Goal: Task Accomplishment & Management: Manage account settings

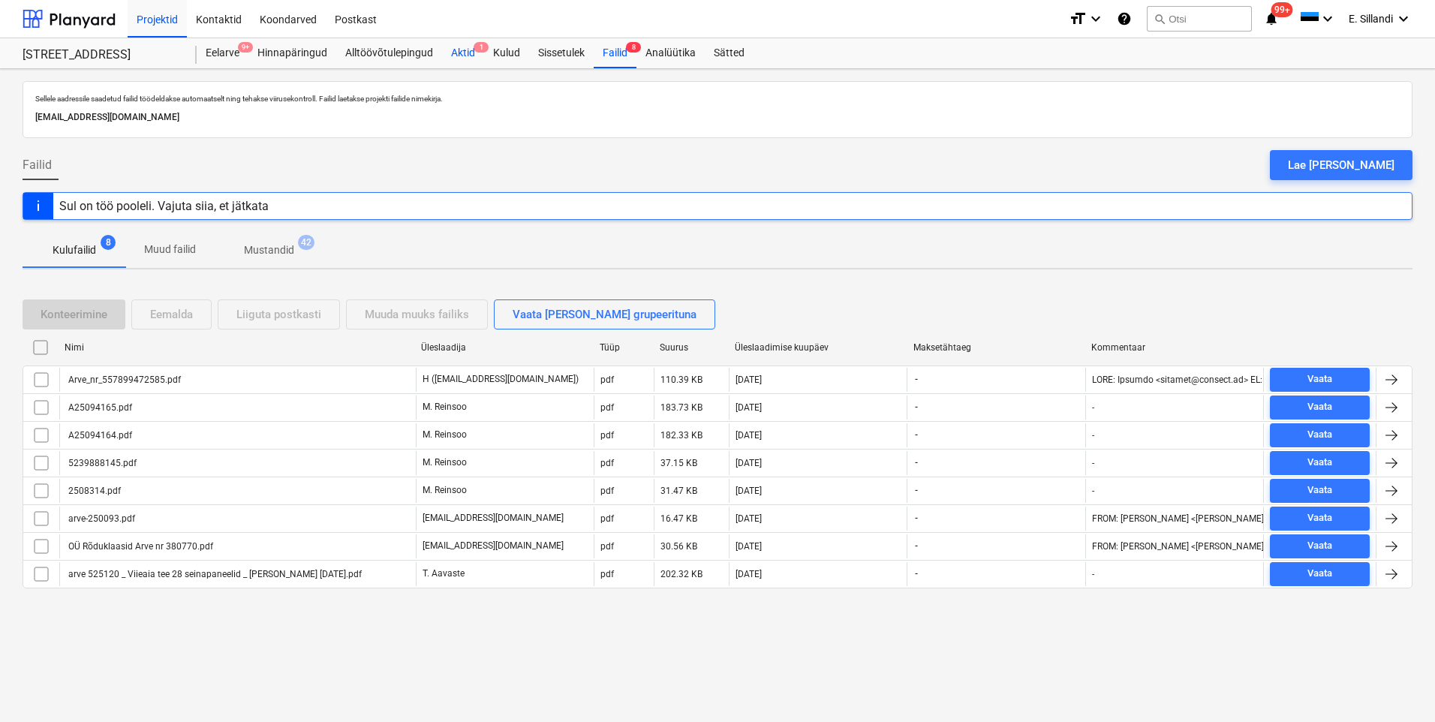
click at [468, 60] on div "Aktid 1" at bounding box center [463, 53] width 42 height 30
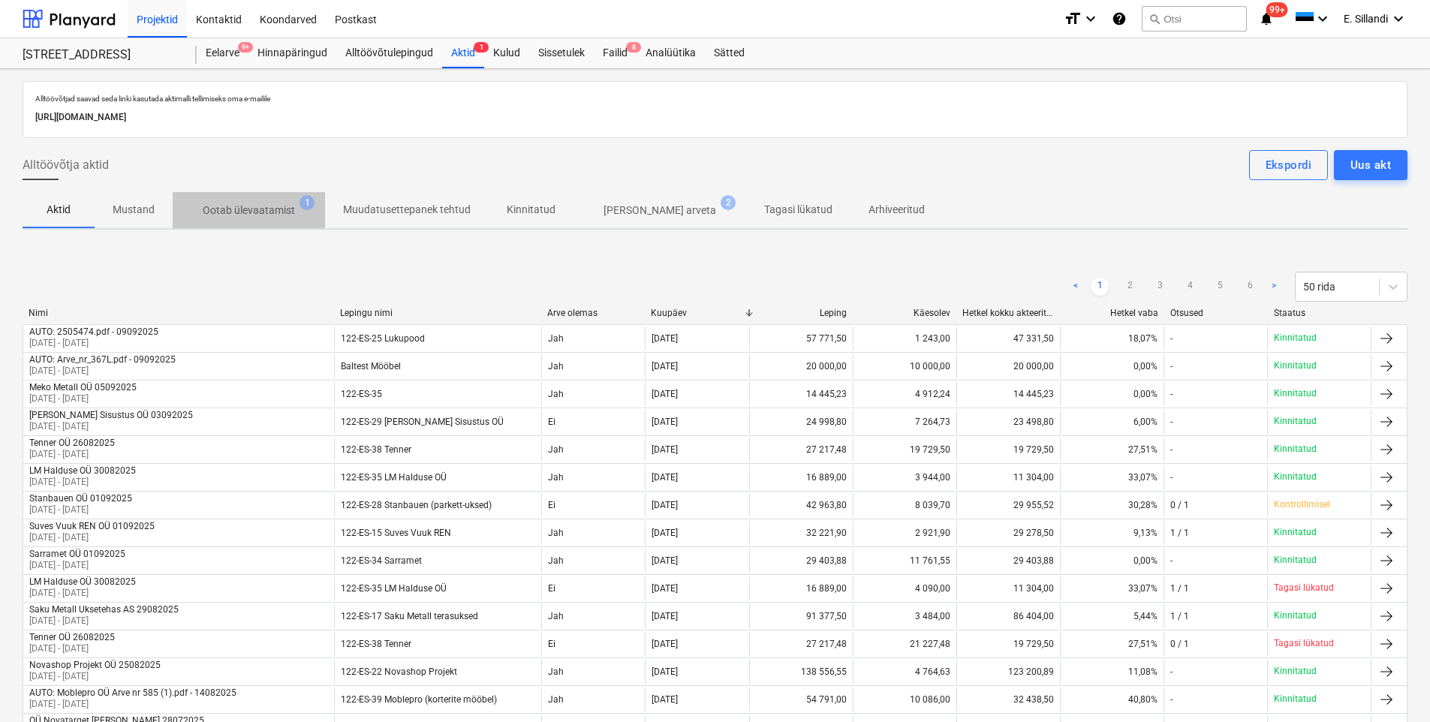
click at [290, 207] on p "Ootab ülevaatamist" at bounding box center [249, 211] width 92 height 16
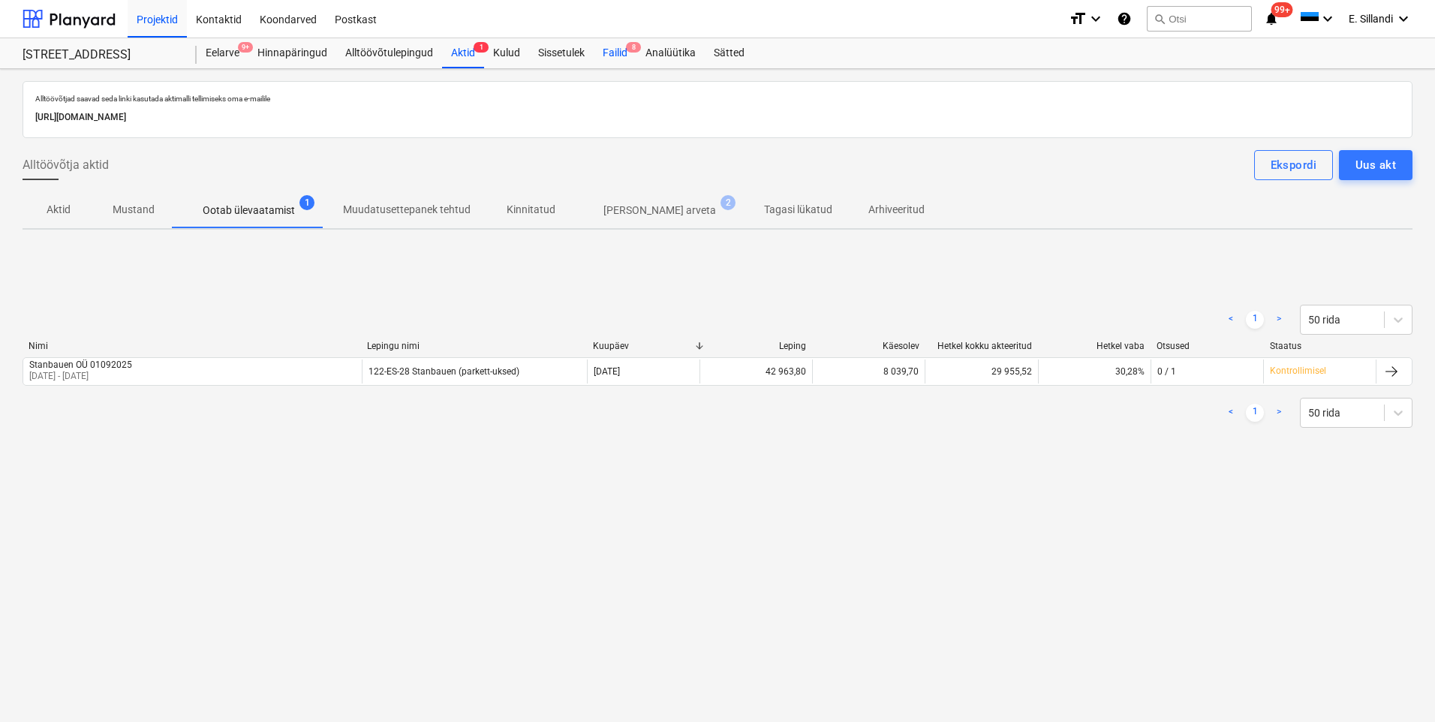
click at [625, 50] on div "Failid 8" at bounding box center [615, 53] width 43 height 30
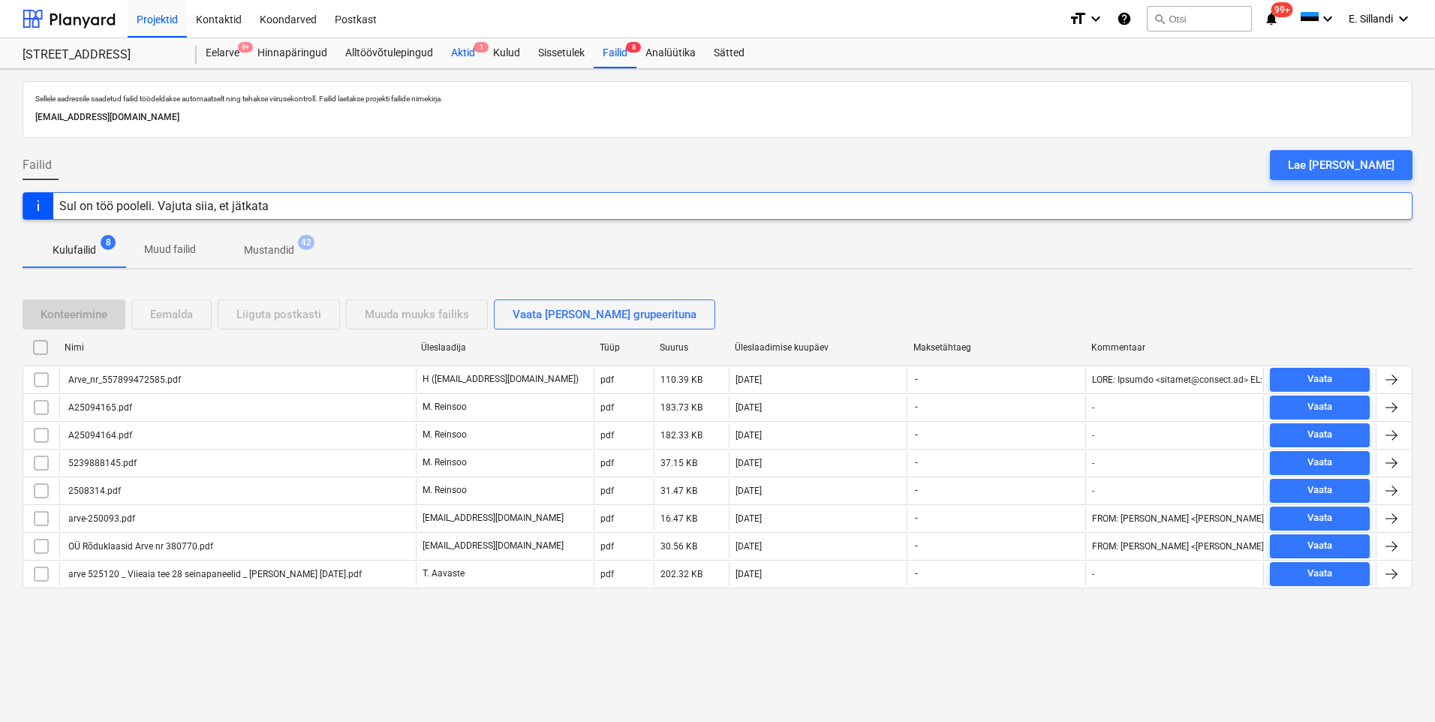
click at [465, 55] on div "Aktid 1" at bounding box center [463, 53] width 42 height 30
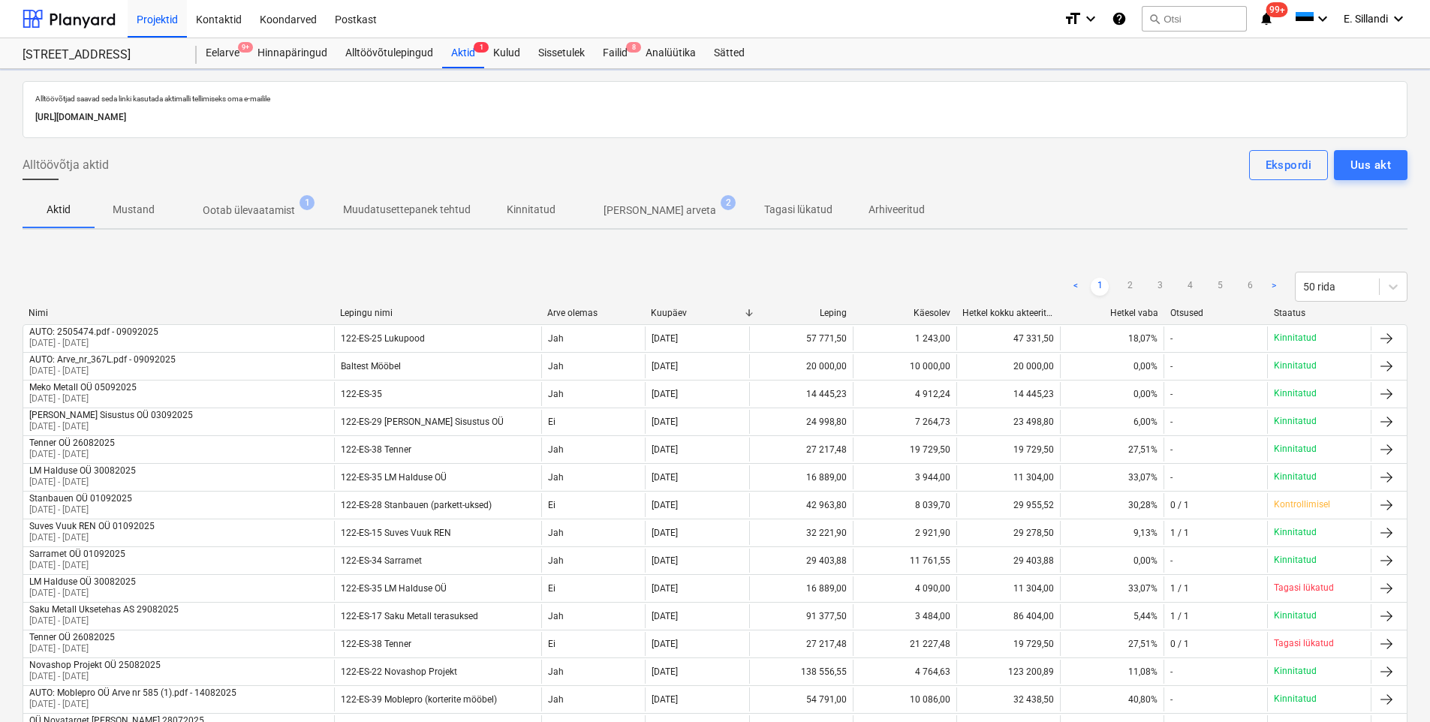
click at [266, 209] on p "Ootab ülevaatamist" at bounding box center [249, 211] width 92 height 16
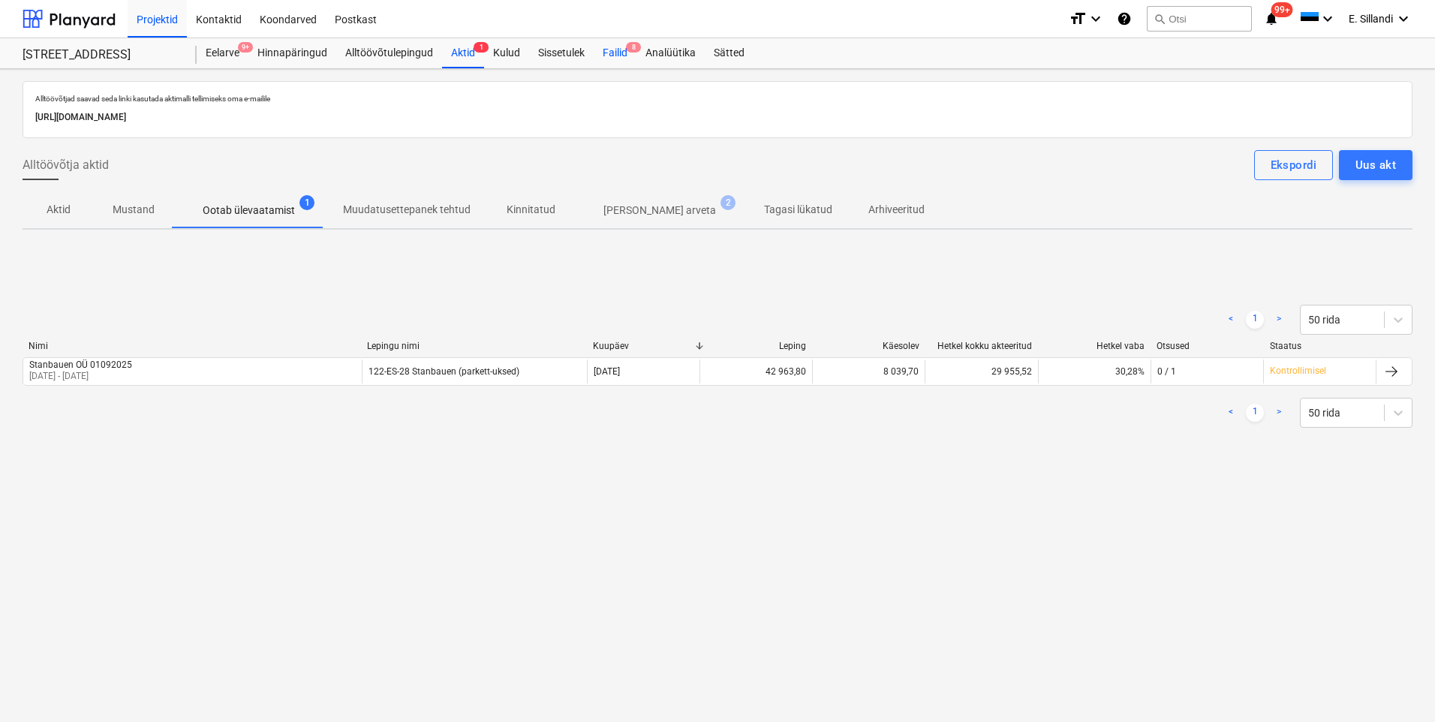
click at [616, 55] on div "Failid 8" at bounding box center [615, 53] width 43 height 30
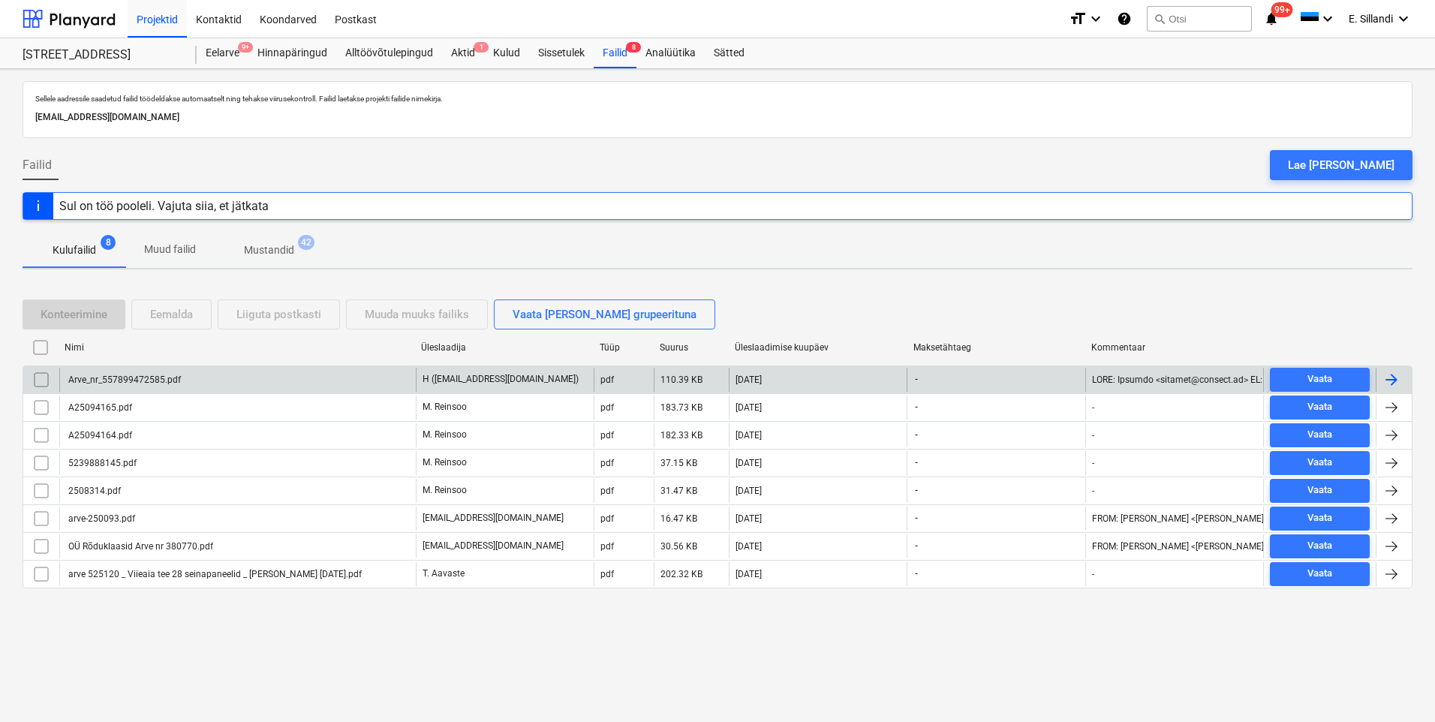
click at [224, 373] on div "Arve_nr_557899472585.pdf" at bounding box center [237, 380] width 357 height 24
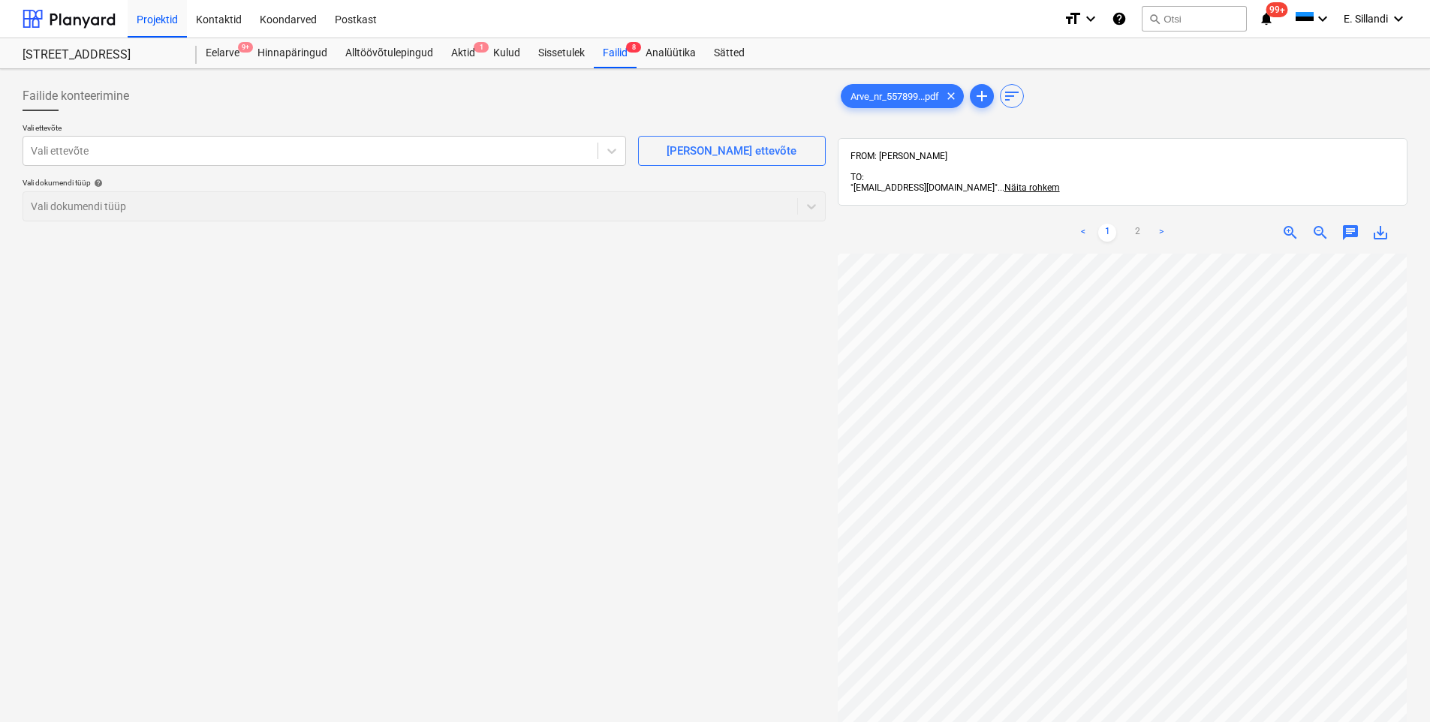
scroll to position [211, 109]
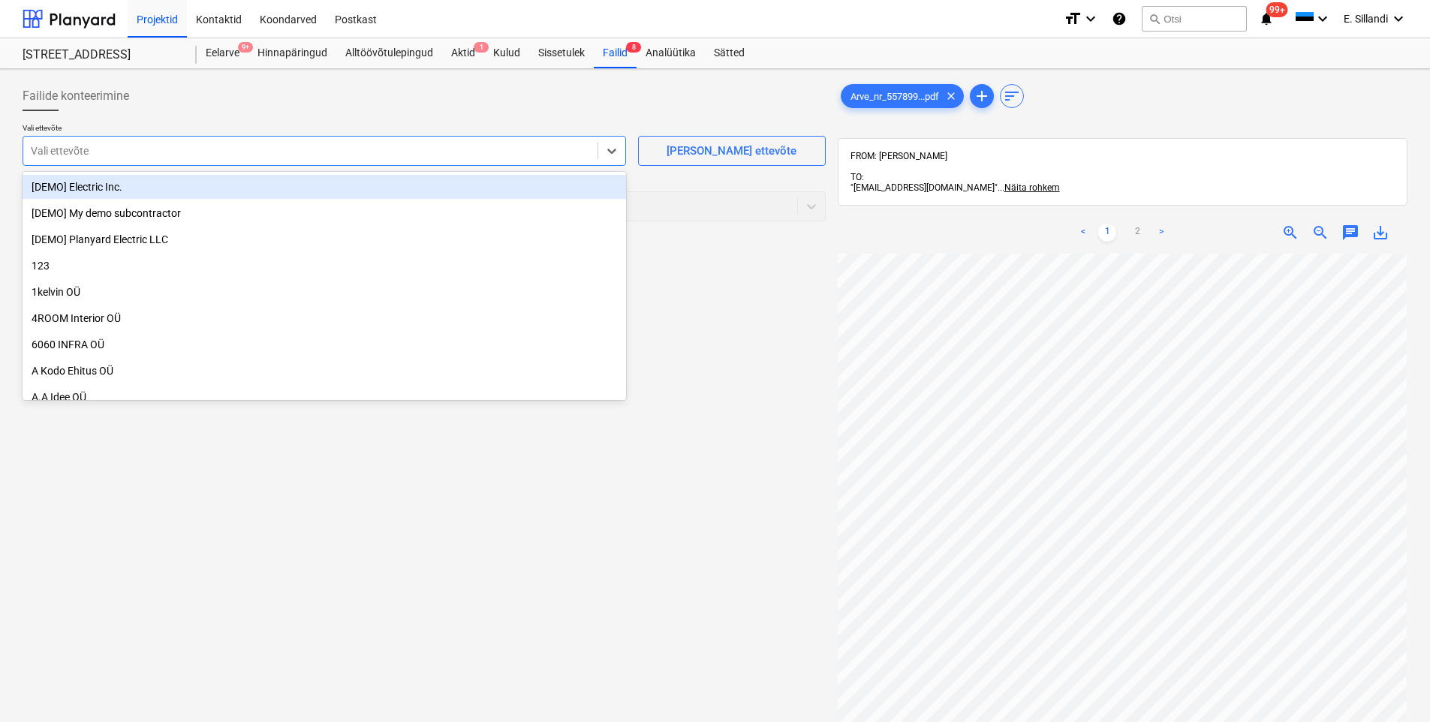
click at [173, 145] on div at bounding box center [310, 150] width 559 height 15
type input "elektru"
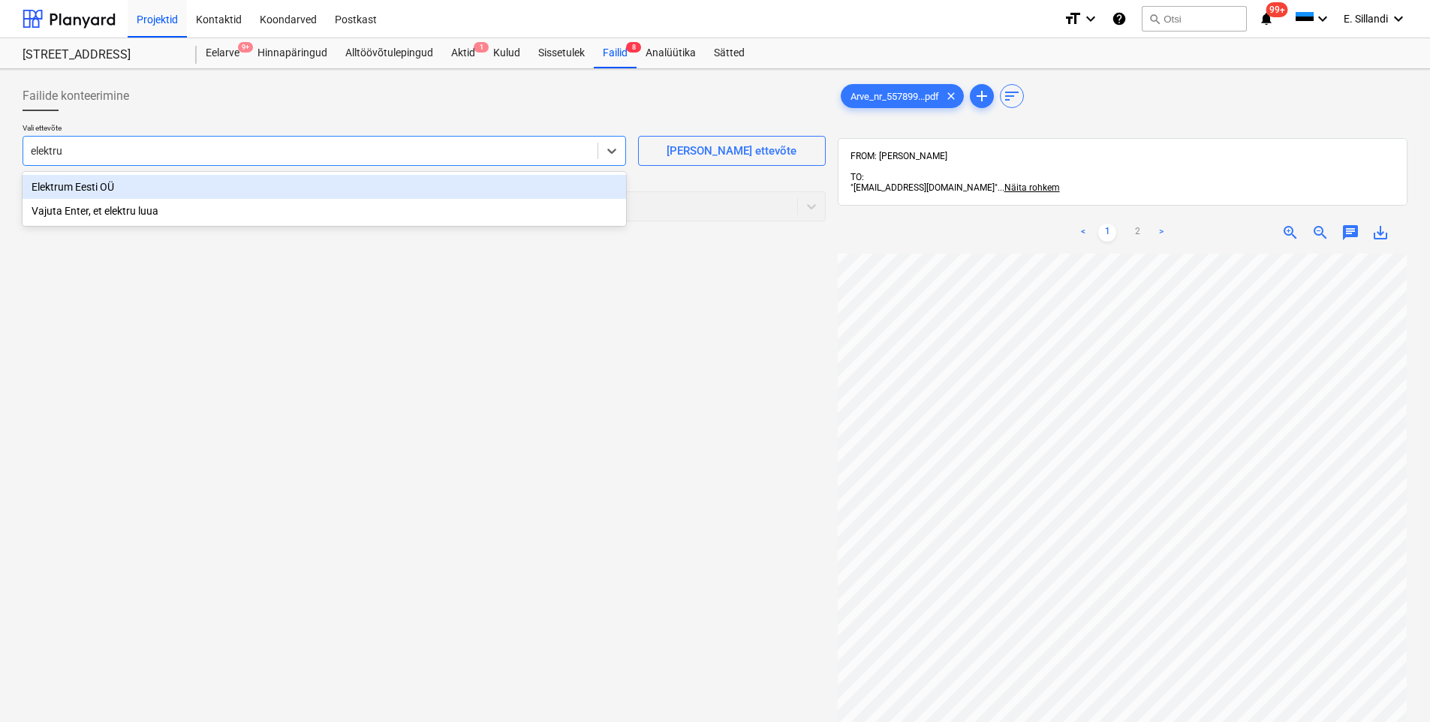
click at [168, 184] on div "Elektrum Eesti OÜ" at bounding box center [325, 187] width 604 height 24
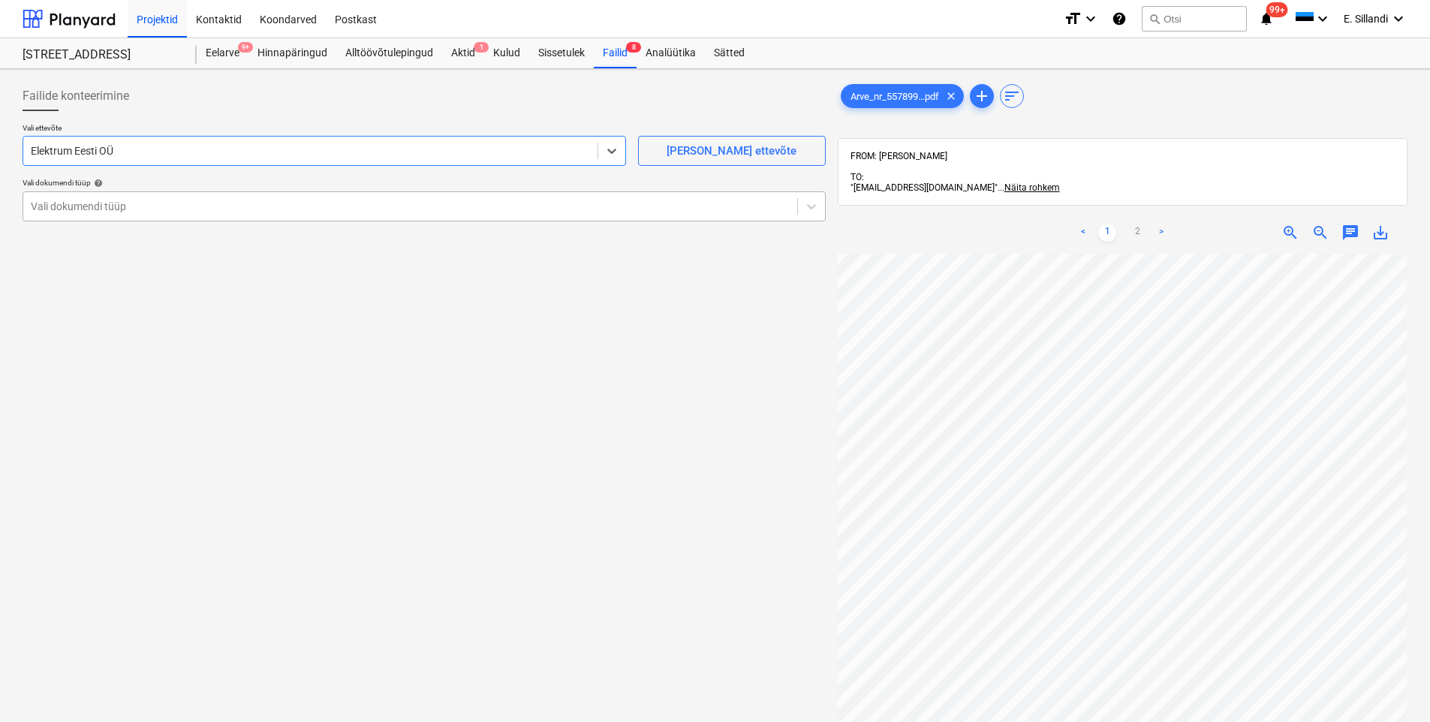
click at [192, 204] on div at bounding box center [410, 206] width 759 height 15
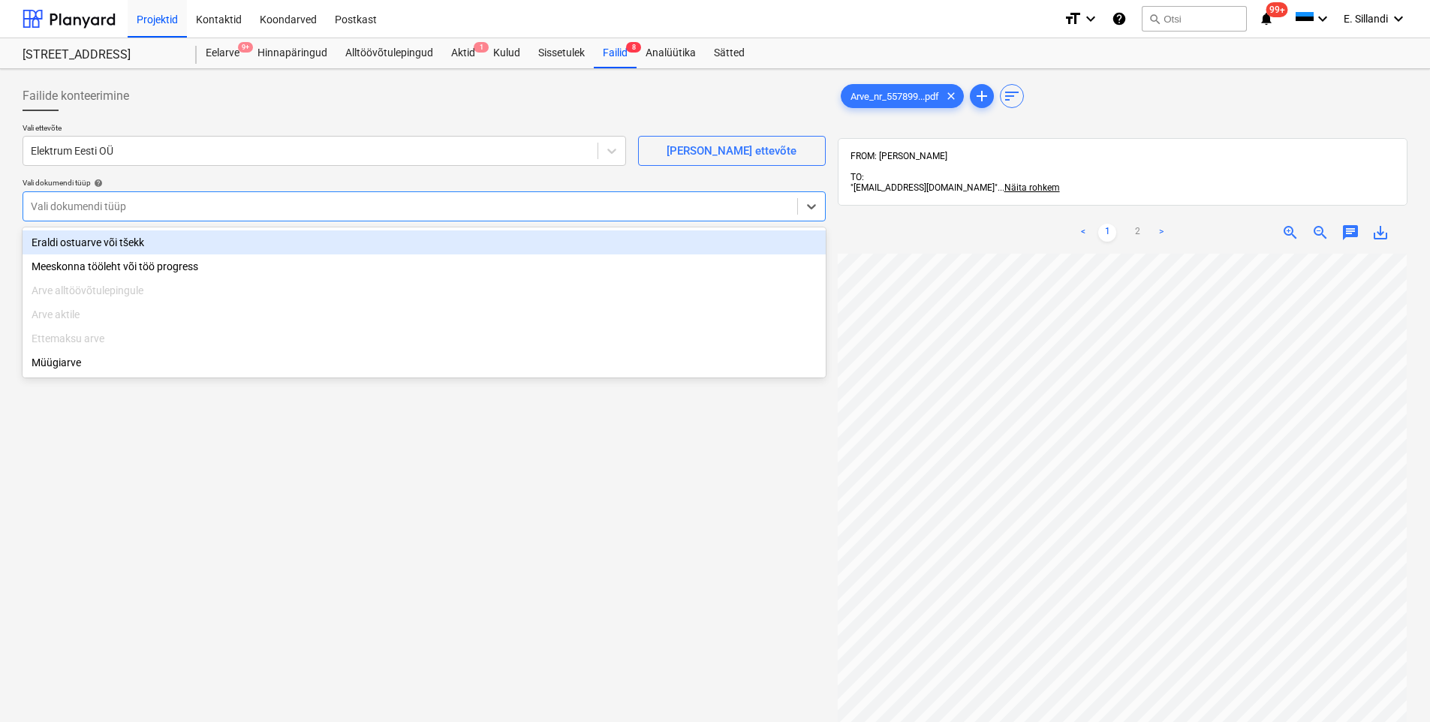
click at [170, 239] on div "Eraldi ostuarve või tšekk" at bounding box center [424, 242] width 803 height 24
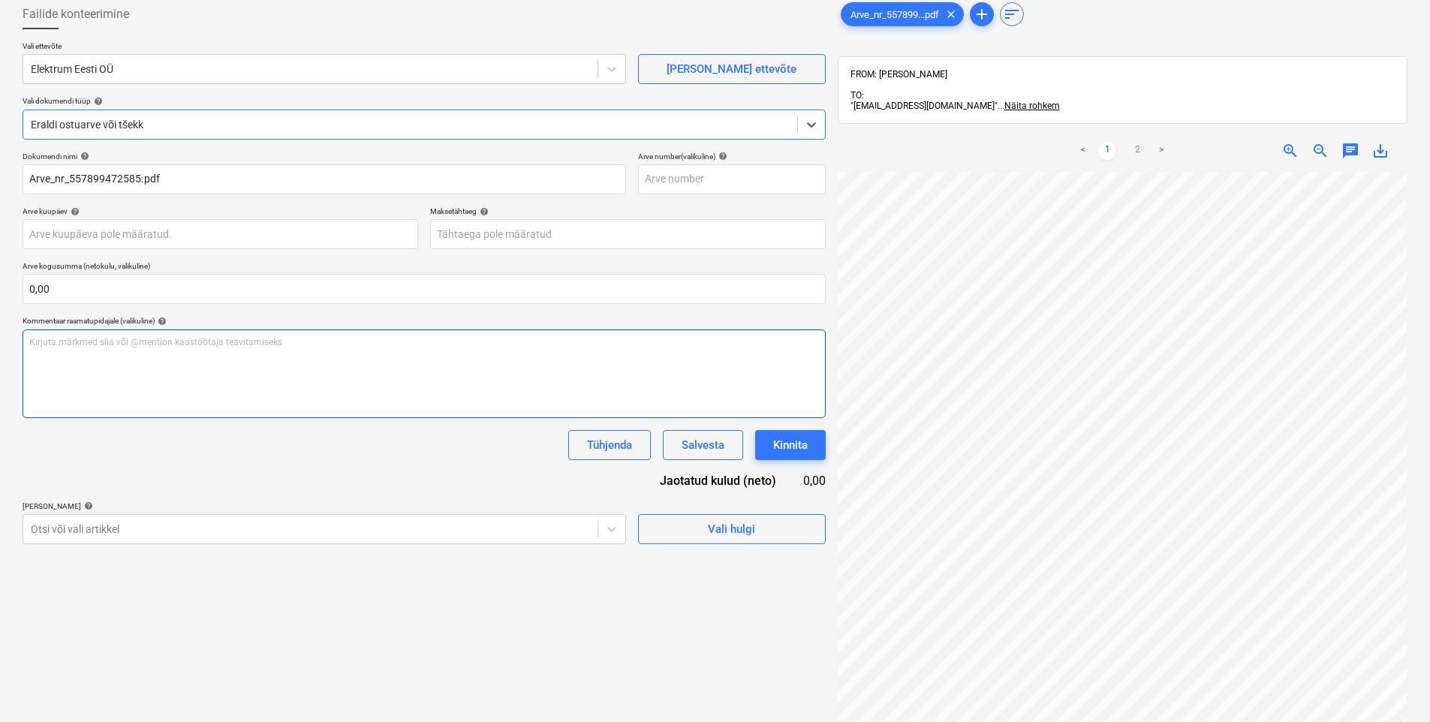
scroll to position [213, 0]
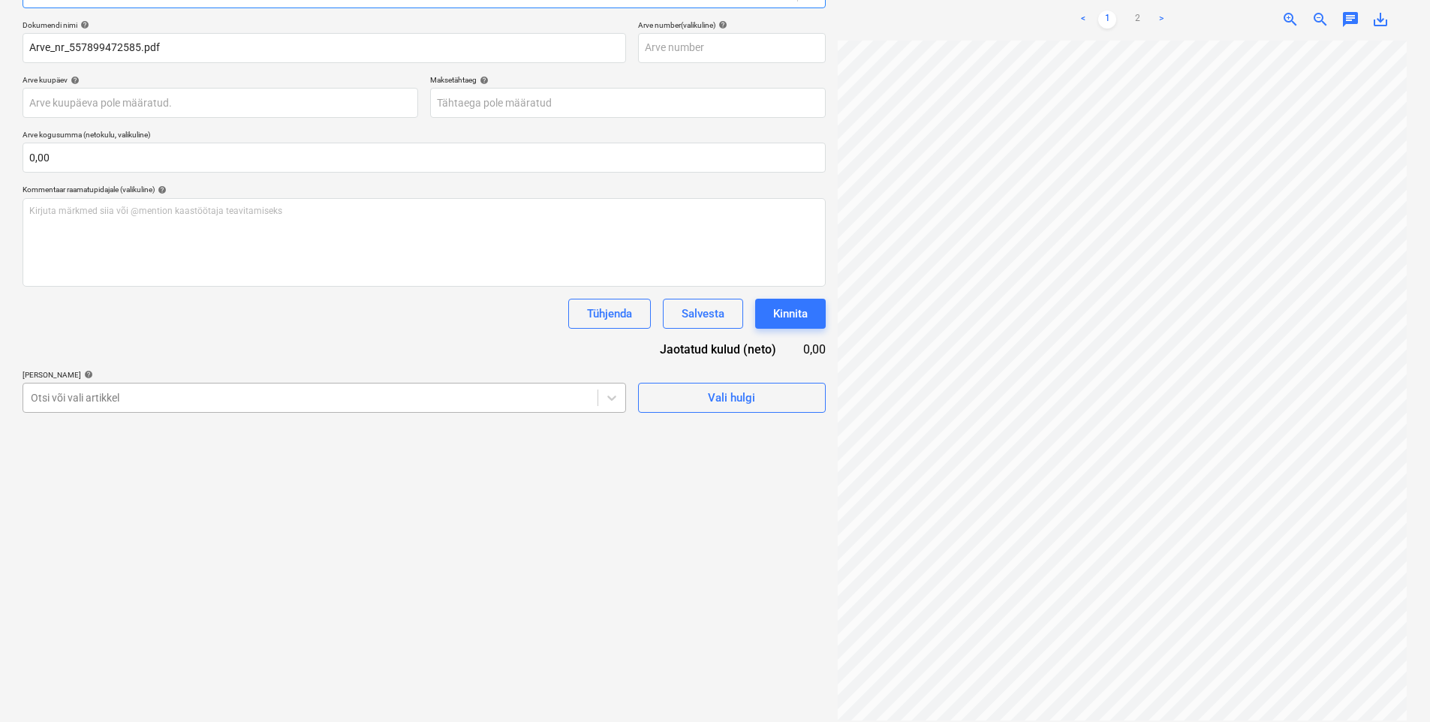
click at [223, 401] on div at bounding box center [310, 397] width 559 height 15
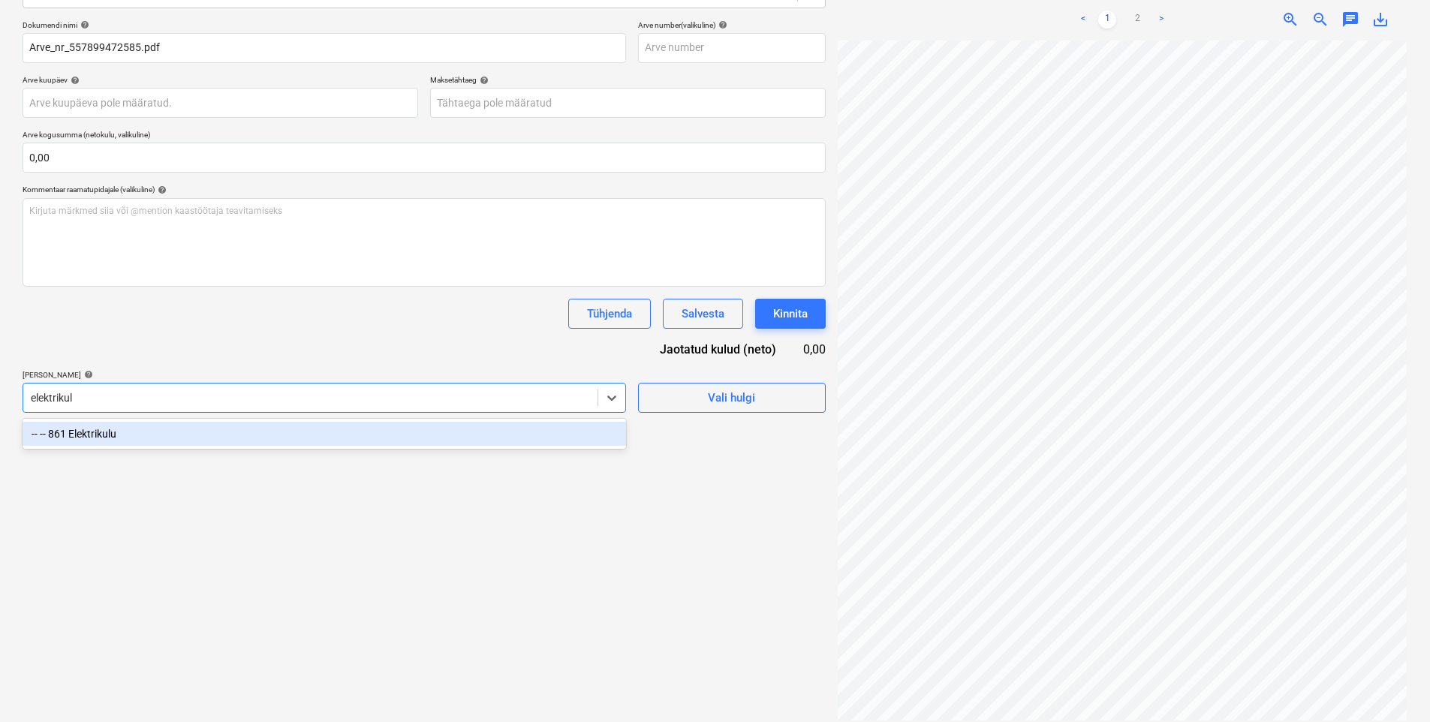
type input "elektrikulu"
click at [197, 438] on div "-- -- 861 Elektrikulu" at bounding box center [325, 434] width 604 height 24
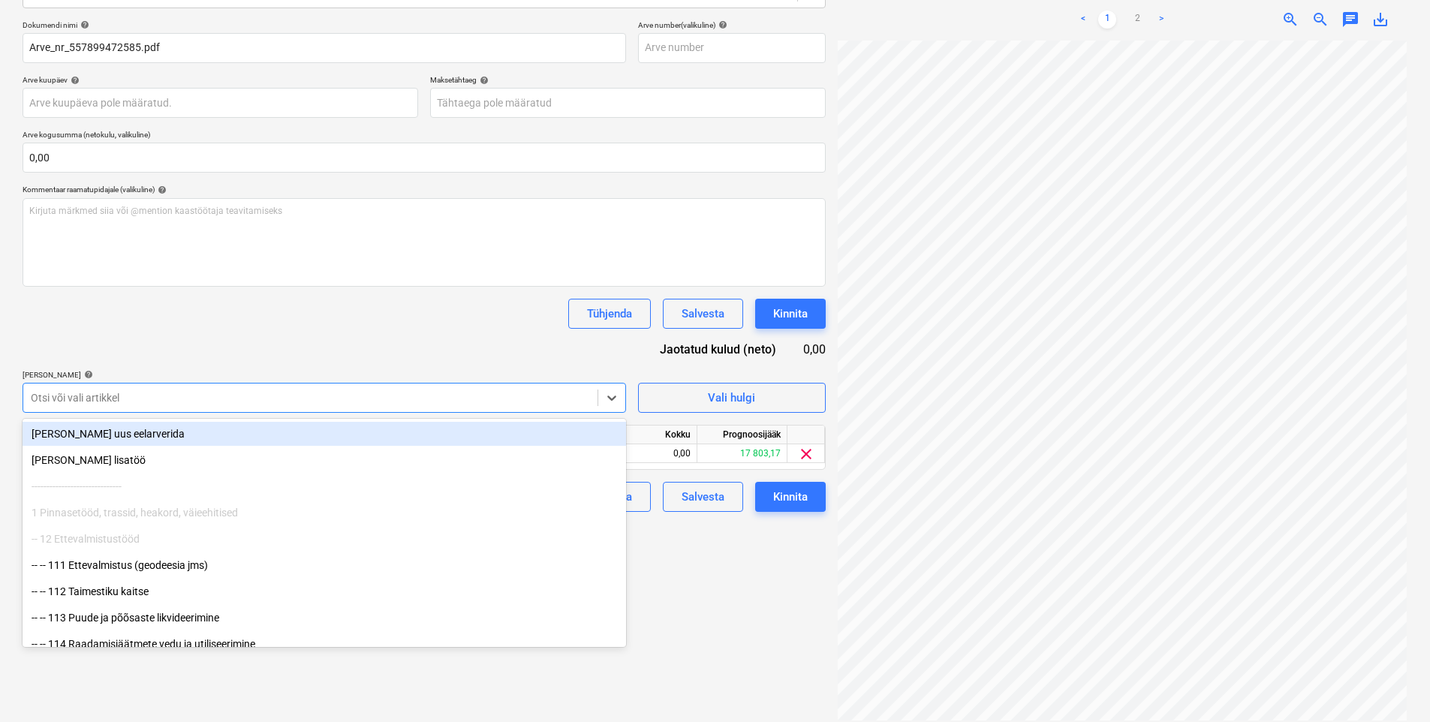
click at [281, 323] on div "Tühjenda Salvesta Kinnita" at bounding box center [424, 314] width 803 height 30
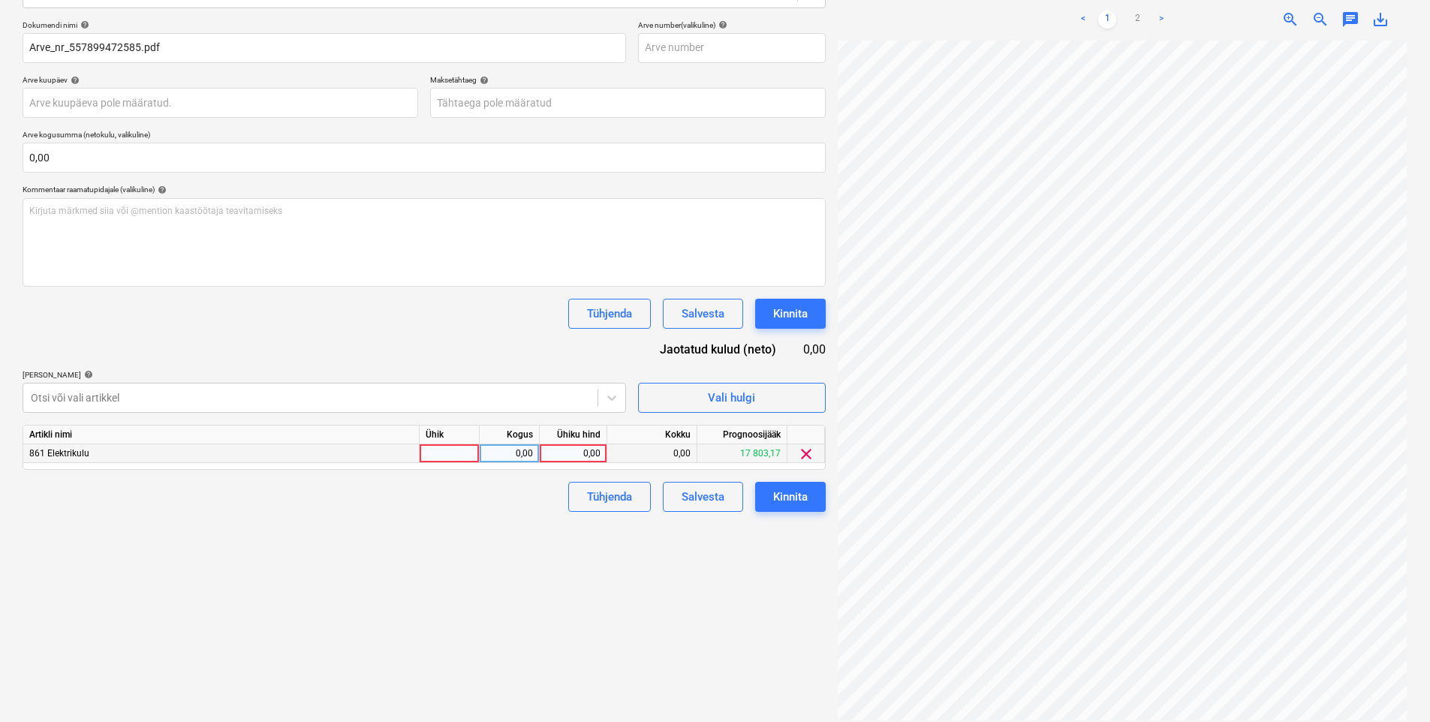
click at [577, 456] on div "0,00" at bounding box center [573, 453] width 55 height 19
click at [471, 446] on div at bounding box center [450, 453] width 60 height 19
type input "tk"
type input "-1"
type input "5,74"
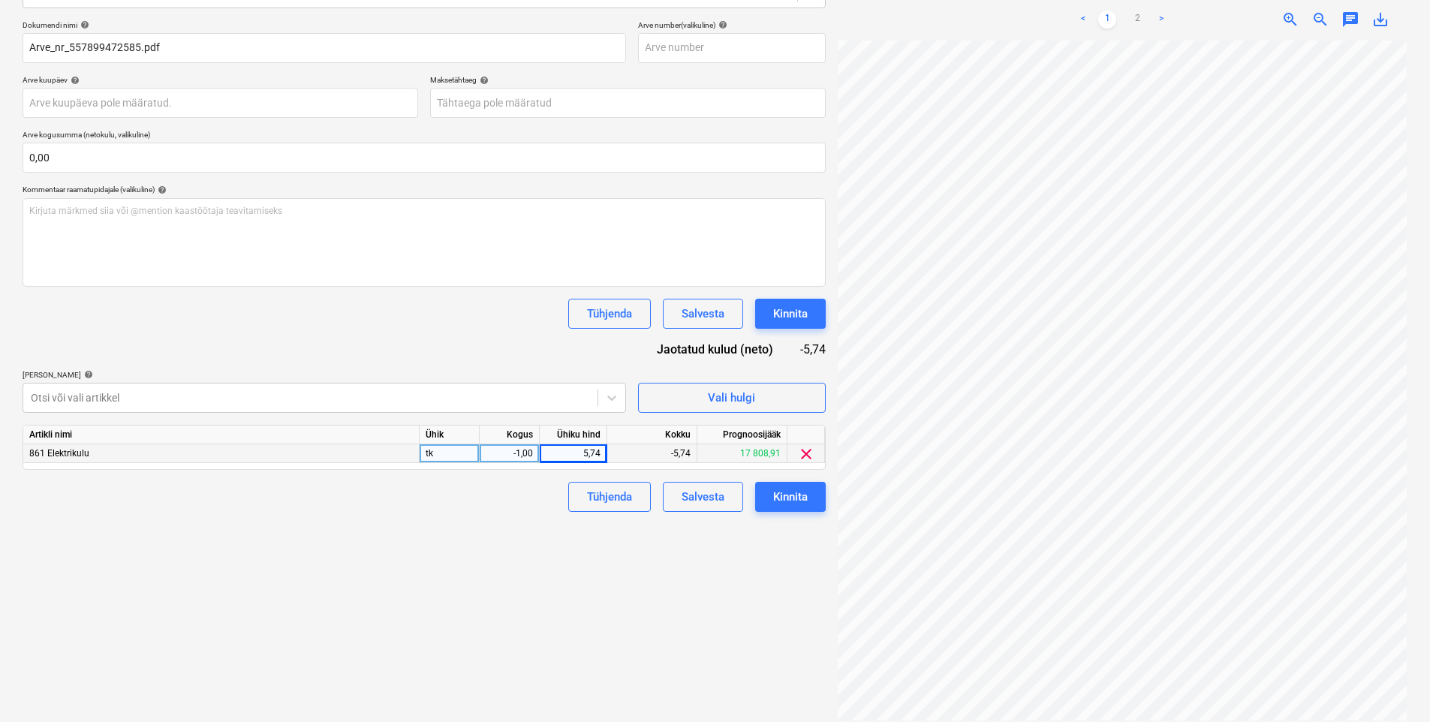
click at [375, 519] on div "Failide konteerimine Vali ettevõte Elektrum Eesti OÜ [PERSON_NAME] uus ettevõte…" at bounding box center [424, 294] width 815 height 865
click at [808, 496] on button "Kinnita" at bounding box center [790, 497] width 71 height 30
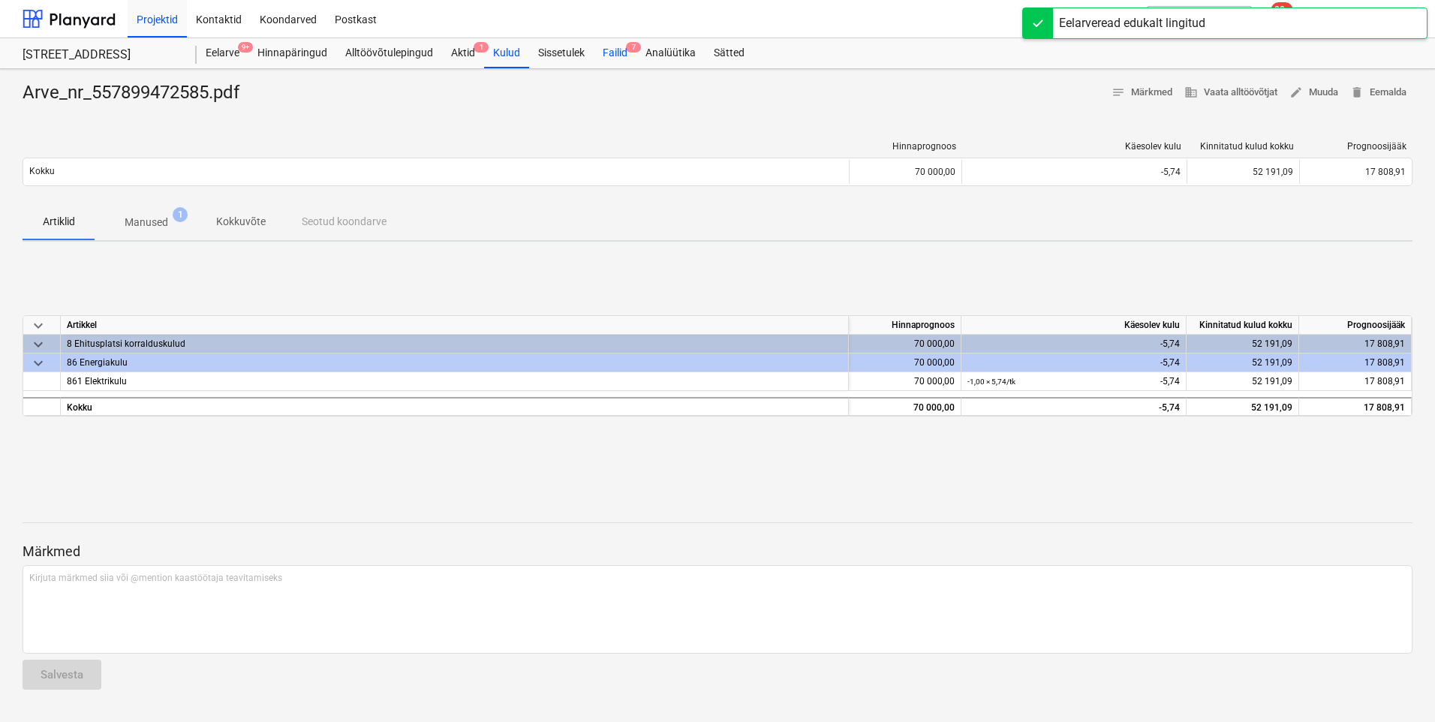
click at [616, 53] on div "Failid 7" at bounding box center [615, 53] width 43 height 30
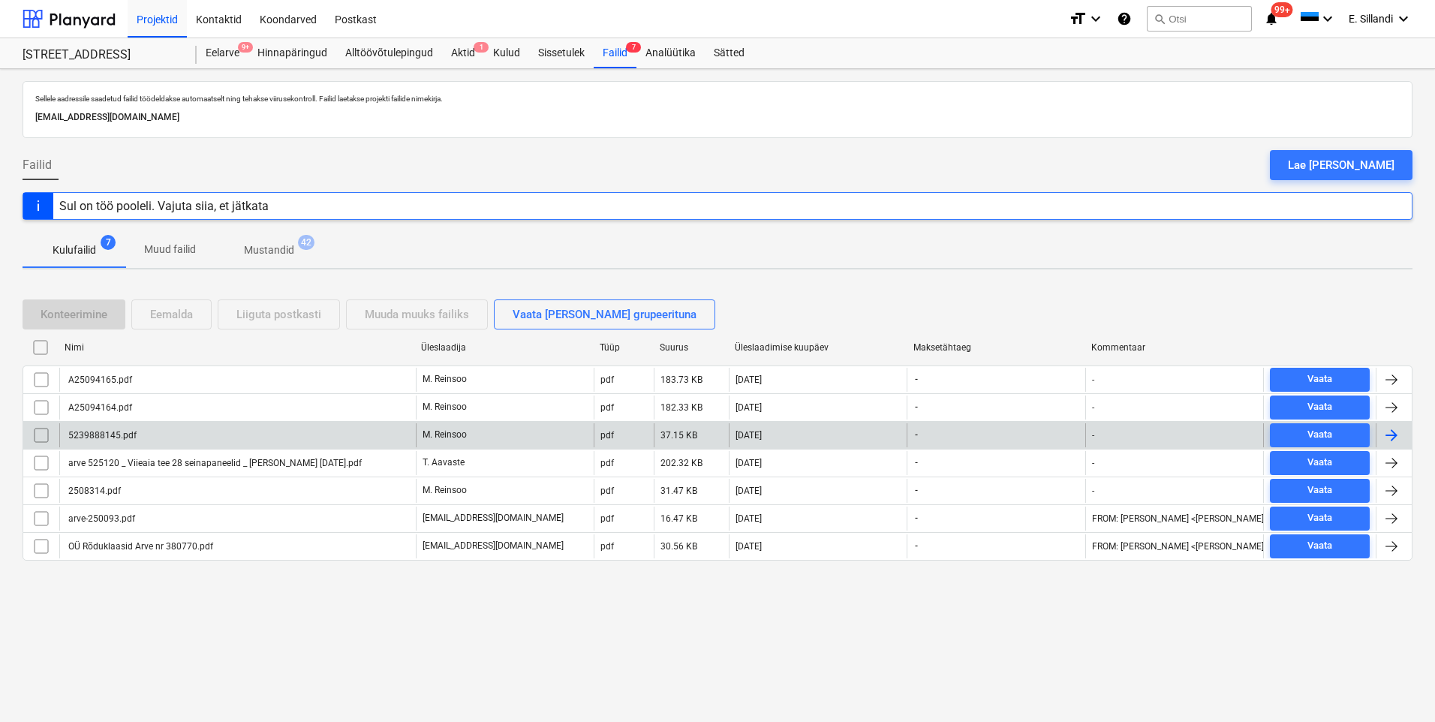
click at [276, 438] on div "5239888145.pdf" at bounding box center [237, 435] width 357 height 24
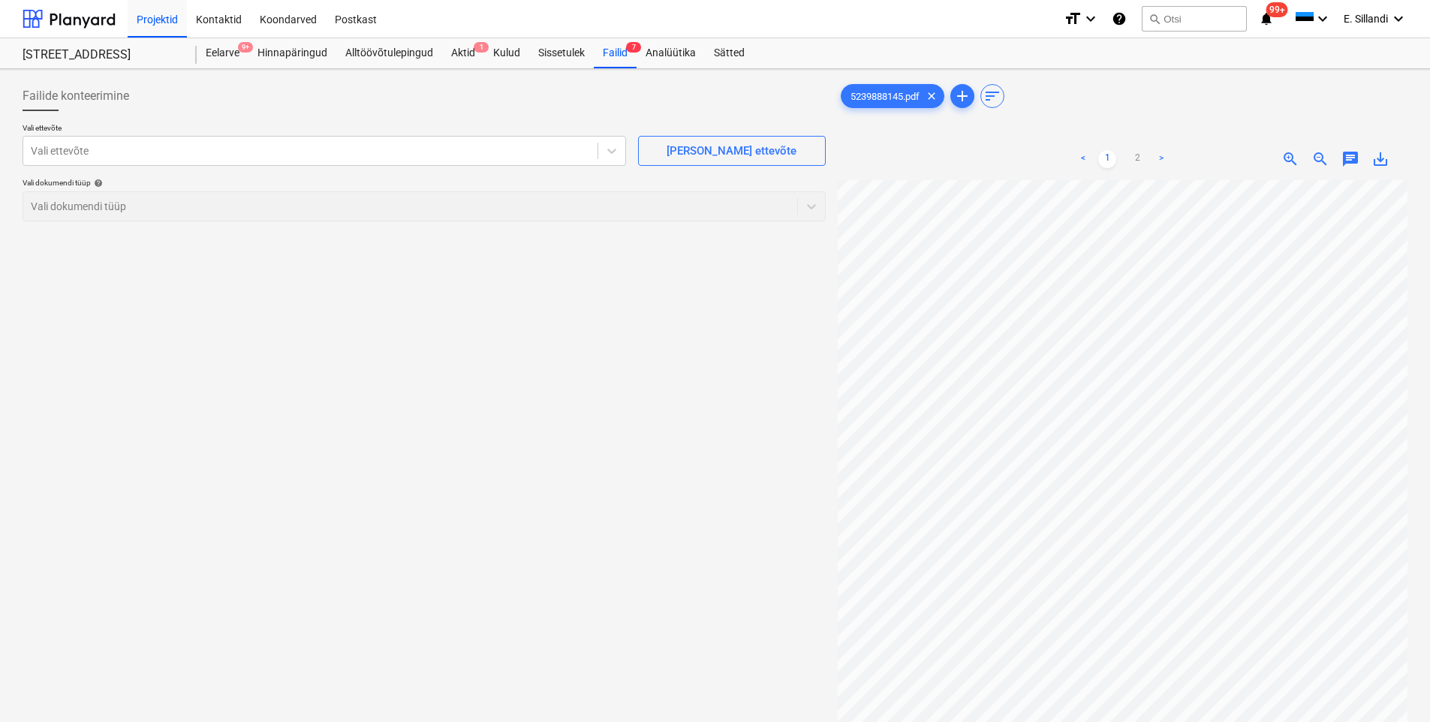
scroll to position [279, 94]
click at [1142, 161] on link "2" at bounding box center [1137, 159] width 18 height 18
click at [333, 159] on div "Vali ettevõte" at bounding box center [310, 150] width 574 height 21
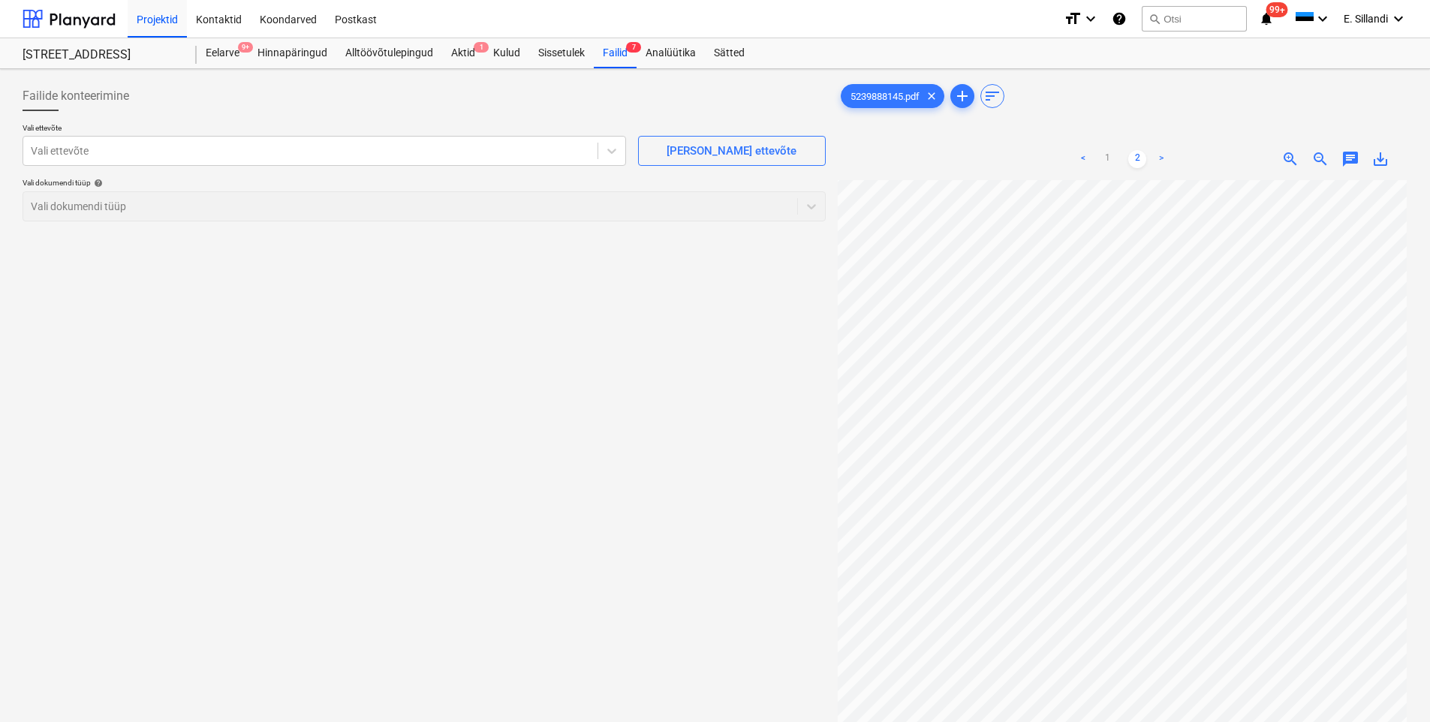
click at [834, 476] on div "5239888145.pdf clear add sort < 1 2 > zoom_in zoom_out chat 0 save_alt" at bounding box center [1123, 470] width 582 height 791
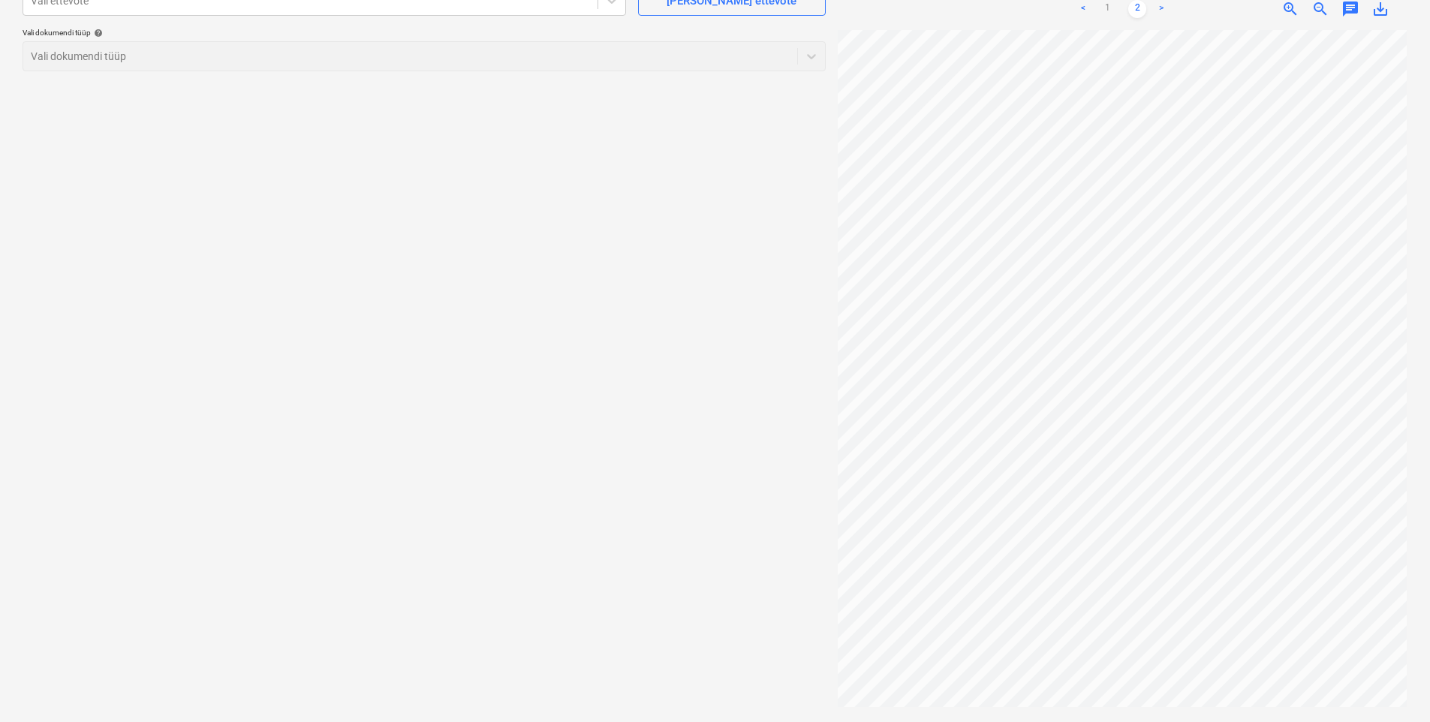
scroll to position [0, 108]
click at [1321, 7] on span "zoom_out" at bounding box center [1320, 9] width 18 height 18
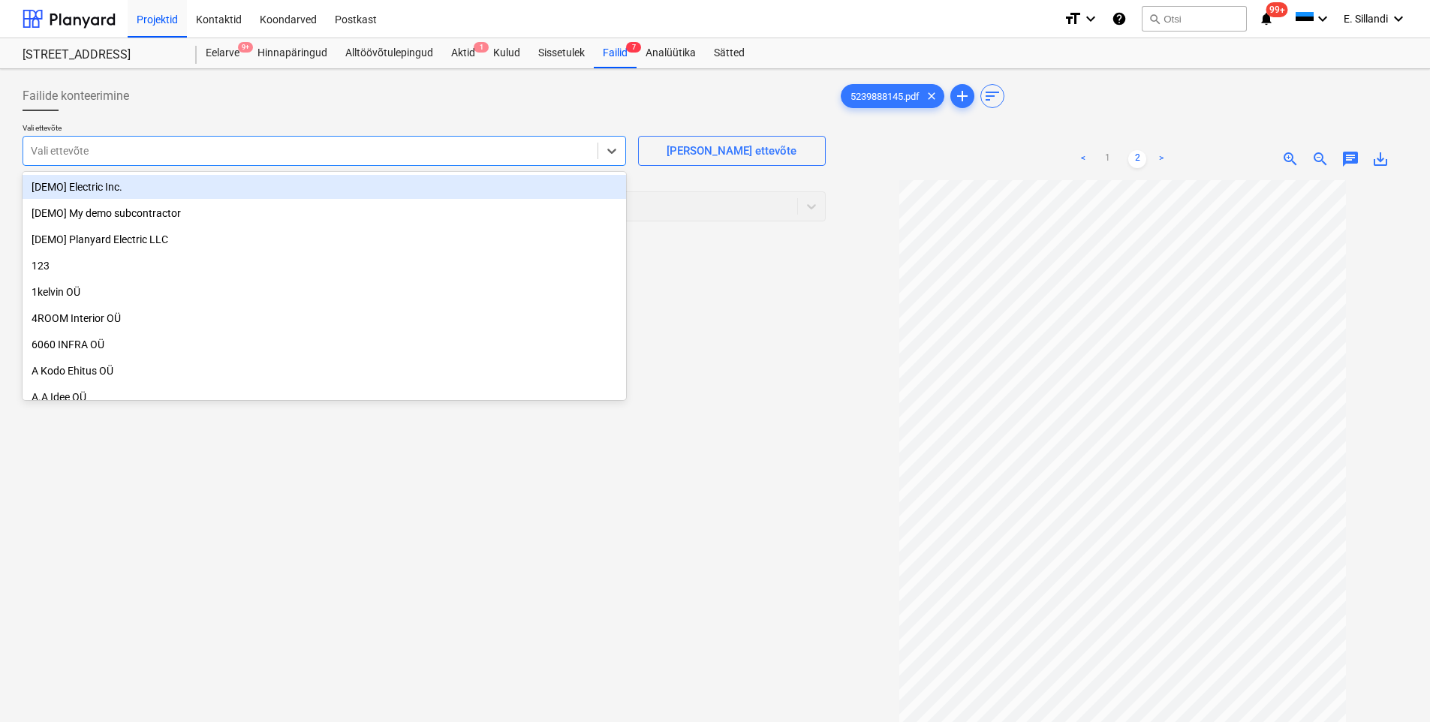
click at [136, 158] on div at bounding box center [310, 150] width 559 height 15
type input "kesko"
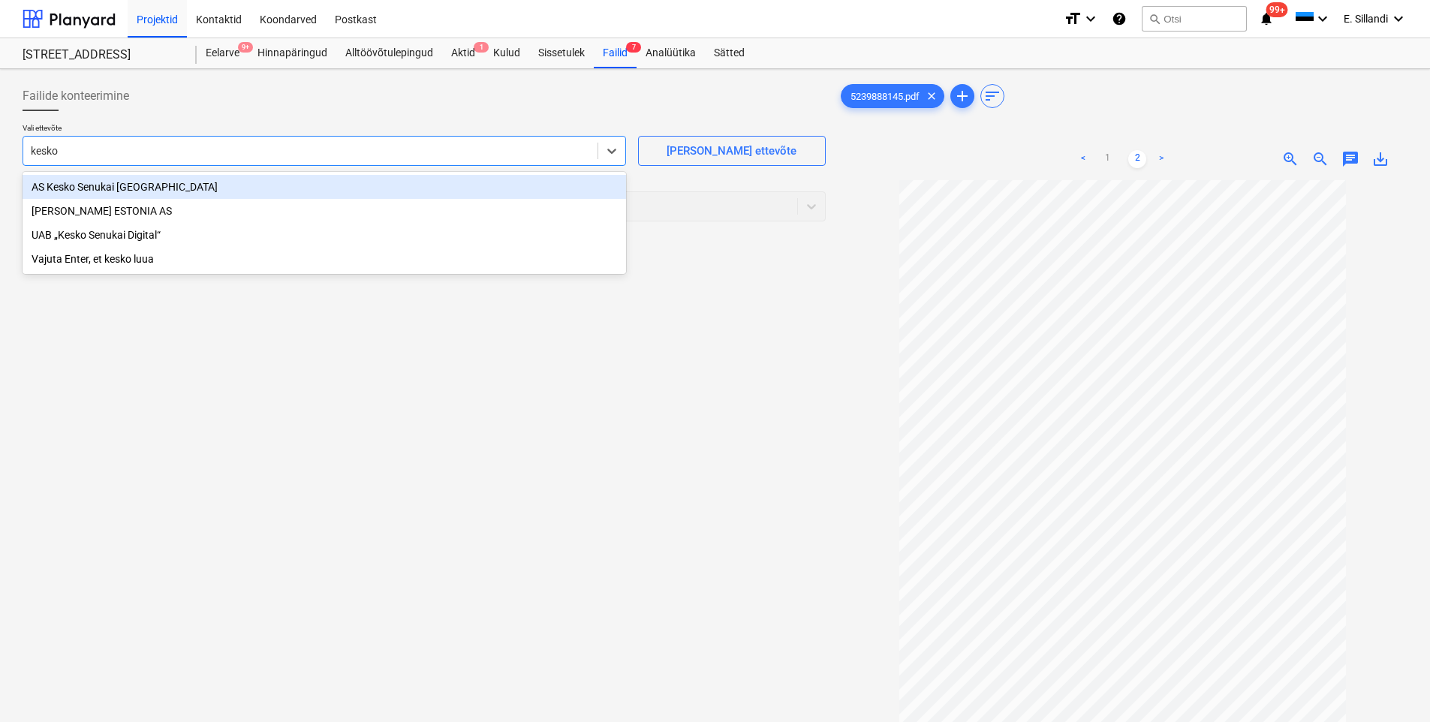
click at [116, 184] on div "AS Kesko Senukai [GEOGRAPHIC_DATA]" at bounding box center [325, 187] width 604 height 24
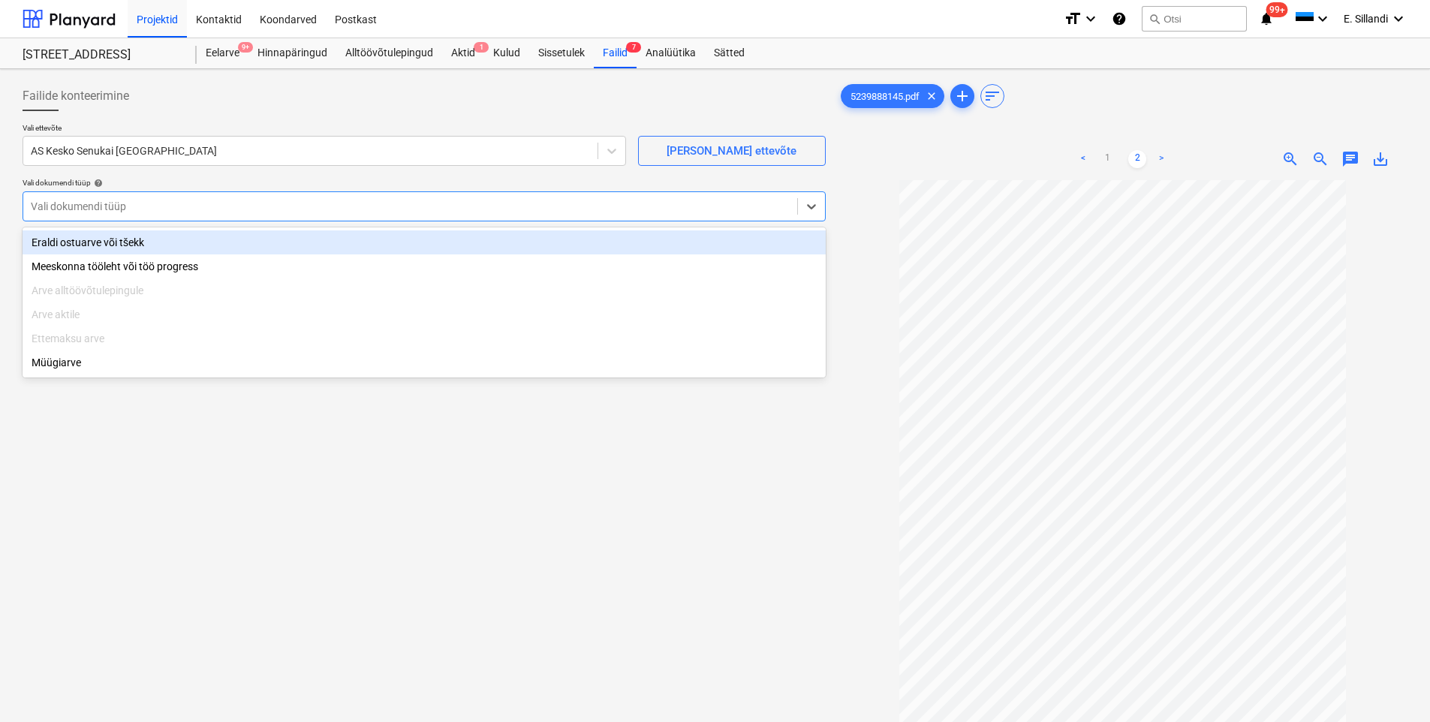
click at [174, 215] on div "Vali dokumendi tüüp" at bounding box center [410, 206] width 774 height 21
click at [137, 252] on div "Eraldi ostuarve või tšekk" at bounding box center [424, 242] width 803 height 24
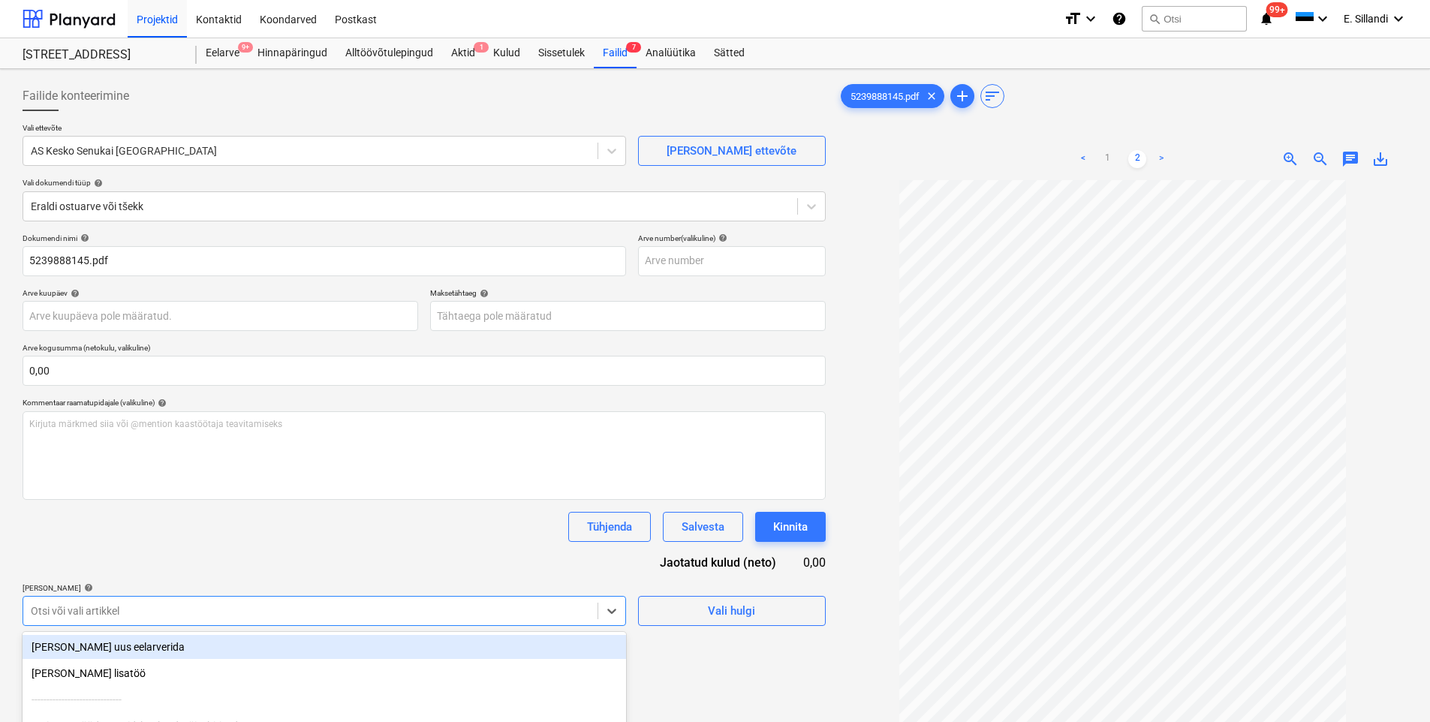
click at [141, 609] on body "Projektid Kontaktid Koondarved Postkast format_size keyboard_arrow_down help se…" at bounding box center [715, 361] width 1430 height 722
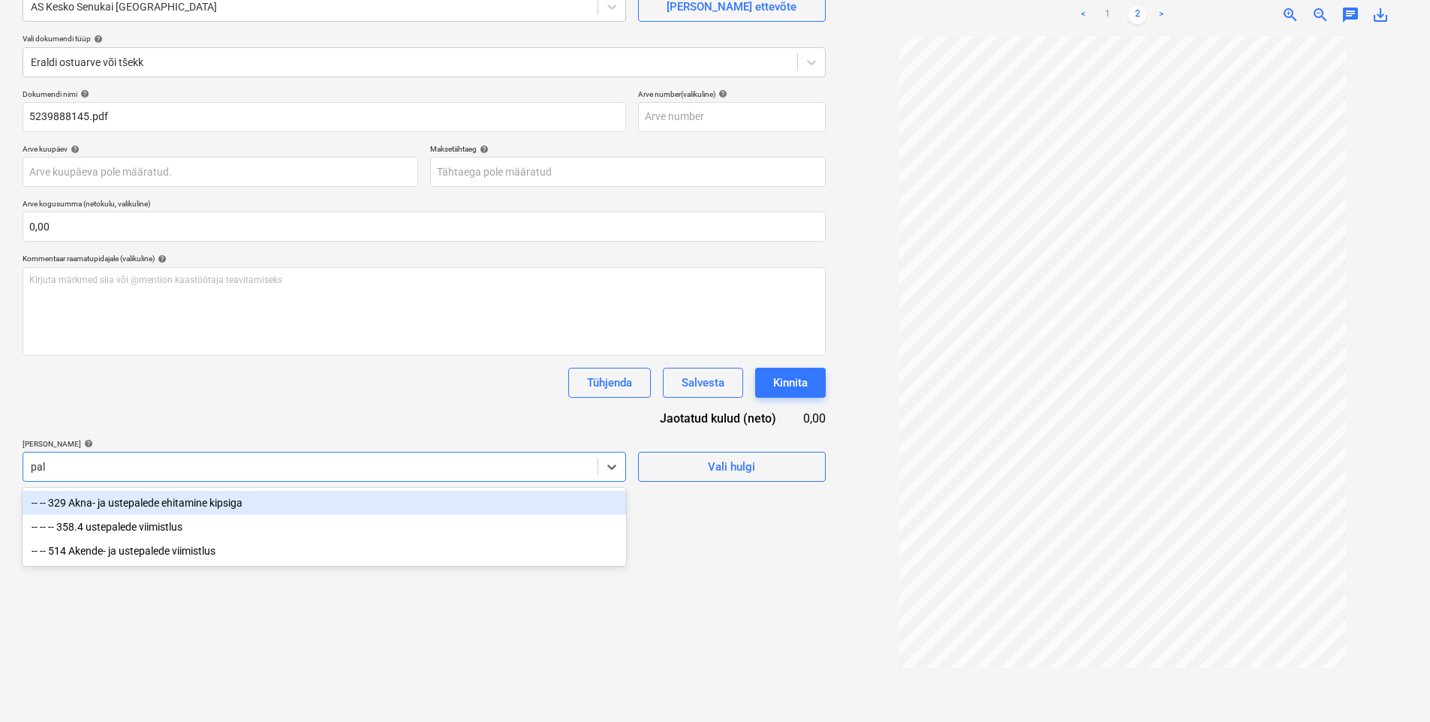
type input "pale"
click at [197, 505] on div "-- -- 329 Akna- ja ustepalede ehitamine kipsiga" at bounding box center [325, 503] width 604 height 24
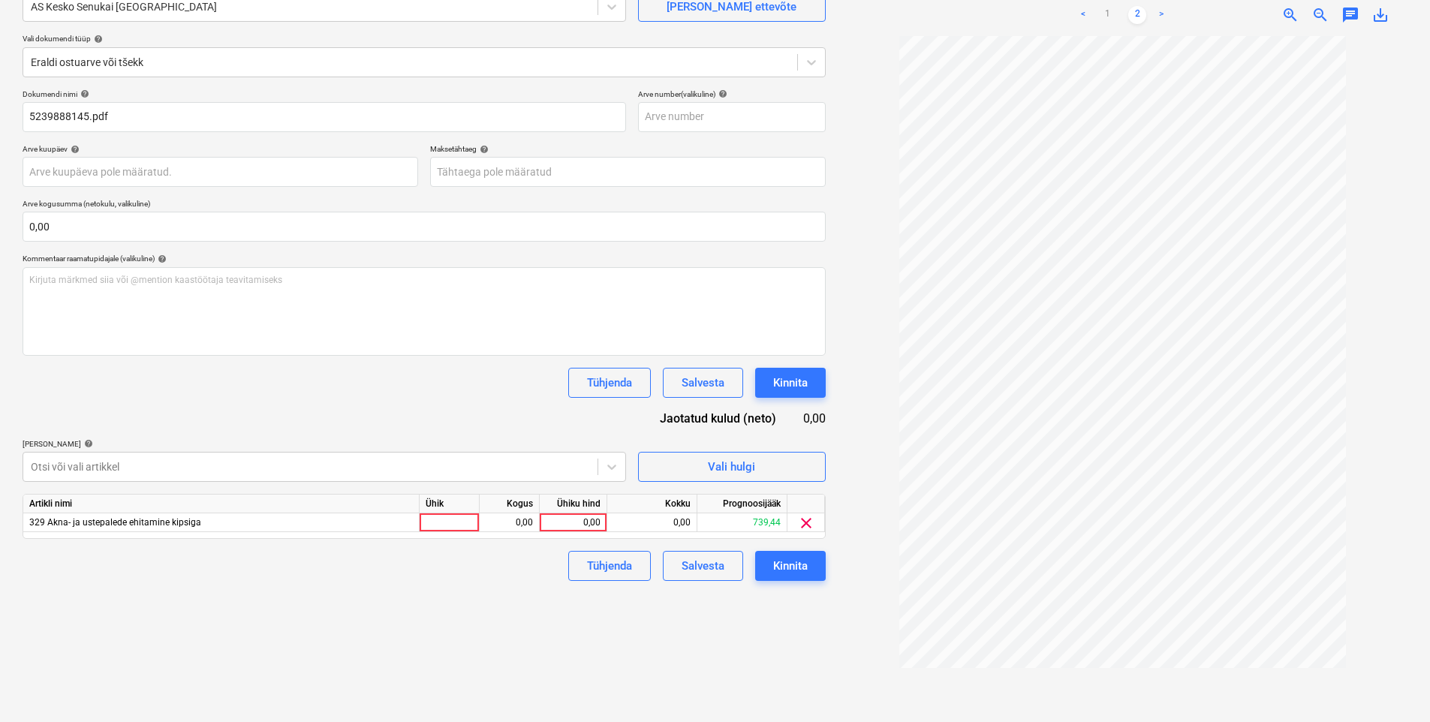
click at [233, 411] on div "Dokumendi nimi help 5239888145.pdf Arve number (valikuline) help Arve kuupäev h…" at bounding box center [424, 335] width 803 height 492
drag, startPoint x: 549, startPoint y: 522, endPoint x: 718, endPoint y: 531, distance: 169.1
click at [550, 522] on div "0,00" at bounding box center [573, 522] width 55 height 19
type input "62,2"
click at [368, 586] on div "Failide konteerimine Vali ettevõte AS Kesko Senukai Estonia [PERSON_NAME] uus e…" at bounding box center [424, 326] width 815 height 791
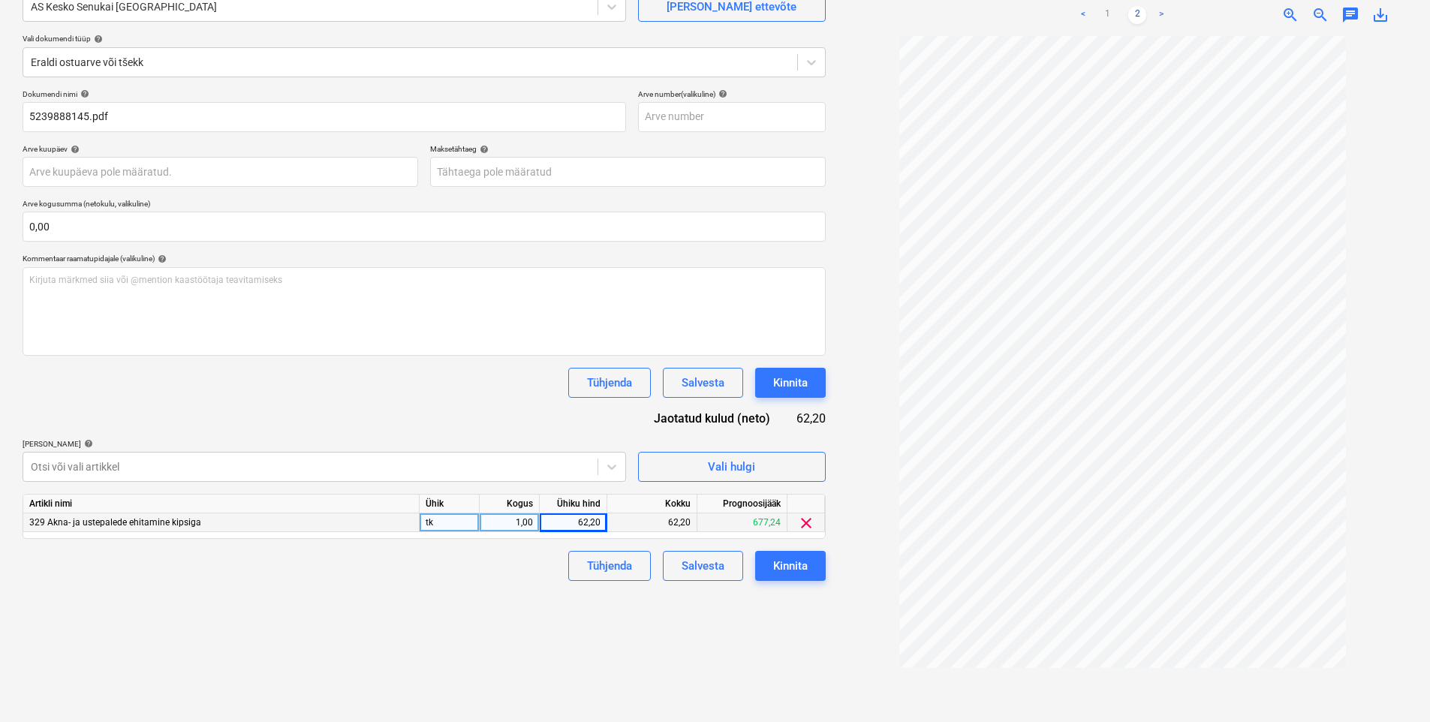
click at [575, 523] on div "62,20" at bounding box center [573, 522] width 55 height 19
type input "63,2"
drag, startPoint x: 494, startPoint y: 612, endPoint x: 474, endPoint y: 609, distance: 20.5
click at [494, 611] on div "Failide konteerimine Vali ettevõte AS Kesko Senukai Estonia [PERSON_NAME] uus e…" at bounding box center [424, 326] width 815 height 791
click at [609, 652] on div "Failide konteerimine Vali ettevõte AS Kesko Senukai Estonia [PERSON_NAME] uus e…" at bounding box center [424, 326] width 815 height 791
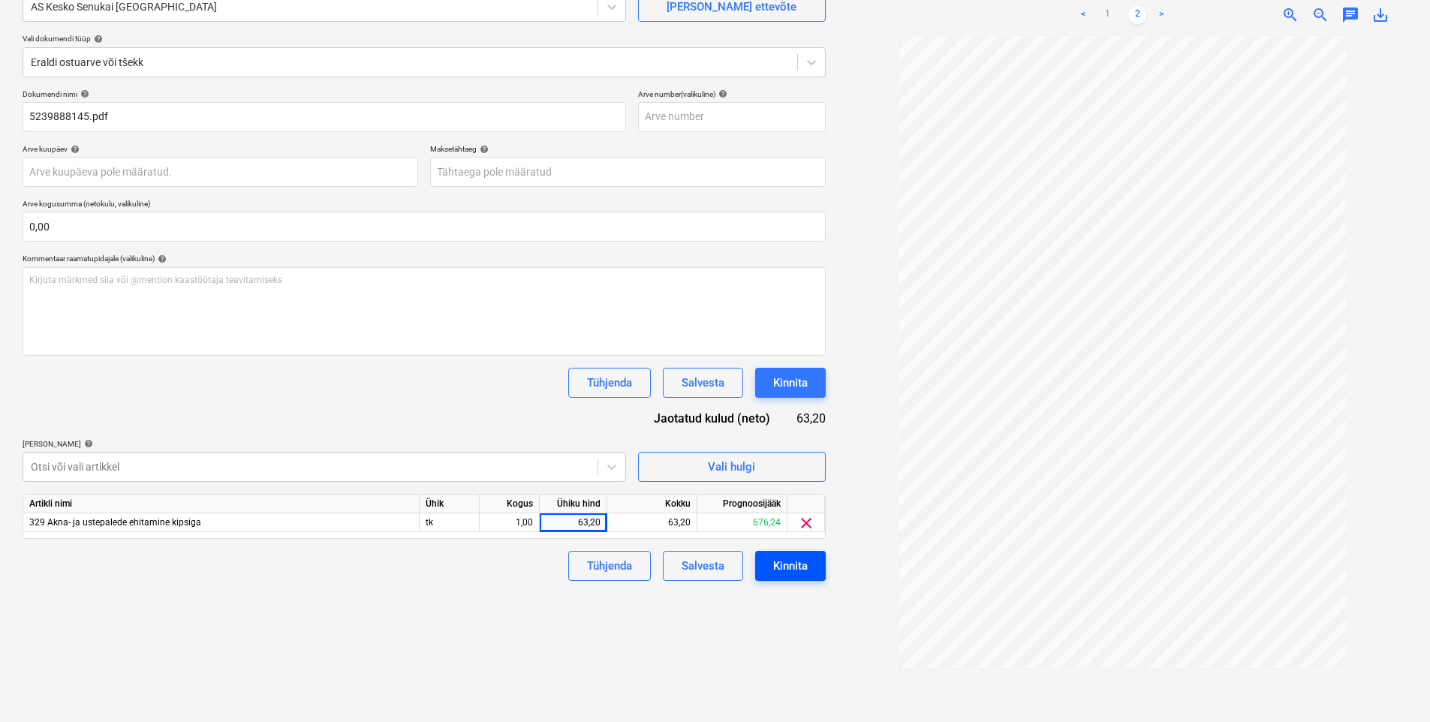
click at [780, 573] on div "Kinnita" at bounding box center [790, 566] width 35 height 20
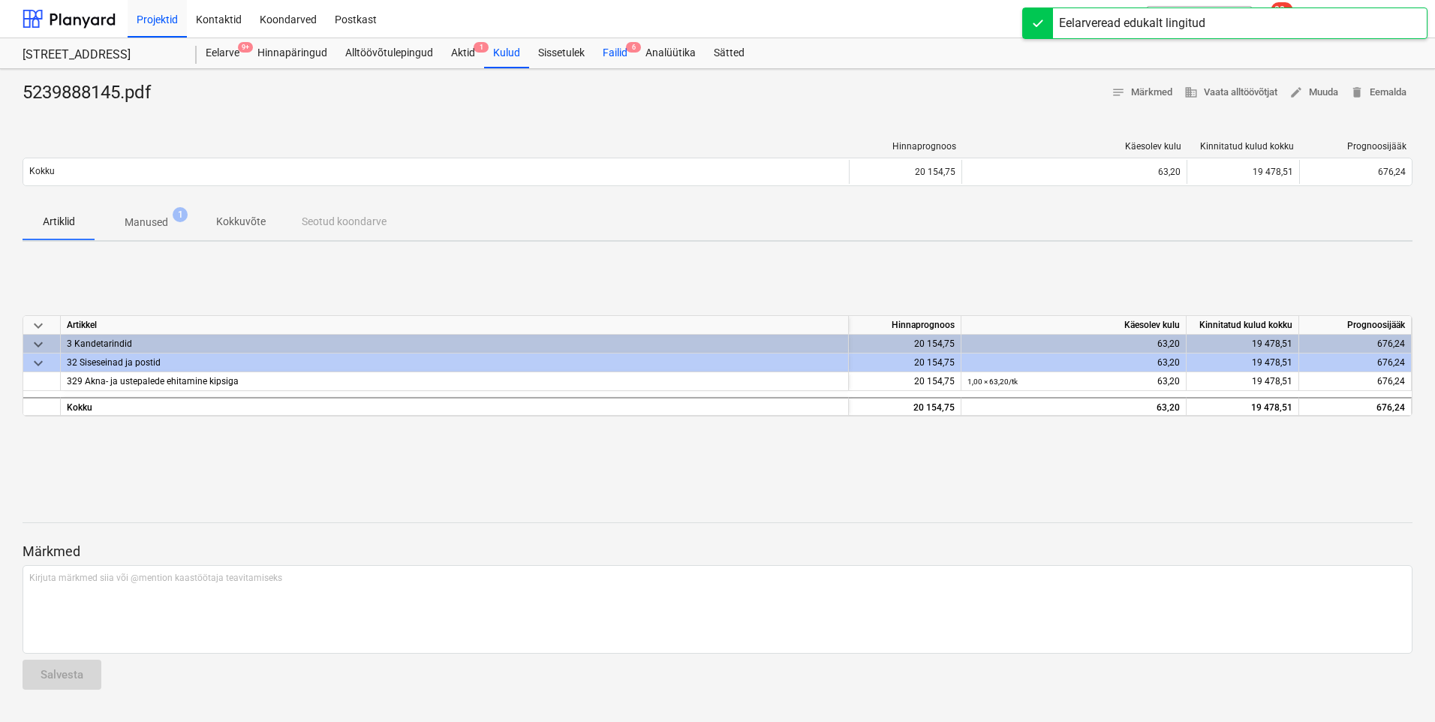
drag, startPoint x: 629, startPoint y: 47, endPoint x: 616, endPoint y: 52, distance: 14.2
click at [628, 47] on span "6" at bounding box center [633, 47] width 15 height 11
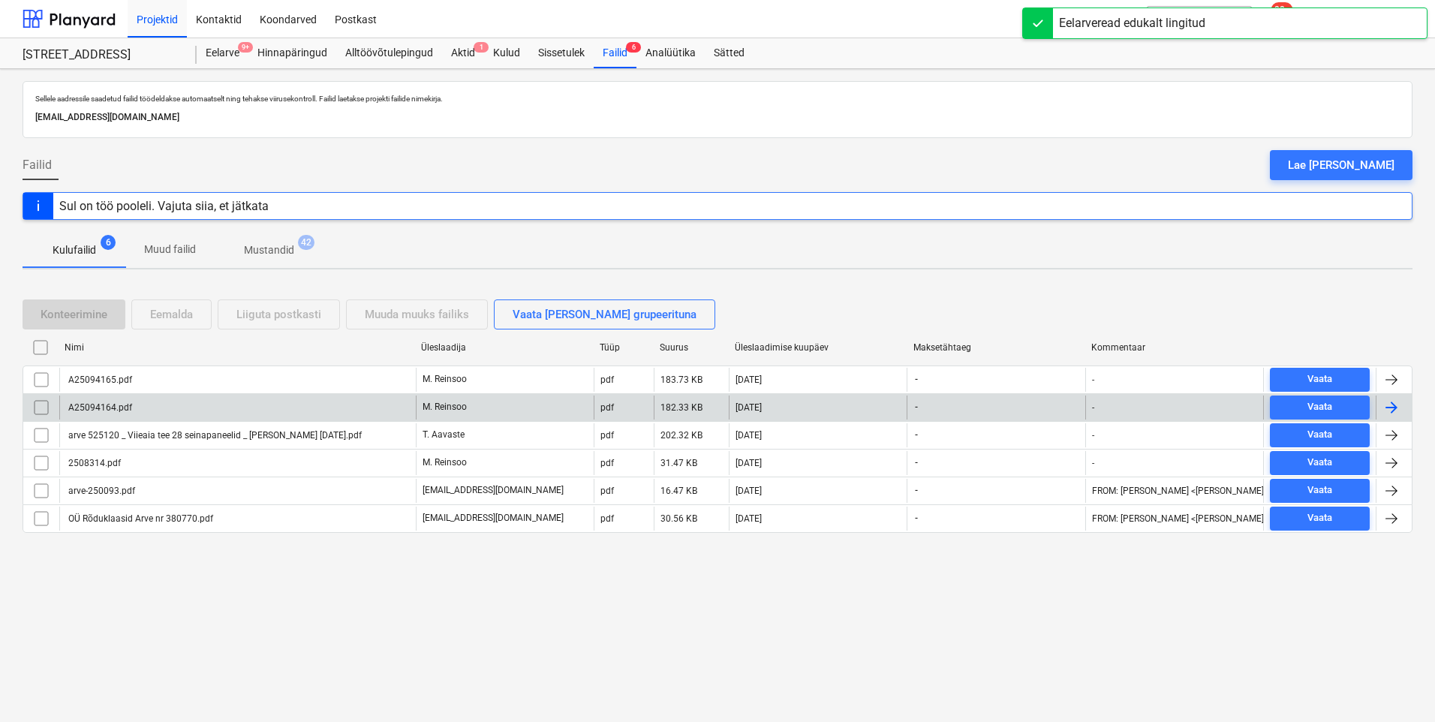
click at [170, 402] on div "A25094164.pdf" at bounding box center [237, 408] width 357 height 24
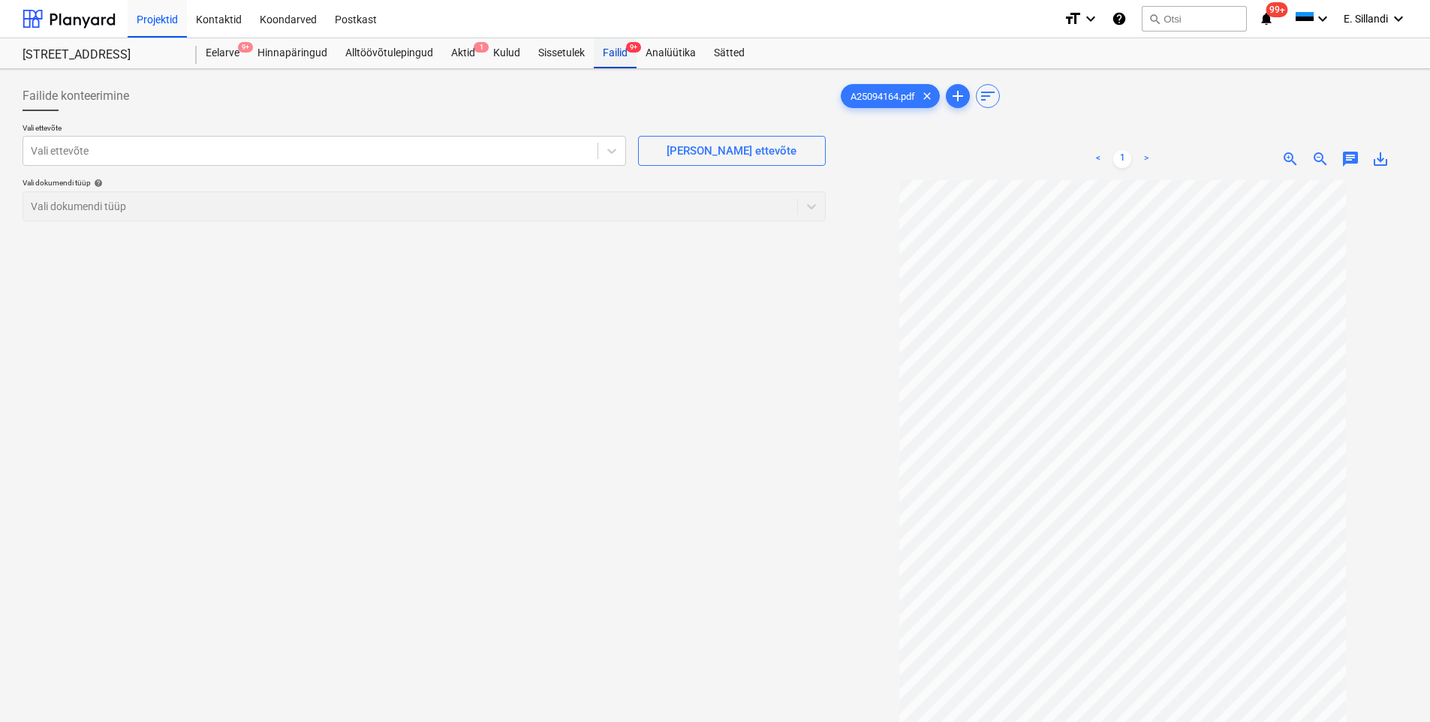
click at [605, 58] on div "Failid 9+" at bounding box center [615, 53] width 43 height 30
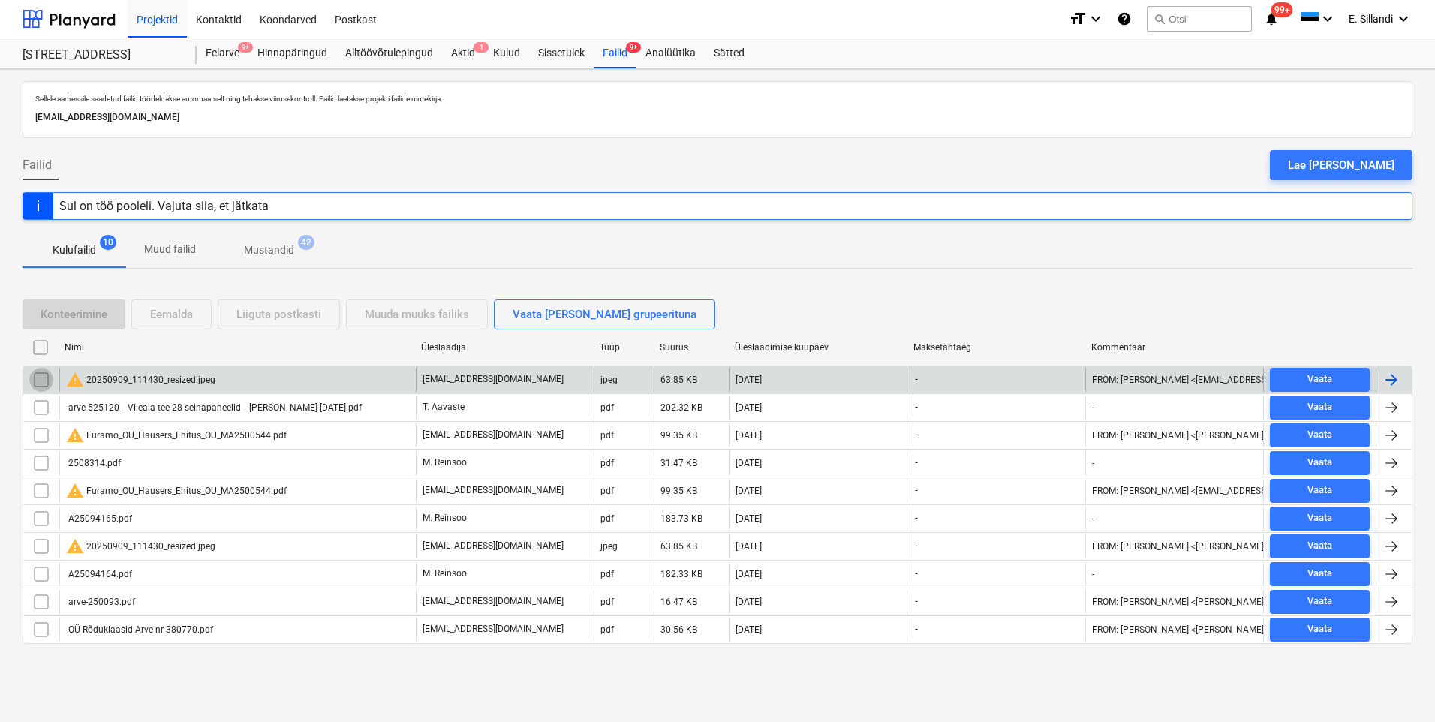
click at [39, 378] on input "checkbox" at bounding box center [41, 380] width 24 height 24
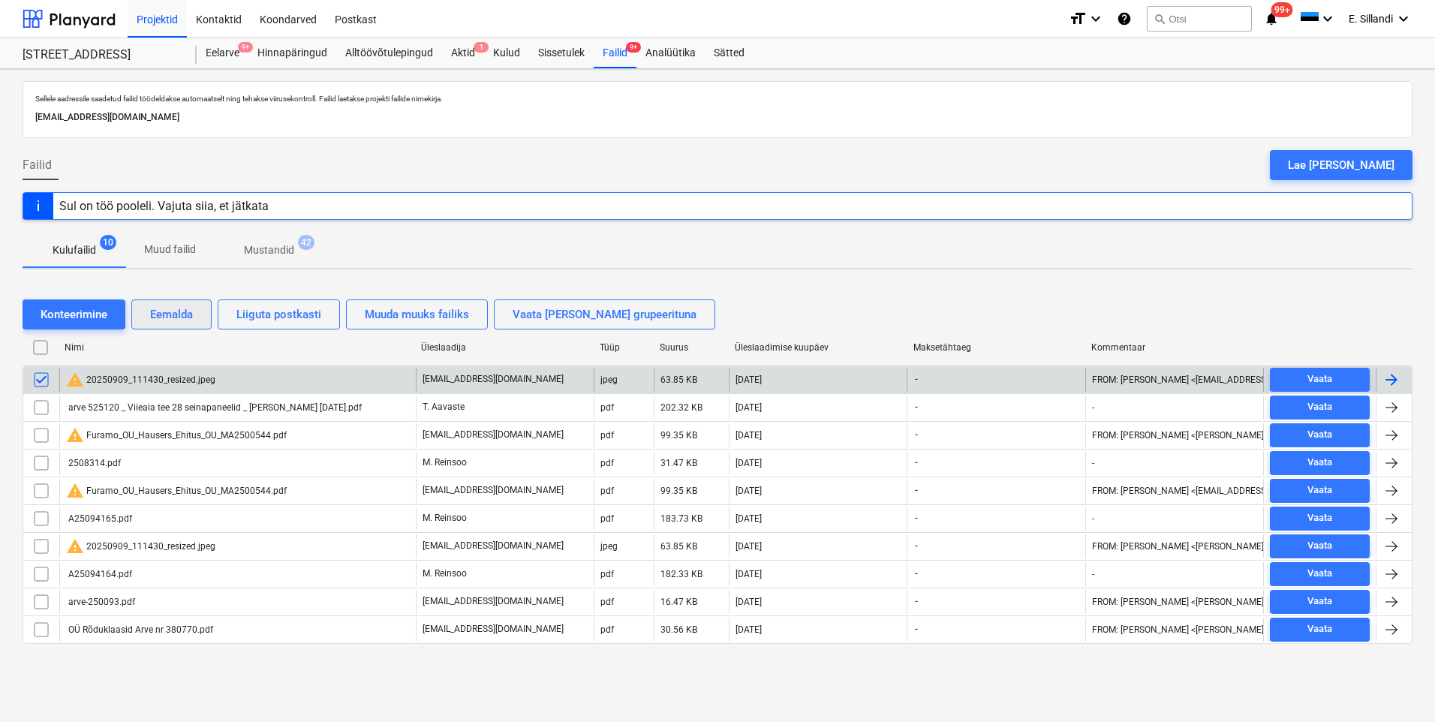
click at [175, 318] on div "Eemalda" at bounding box center [171, 315] width 43 height 20
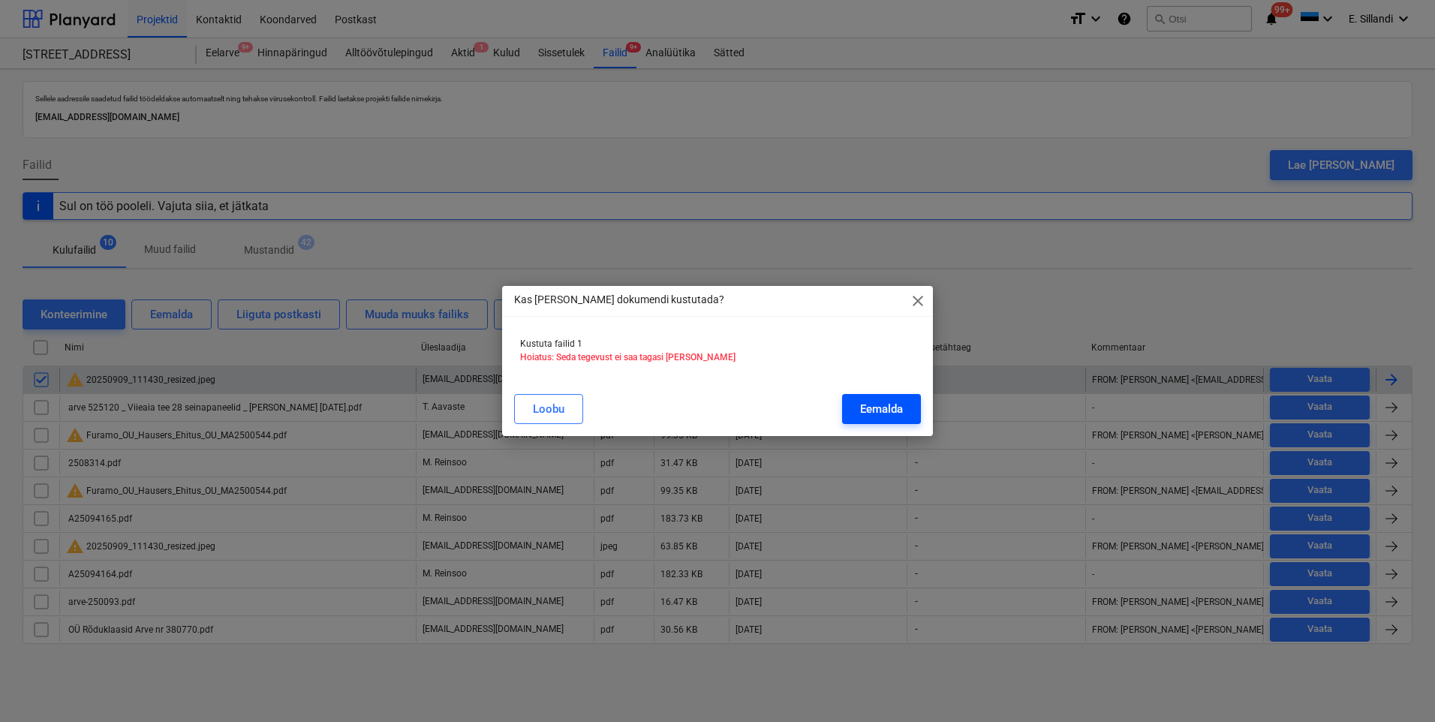
click at [914, 414] on button "Eemalda" at bounding box center [881, 409] width 79 height 30
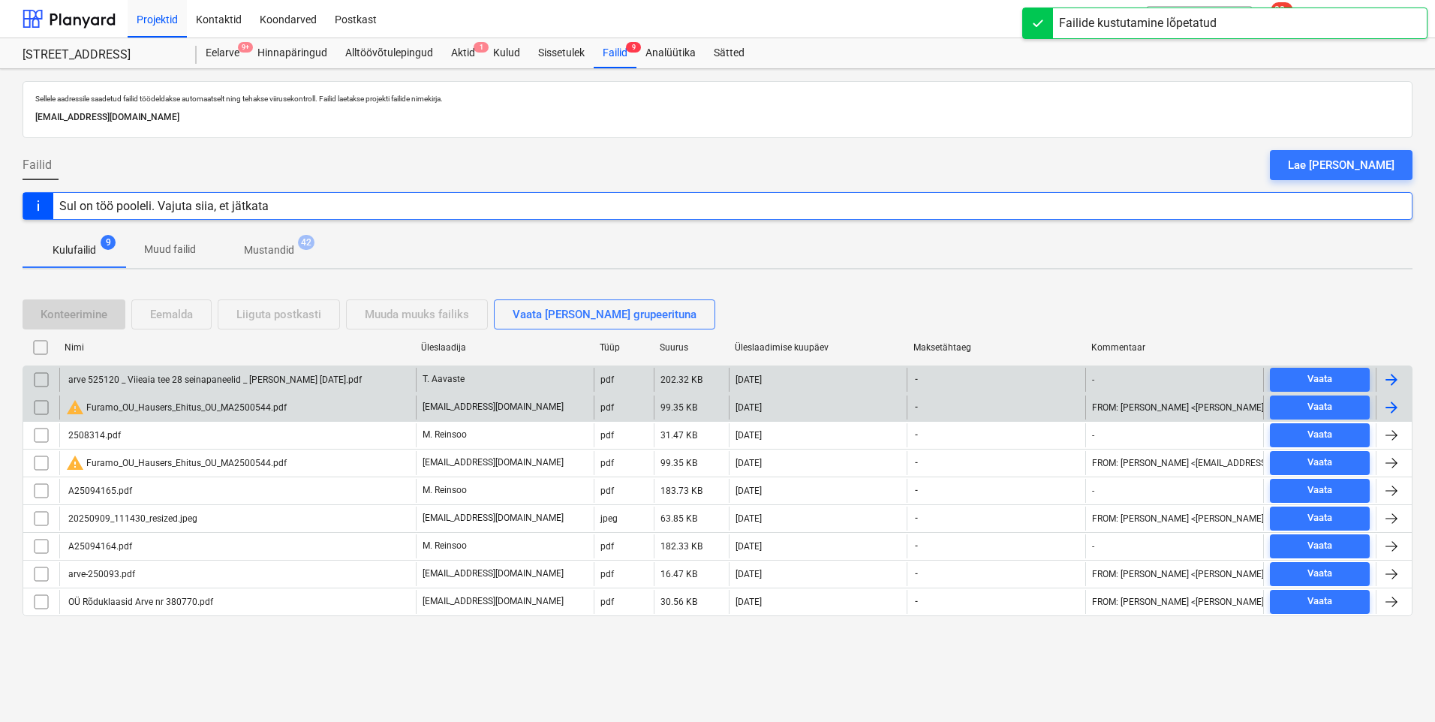
click at [30, 406] on input "checkbox" at bounding box center [41, 408] width 24 height 24
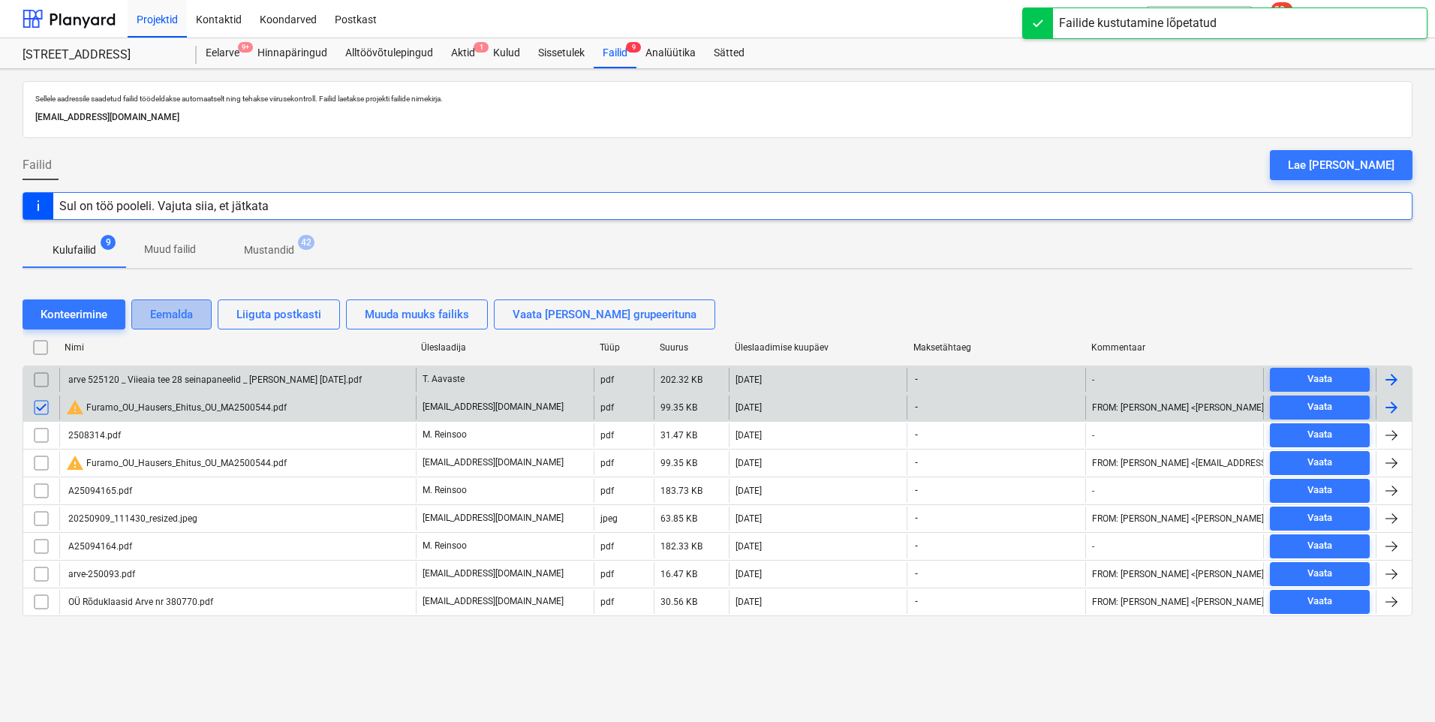
click at [197, 328] on button "Eemalda" at bounding box center [171, 315] width 80 height 30
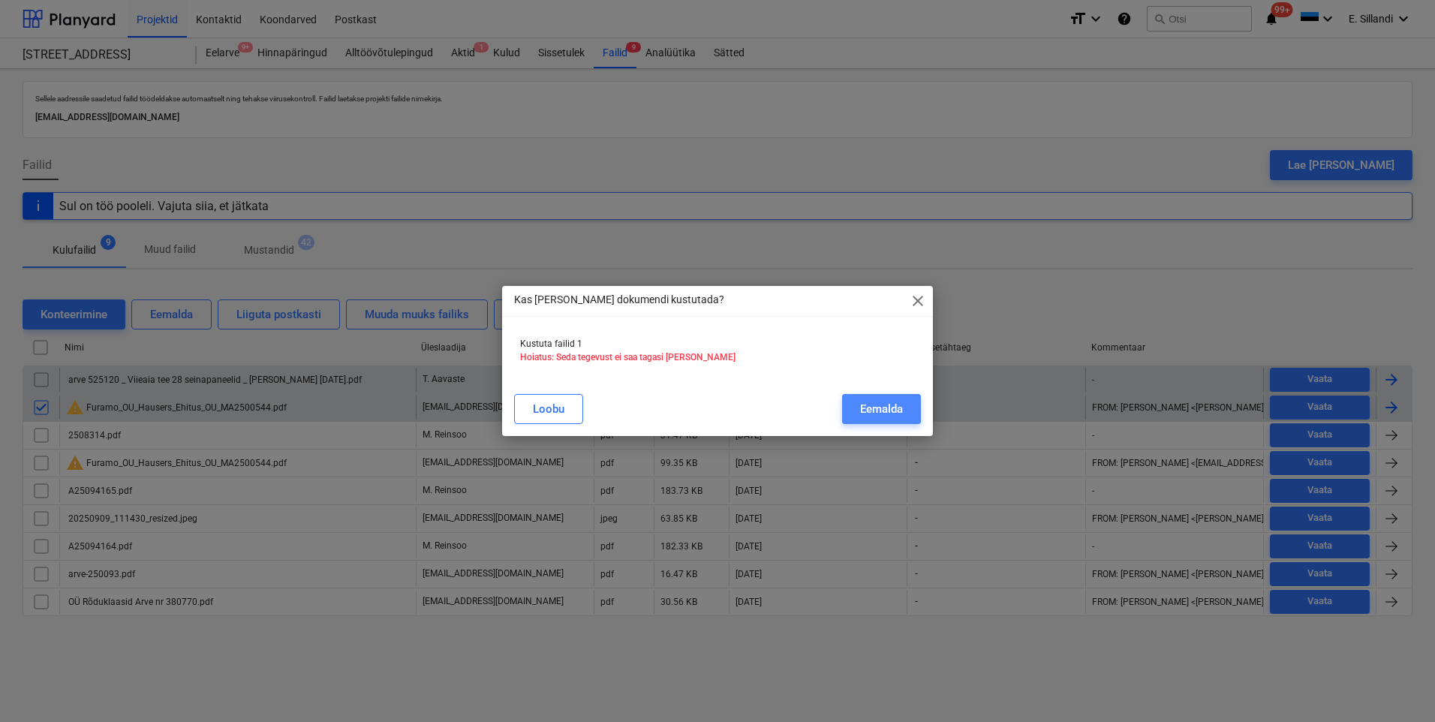
click at [881, 409] on div "Eemalda" at bounding box center [881, 409] width 43 height 20
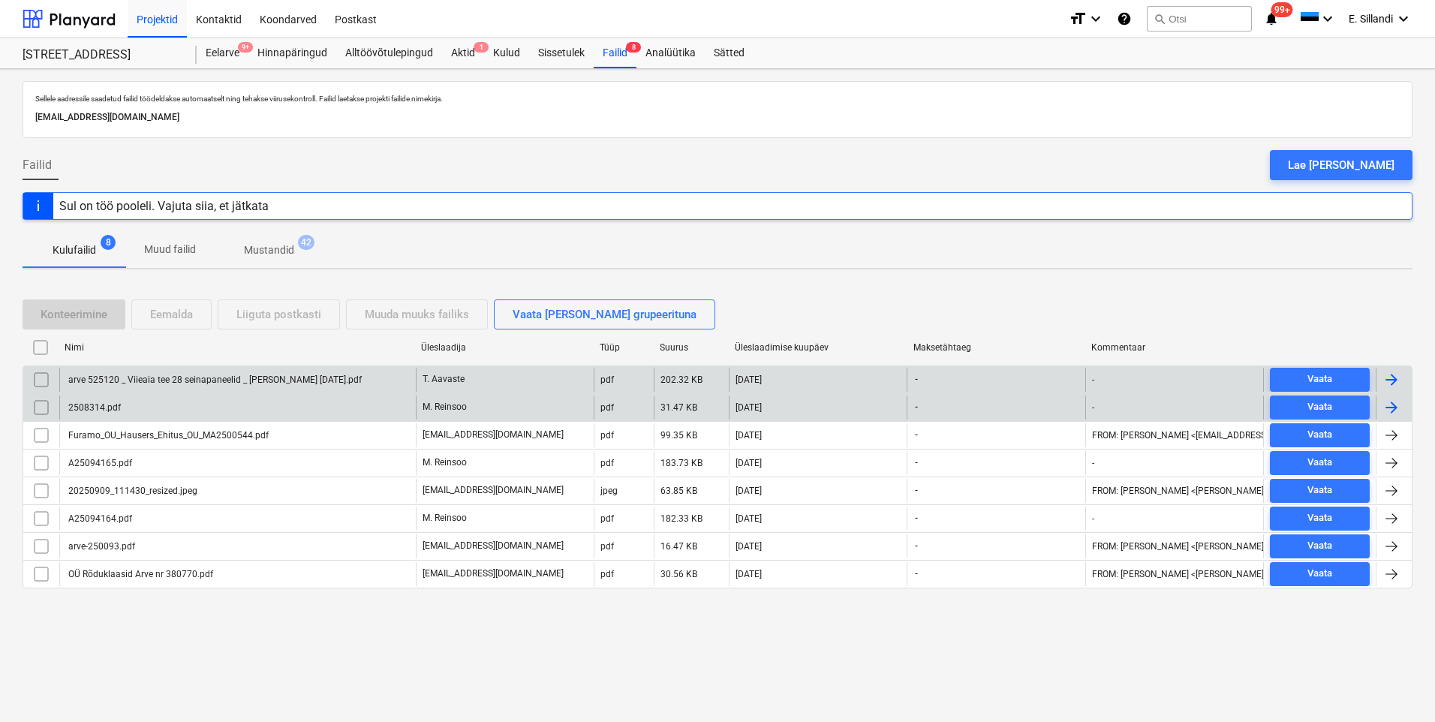
click at [219, 382] on div "arve 525120 _ Viieaia tee 28 seinapaneelid _ [PERSON_NAME] [DATE].pdf" at bounding box center [214, 380] width 296 height 11
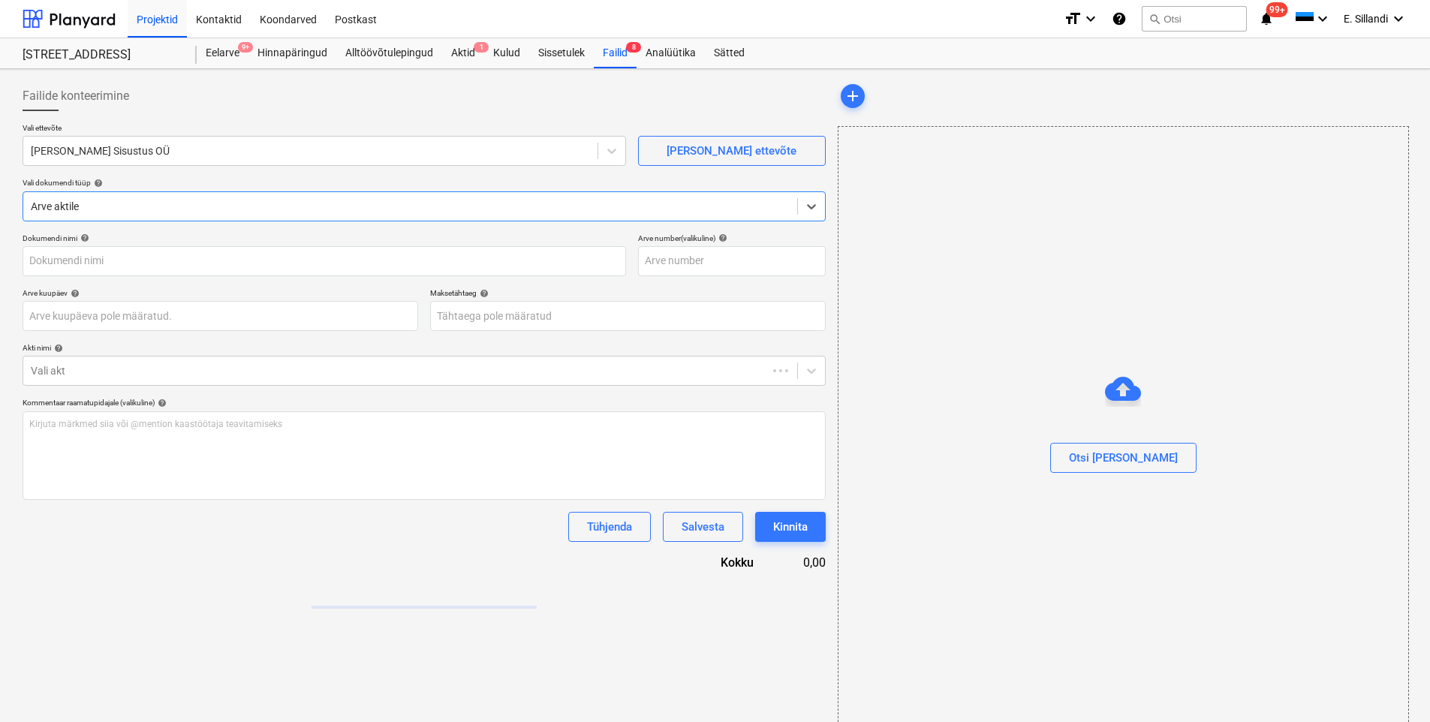
type input "arve 525120 _ Viieaia tee 28 seinapaneelid _ [PERSON_NAME] [DATE].pdf"
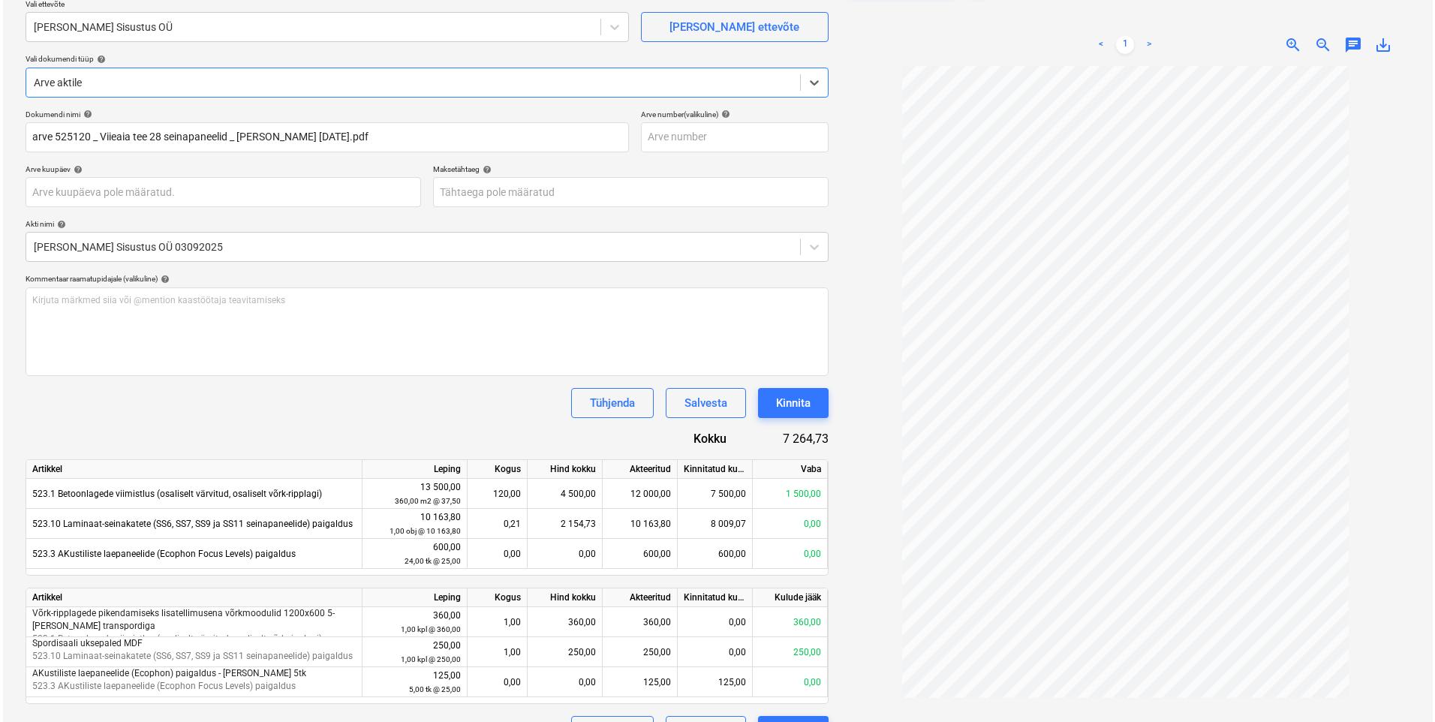
scroll to position [160, 0]
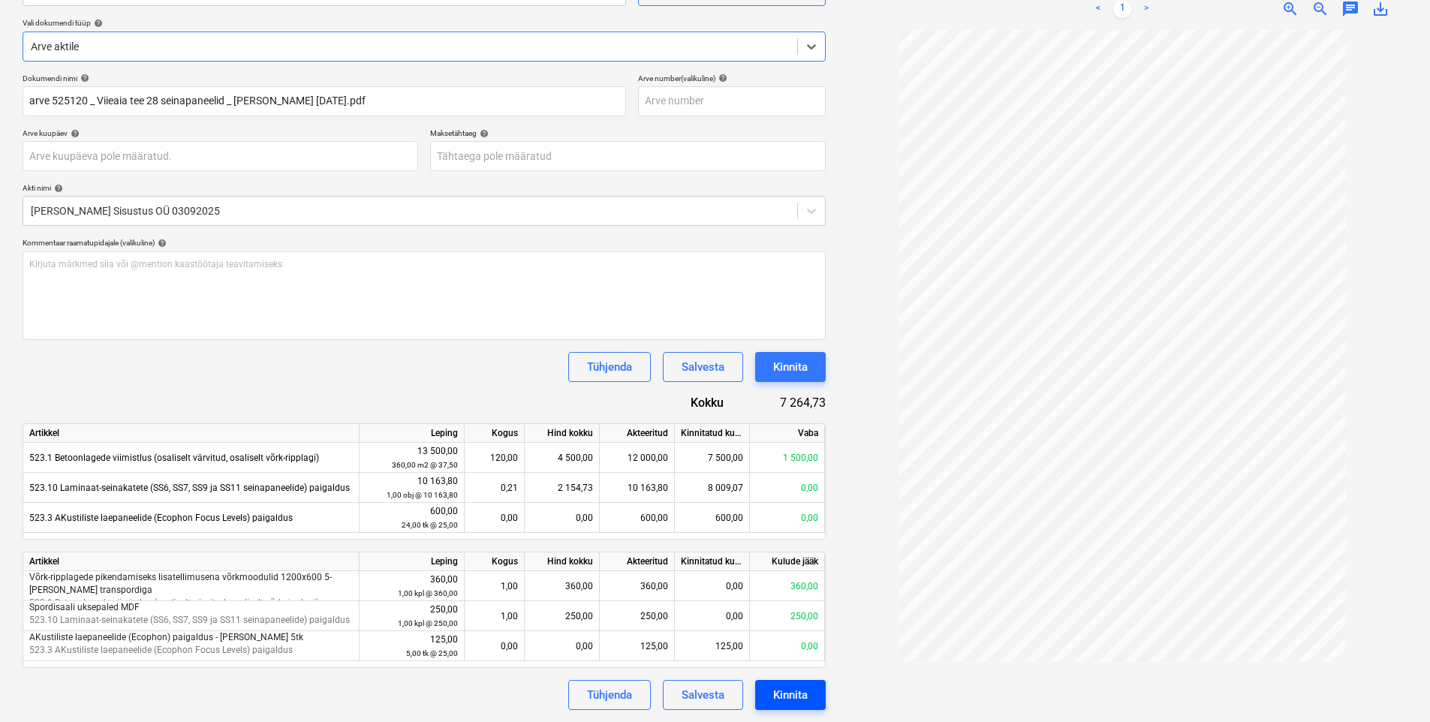
click at [798, 683] on button "Kinnita" at bounding box center [790, 695] width 71 height 30
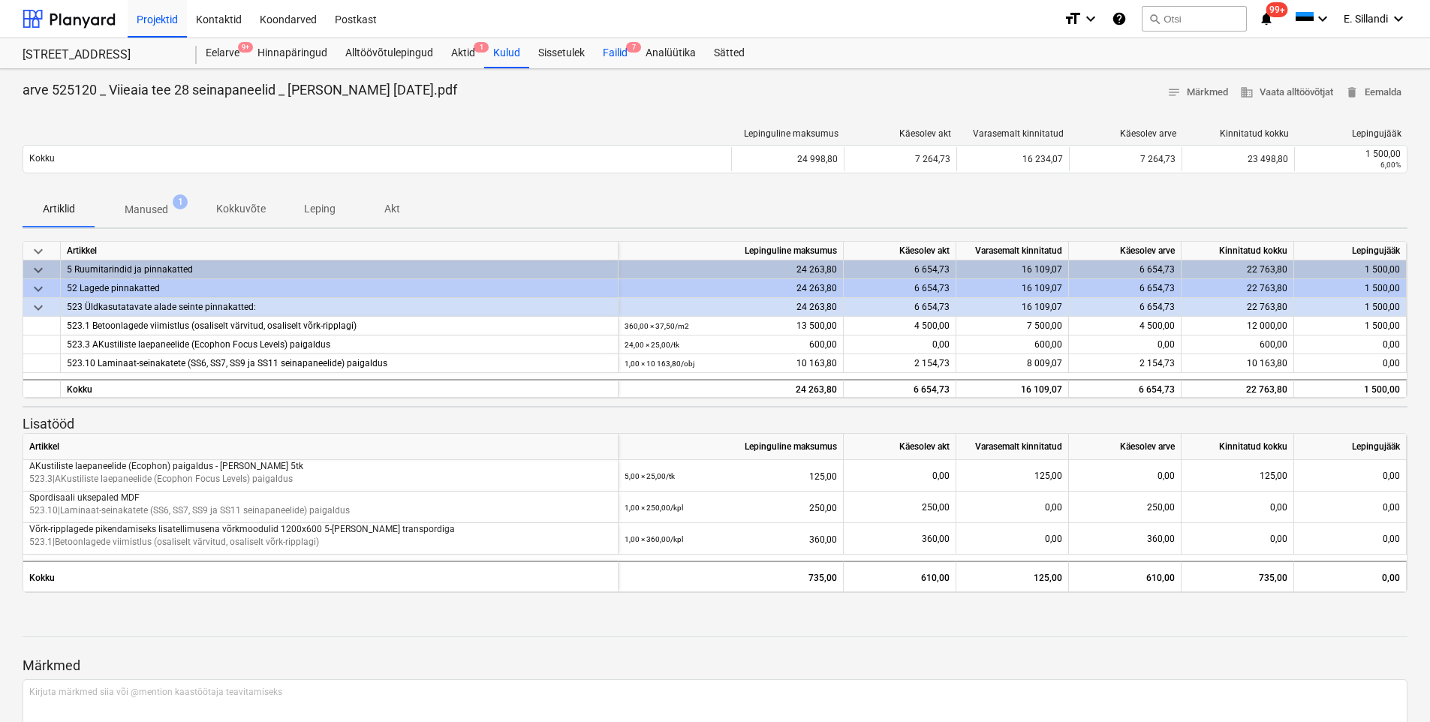
click at [606, 49] on div "Failid 7" at bounding box center [615, 53] width 43 height 30
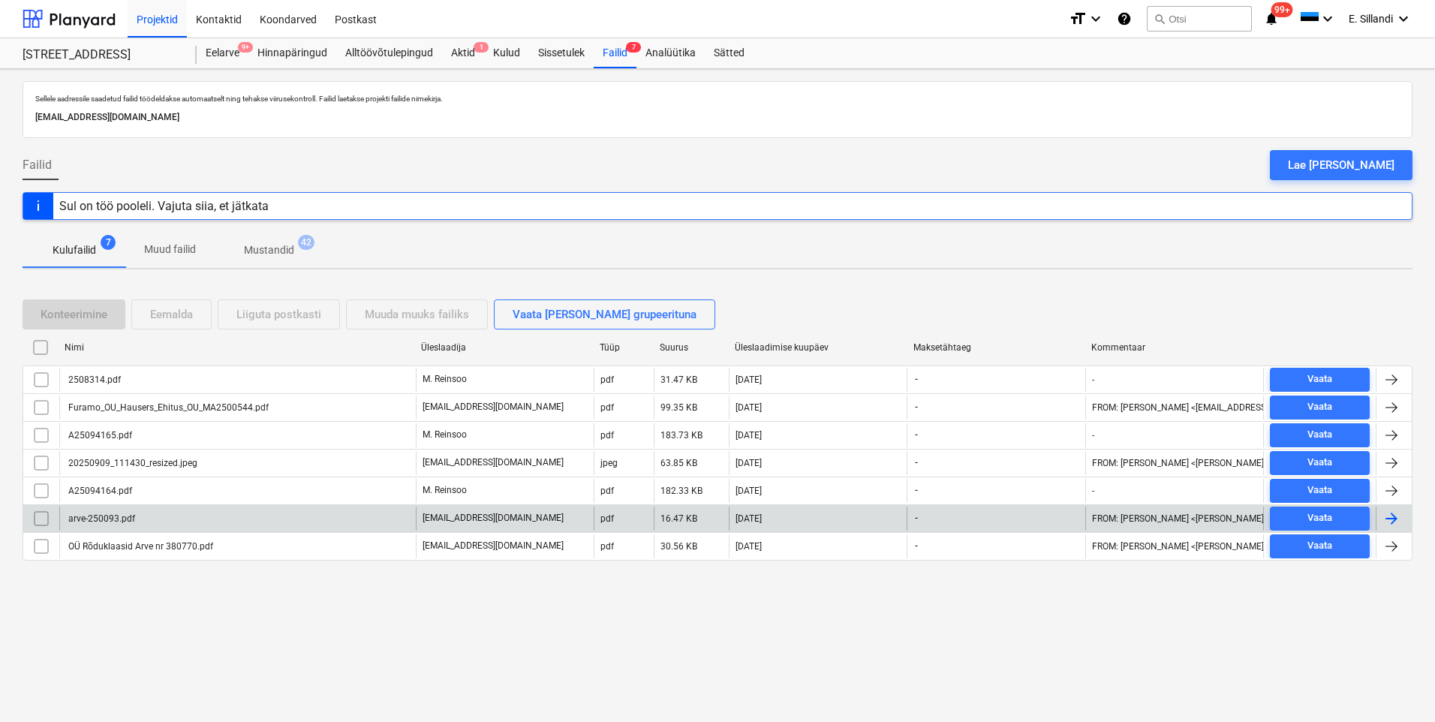
click at [155, 524] on div "arve-250093.pdf" at bounding box center [237, 519] width 357 height 24
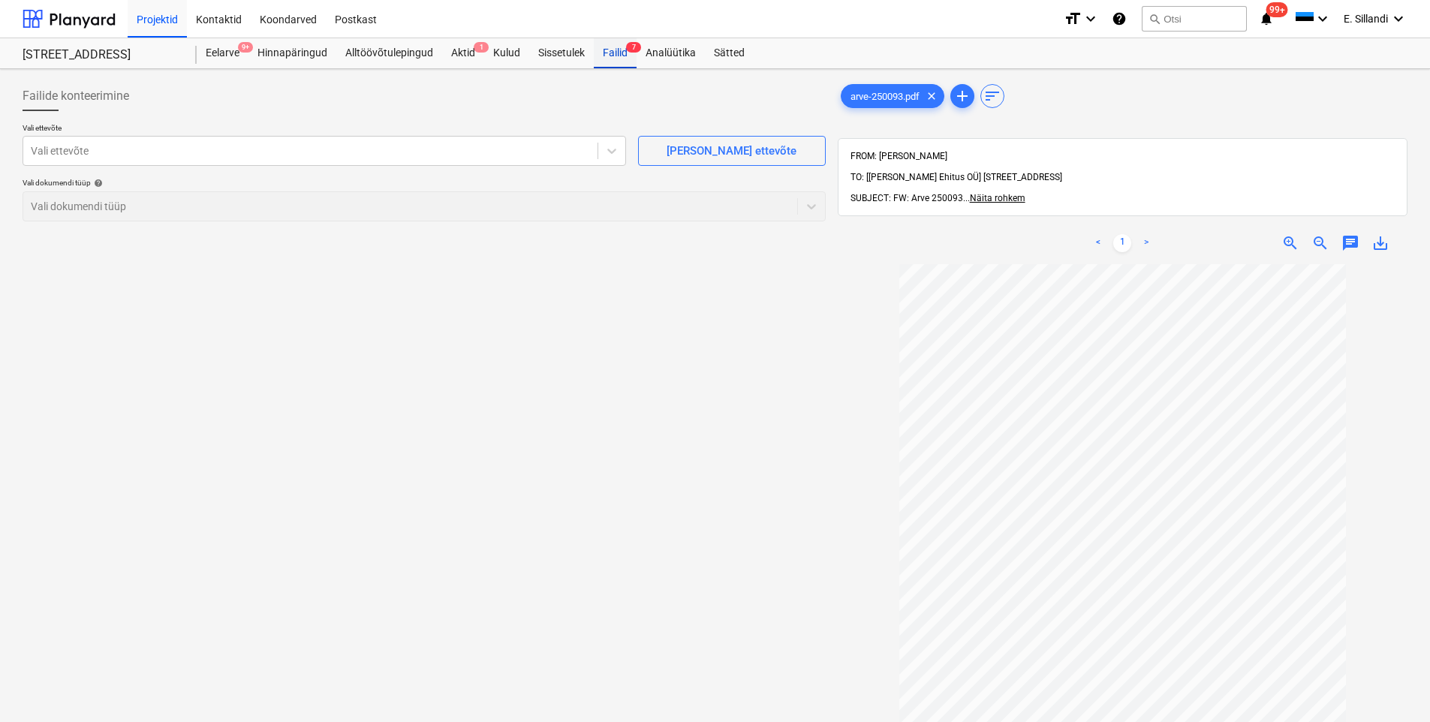
click at [615, 59] on div "Failid 7" at bounding box center [615, 53] width 43 height 30
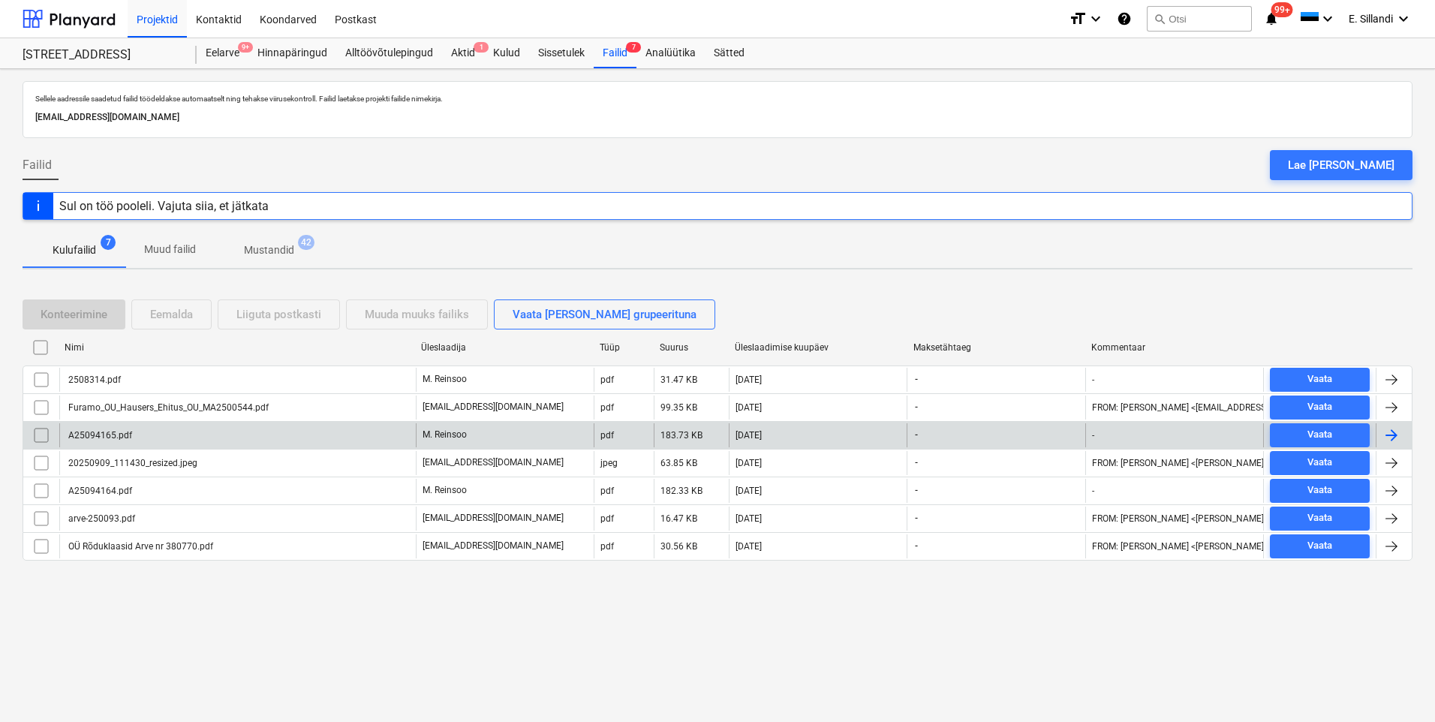
click at [162, 430] on div "A25094165.pdf" at bounding box center [237, 435] width 357 height 24
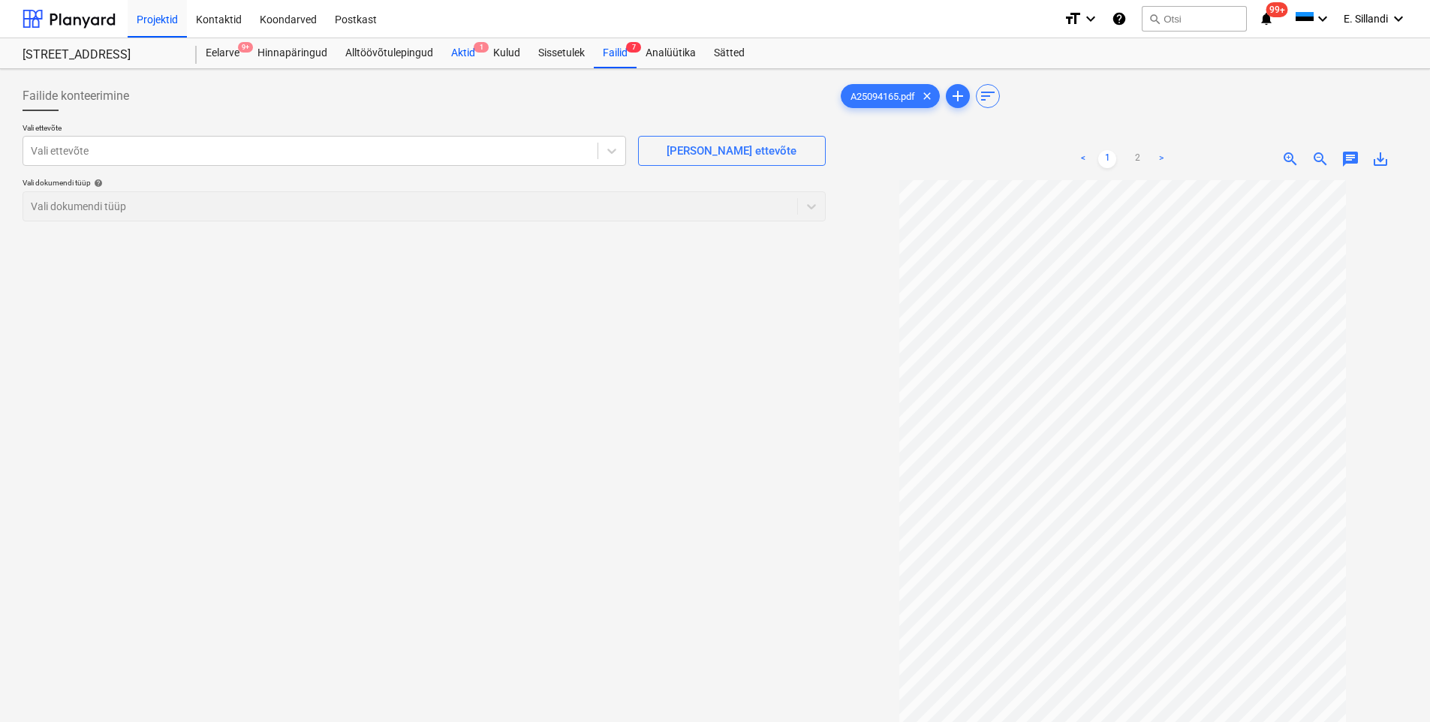
click at [470, 59] on div "Aktid 1" at bounding box center [463, 53] width 42 height 30
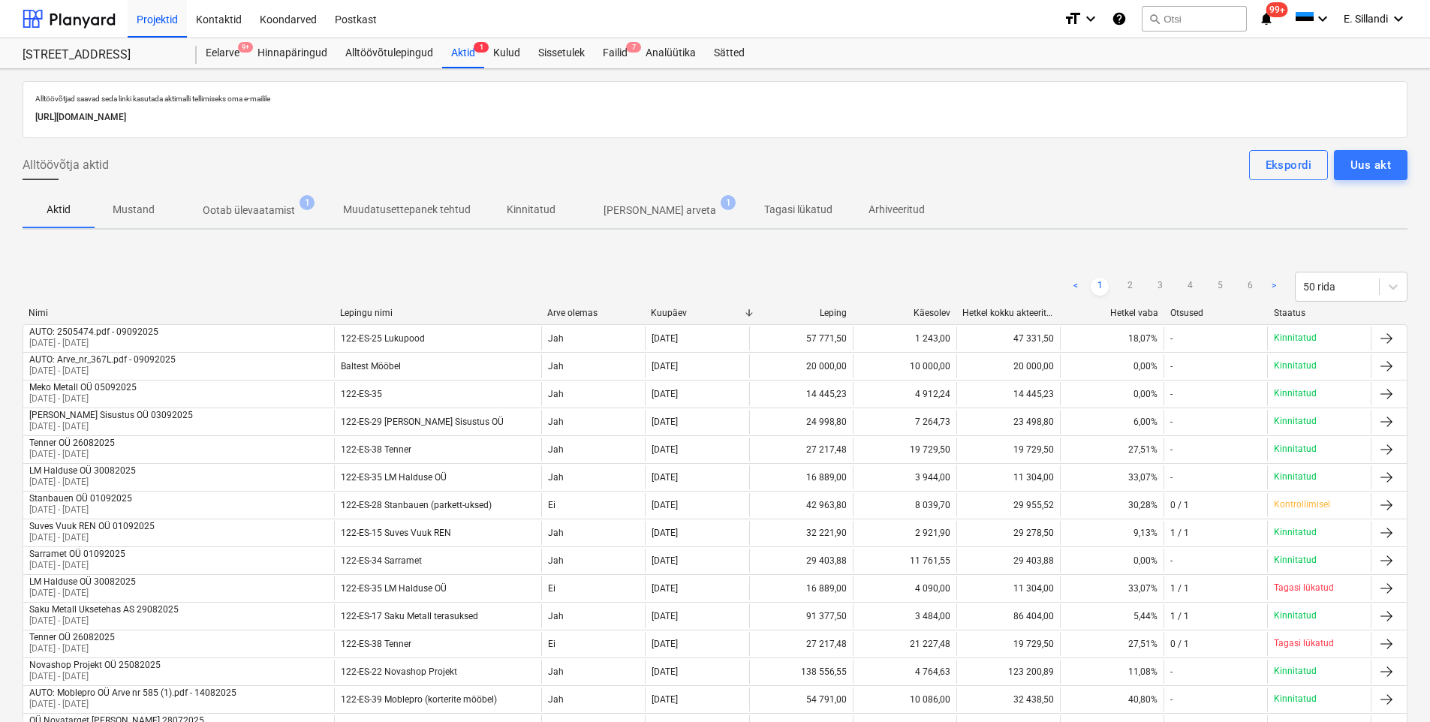
click at [468, 63] on div "Aktid 1" at bounding box center [463, 53] width 42 height 30
click at [647, 212] on p "[PERSON_NAME] arveta" at bounding box center [660, 211] width 113 height 16
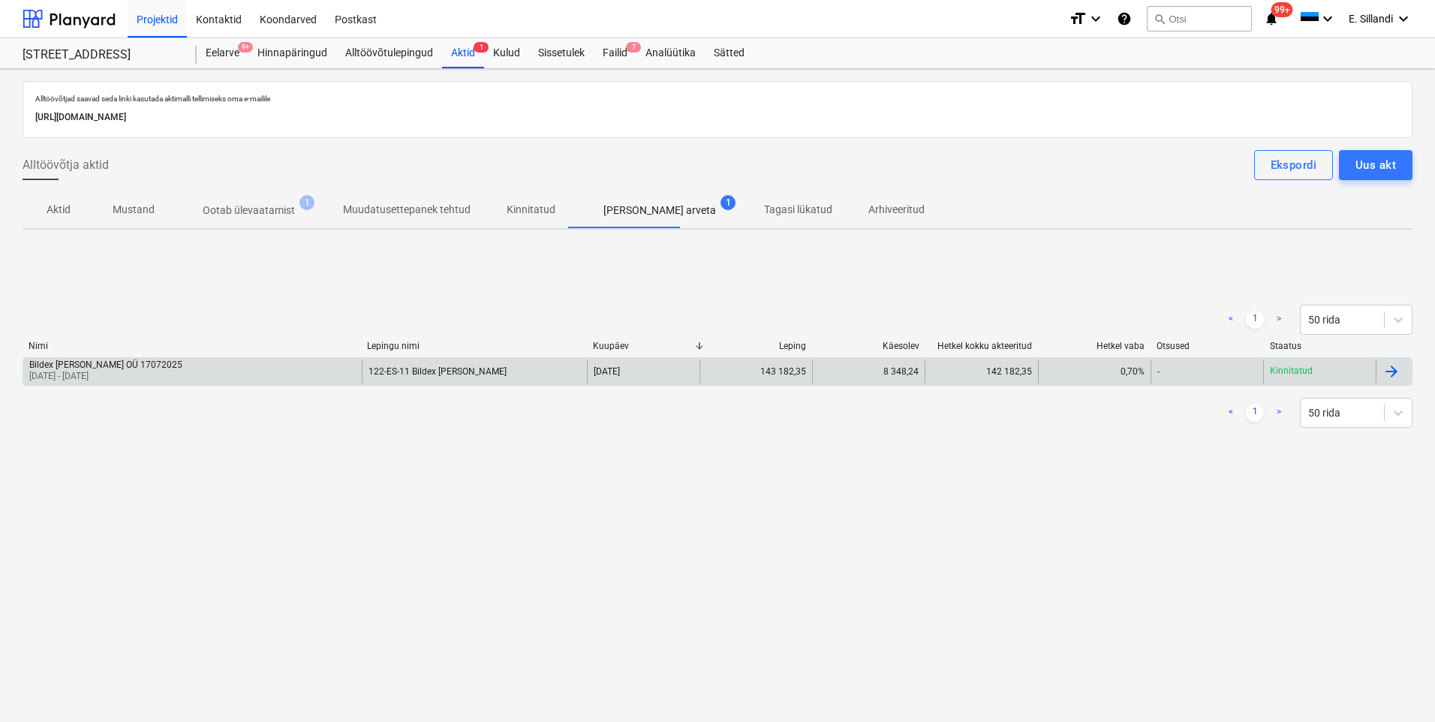
click at [117, 371] on p "[DATE] - [DATE]" at bounding box center [105, 376] width 153 height 13
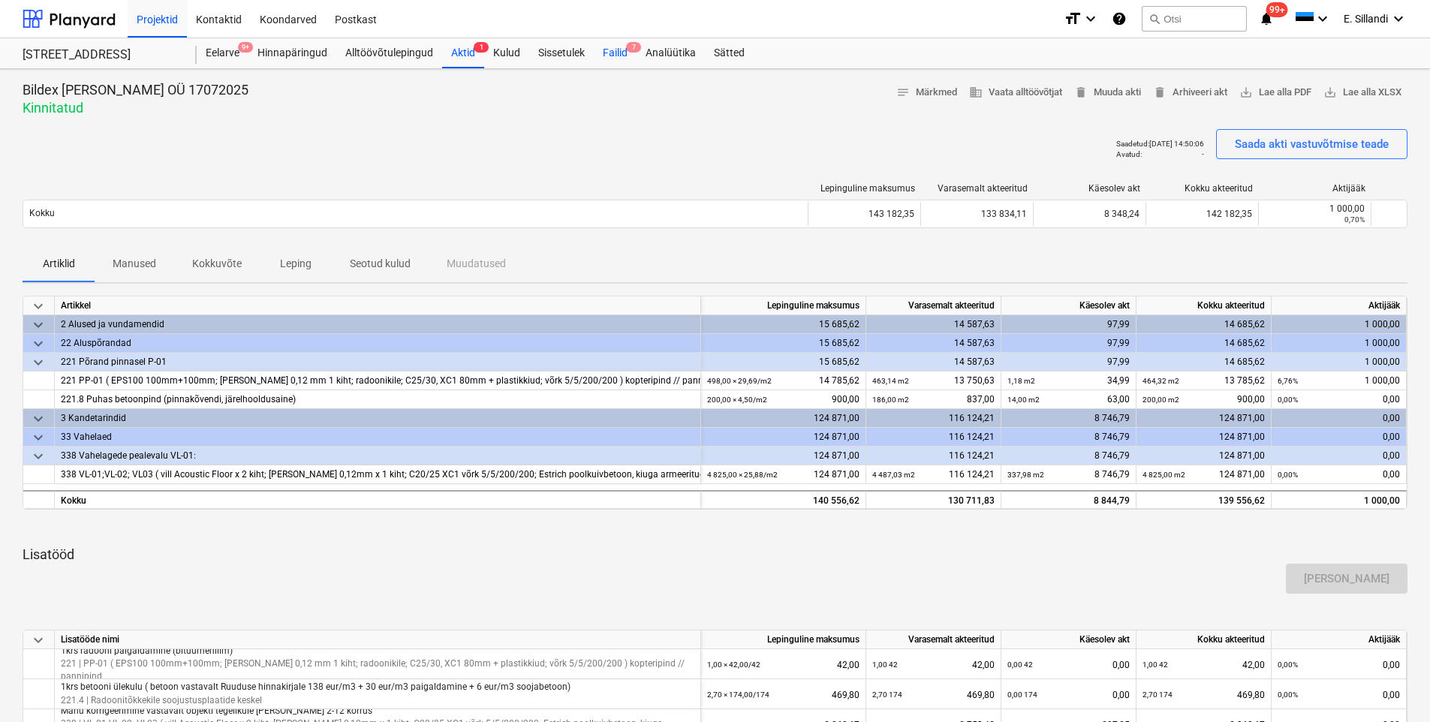
click at [622, 58] on div "Failid 7" at bounding box center [615, 53] width 43 height 30
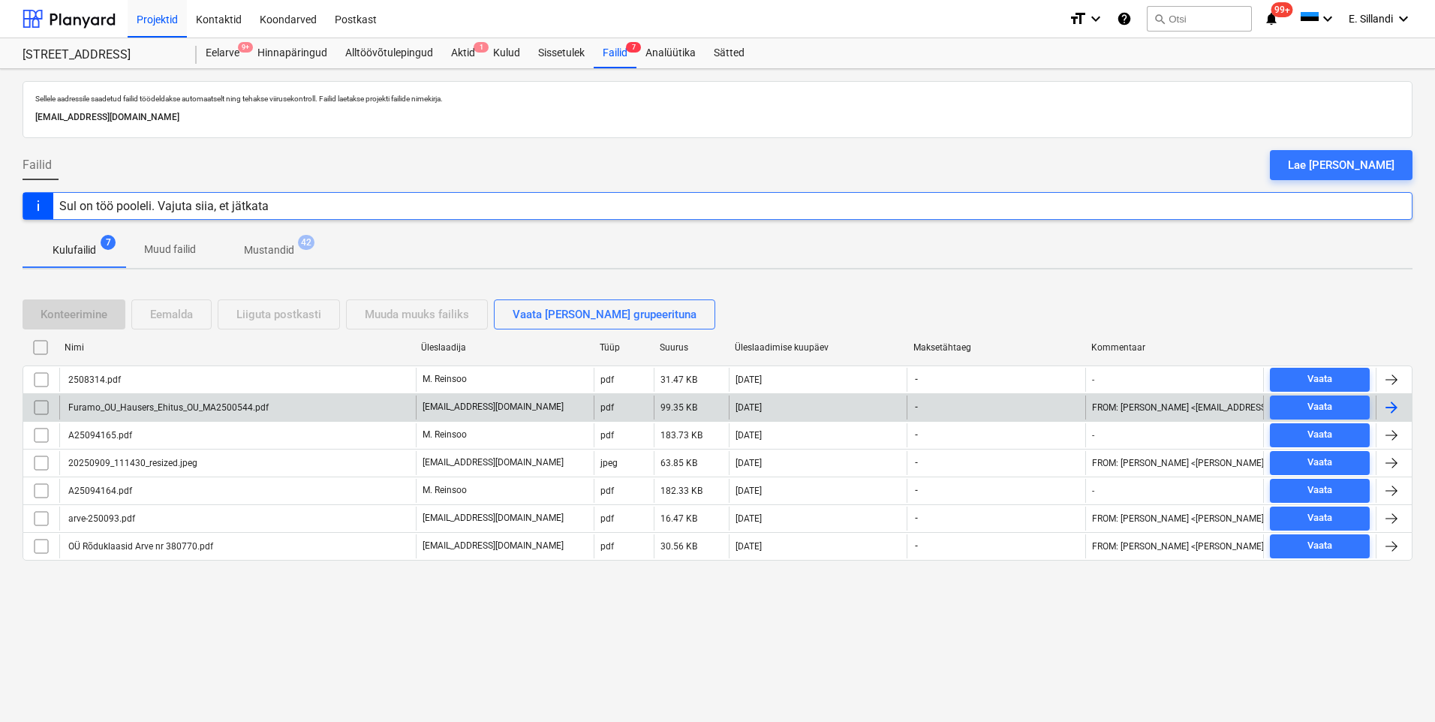
click at [172, 409] on div "Furamo_OU_Hausers_Ehitus_OU_MA2500544.pdf" at bounding box center [167, 407] width 203 height 11
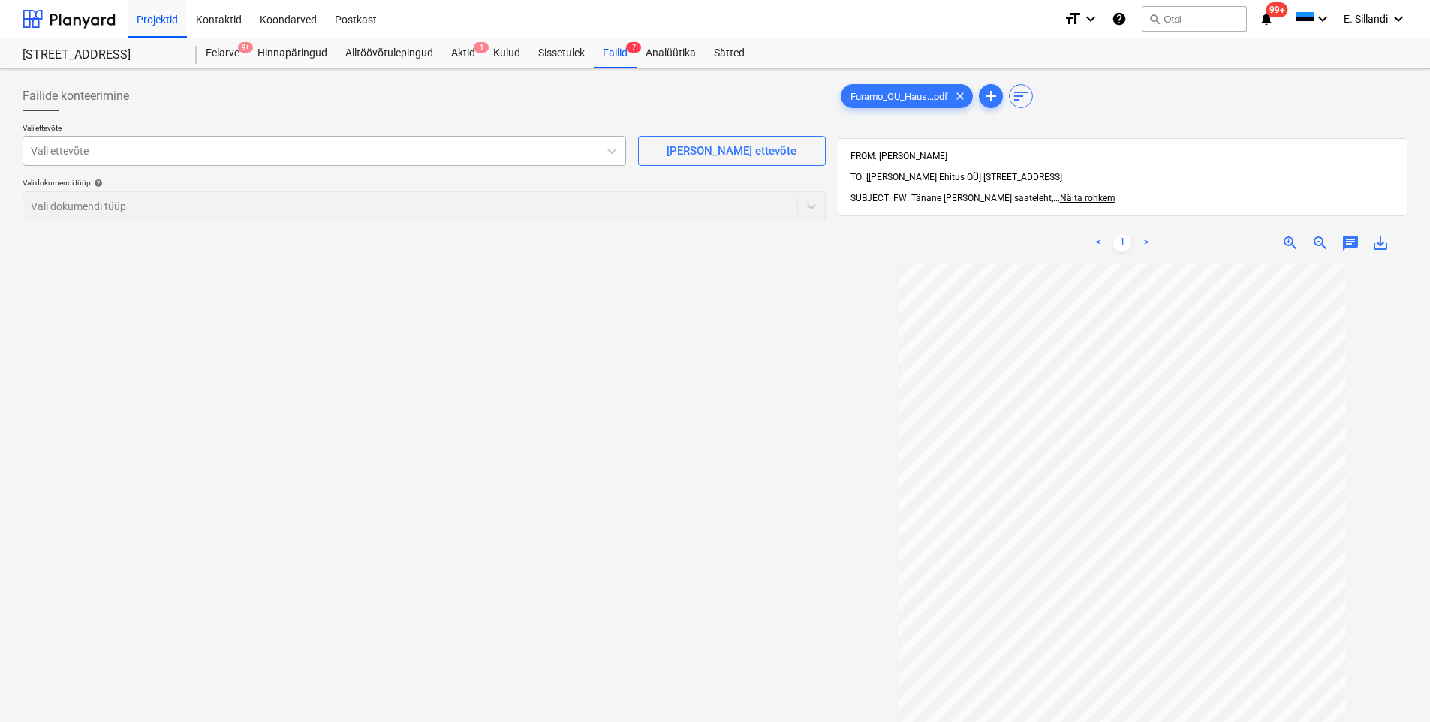
click at [328, 163] on div "Vali ettevõte" at bounding box center [325, 151] width 604 height 30
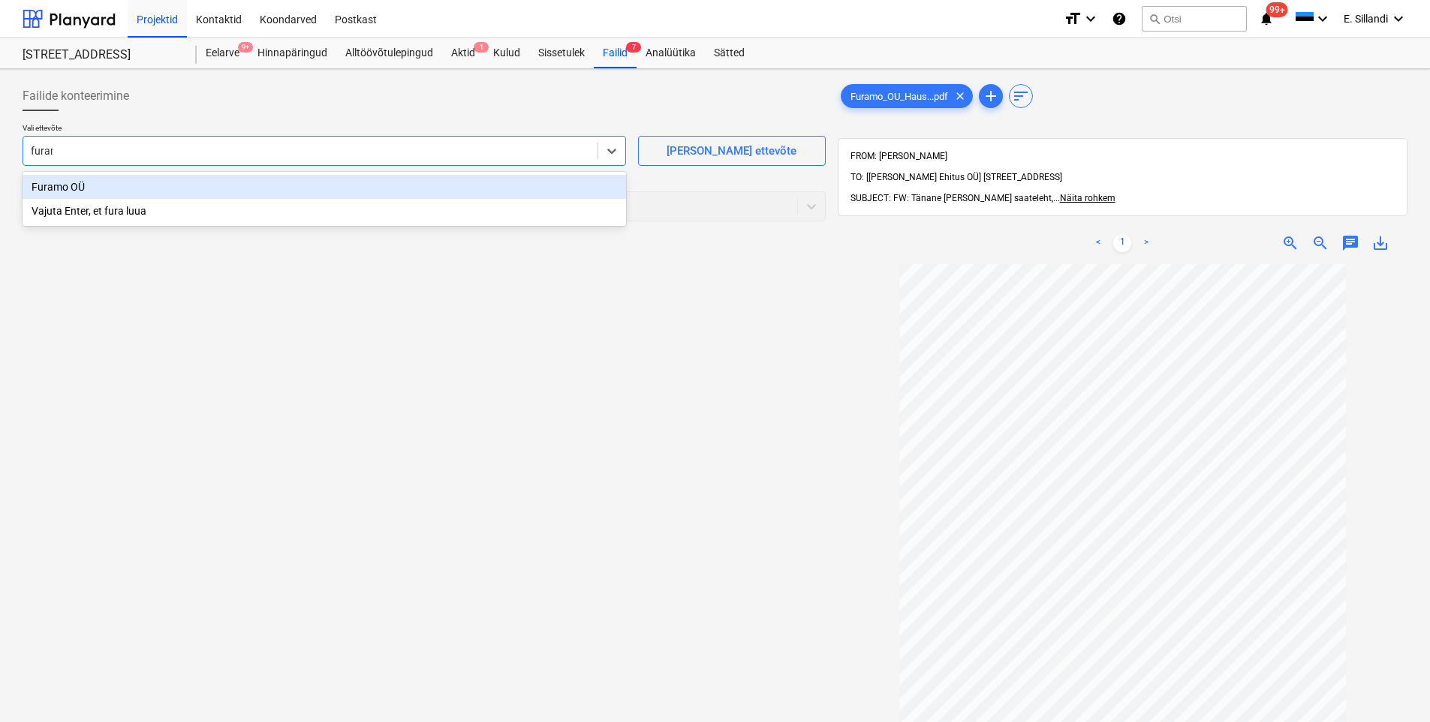
type input "furamo"
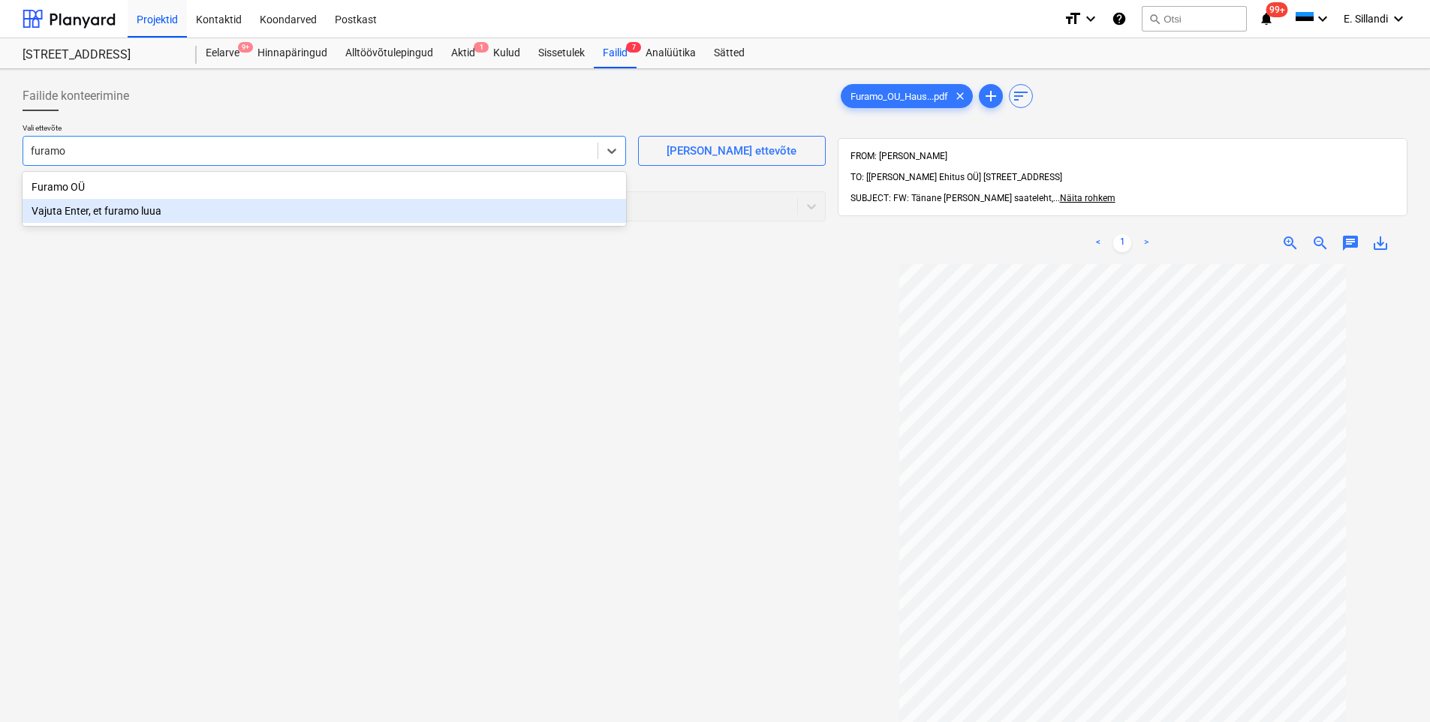
click at [306, 197] on div "Furamo OÜ" at bounding box center [325, 187] width 604 height 24
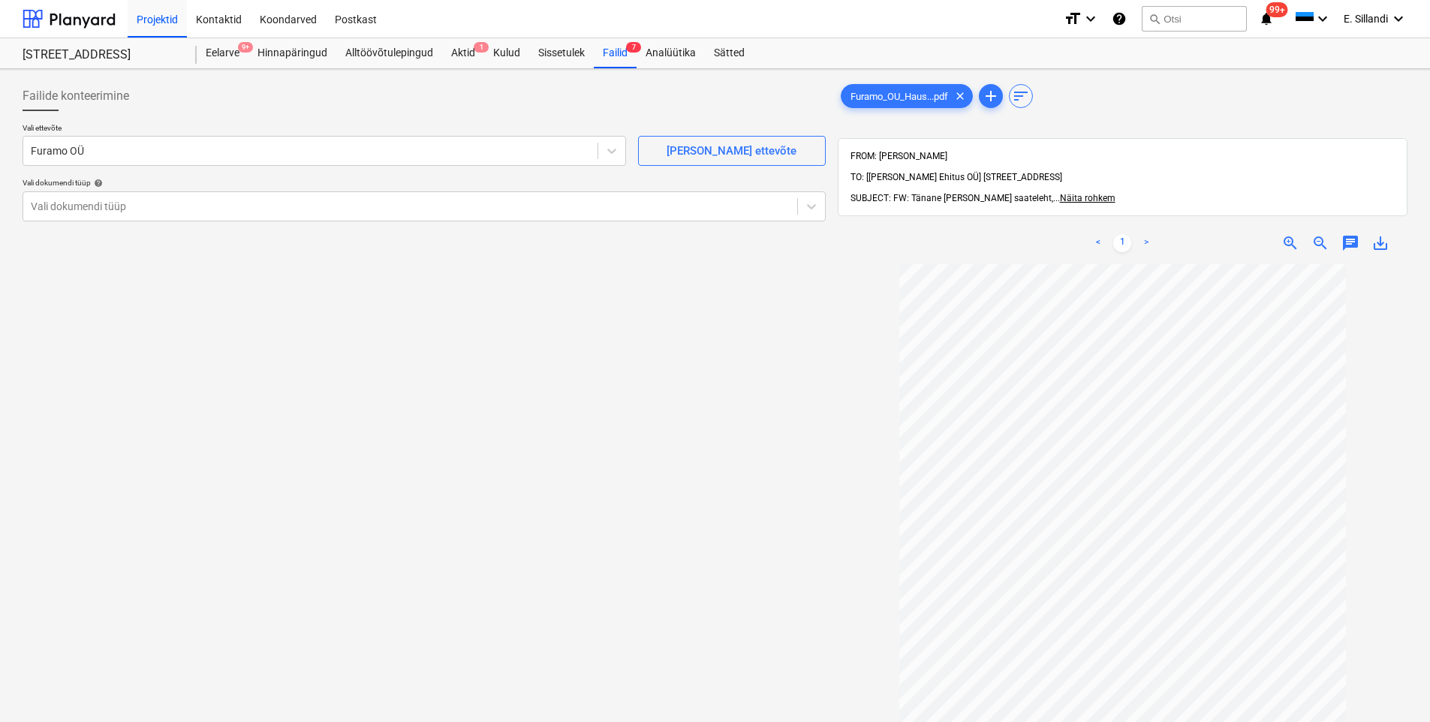
click at [313, 104] on div "Failide konteerimine" at bounding box center [424, 96] width 803 height 30
click at [254, 212] on div at bounding box center [410, 206] width 759 height 15
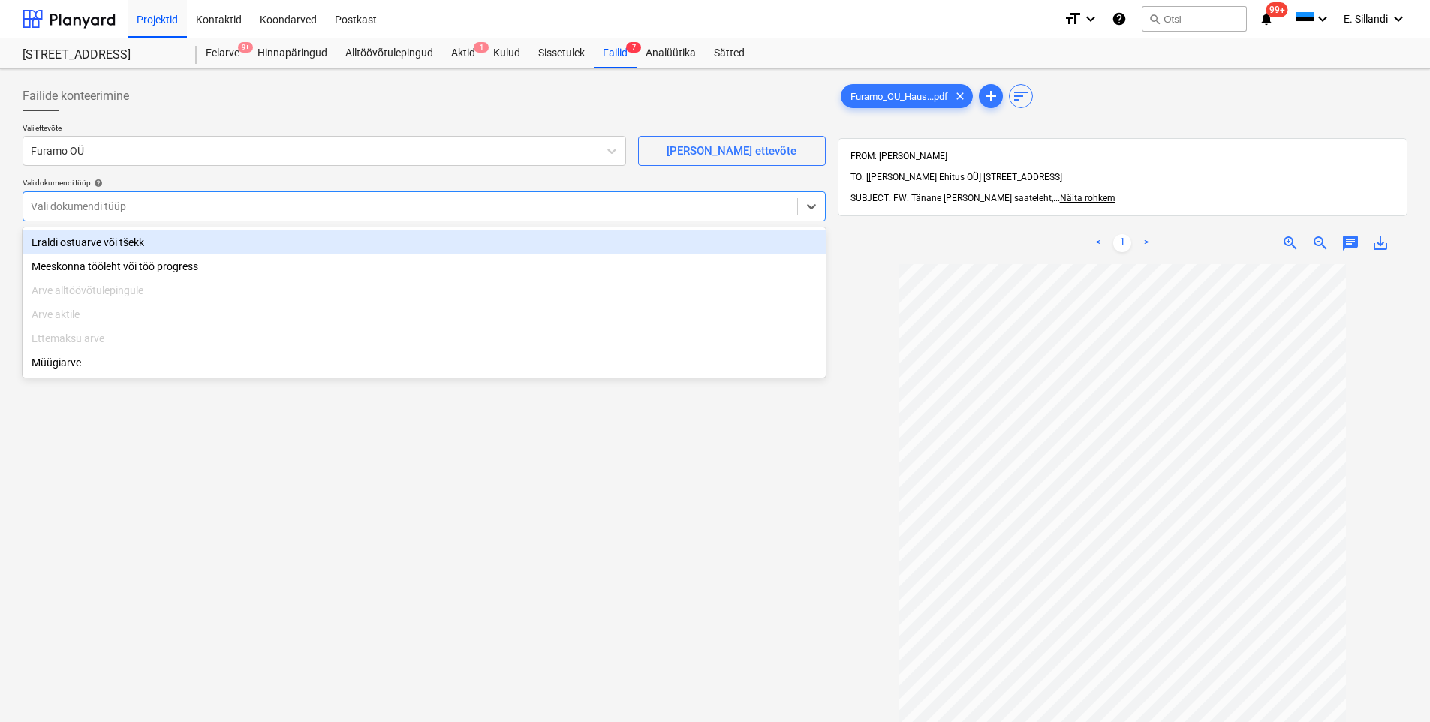
click at [201, 248] on div "Eraldi ostuarve või tšekk" at bounding box center [424, 242] width 803 height 24
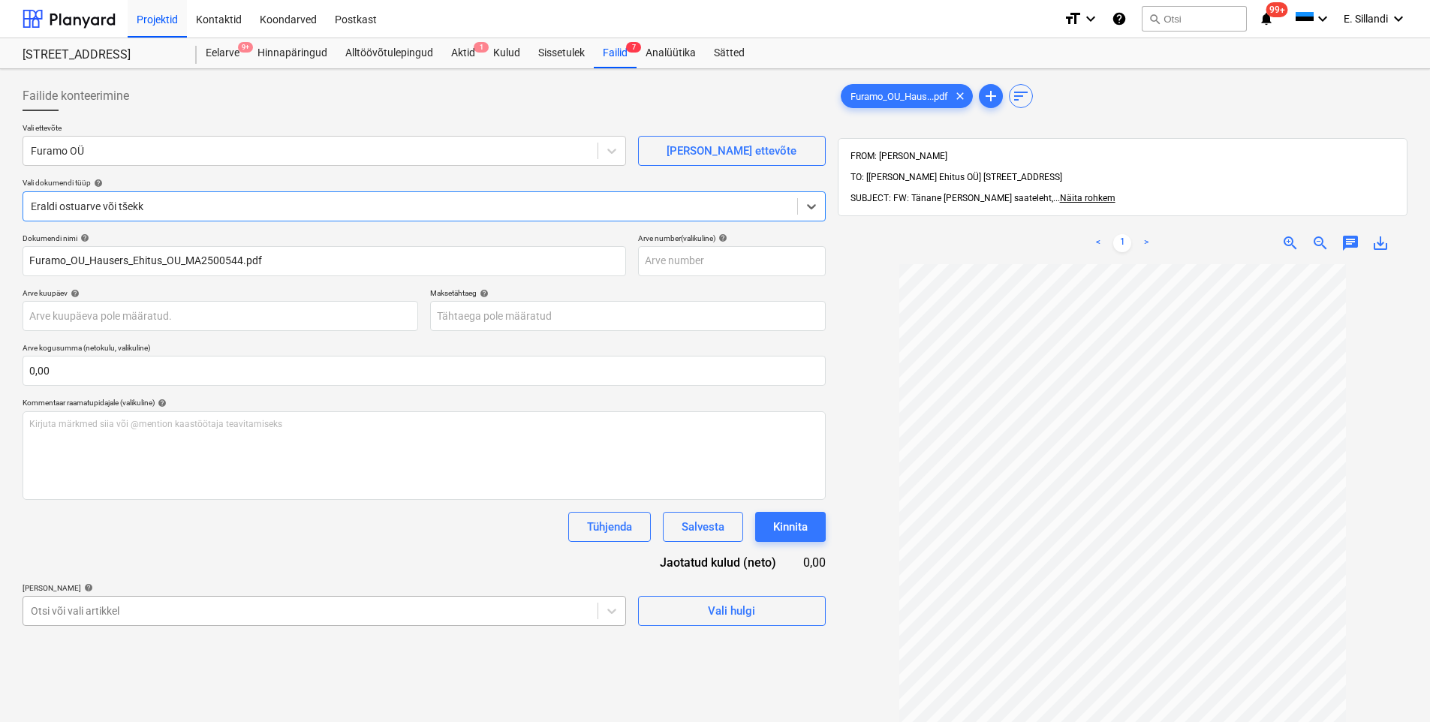
scroll to position [144, 0]
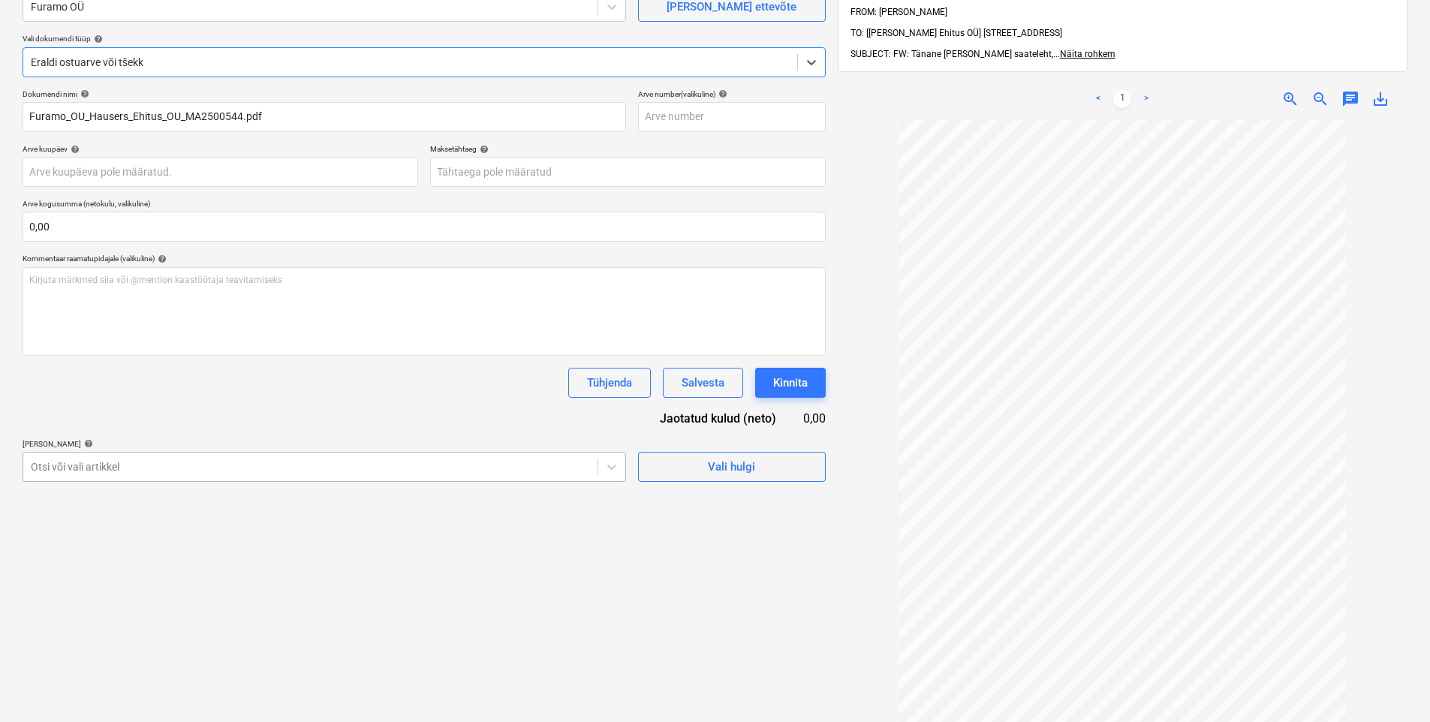
click at [190, 578] on body "Projektid Kontaktid Koondarved Postkast format_size keyboard_arrow_down help se…" at bounding box center [715, 217] width 1430 height 722
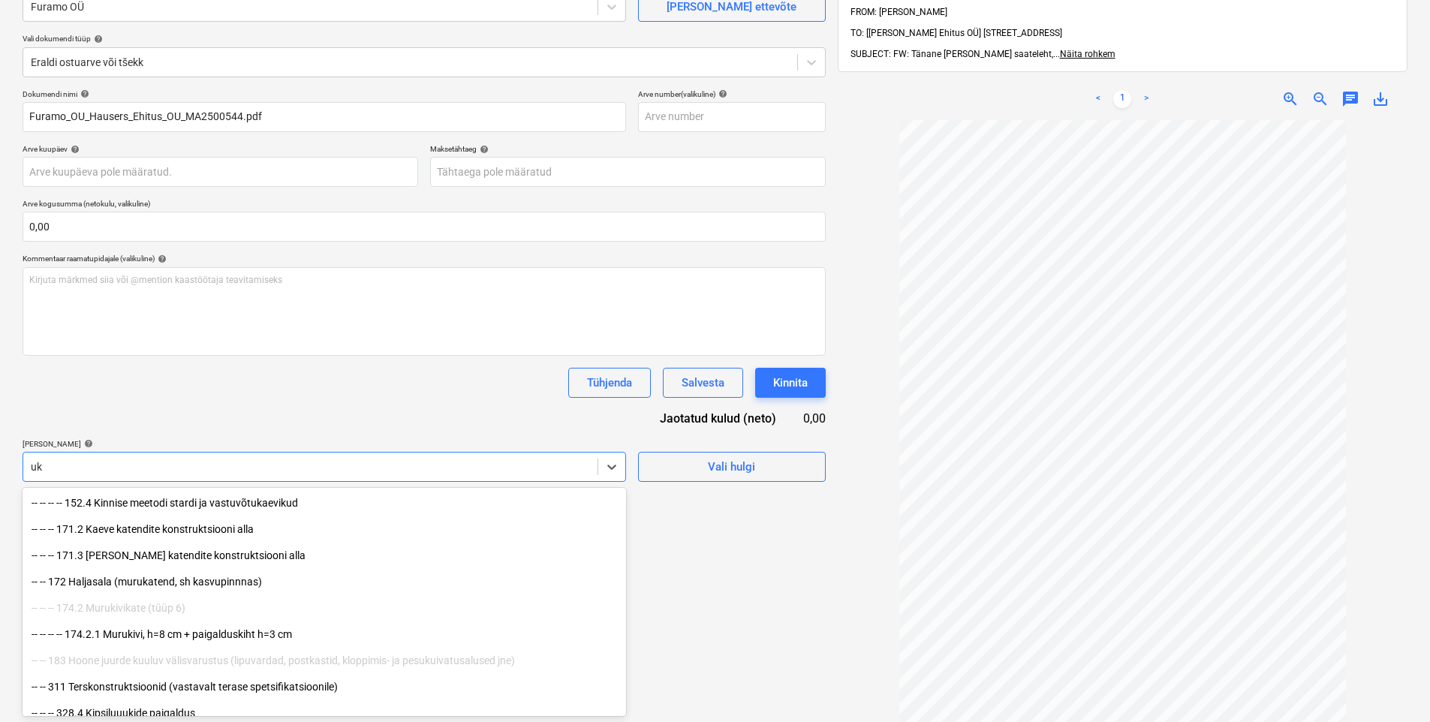
type input "u"
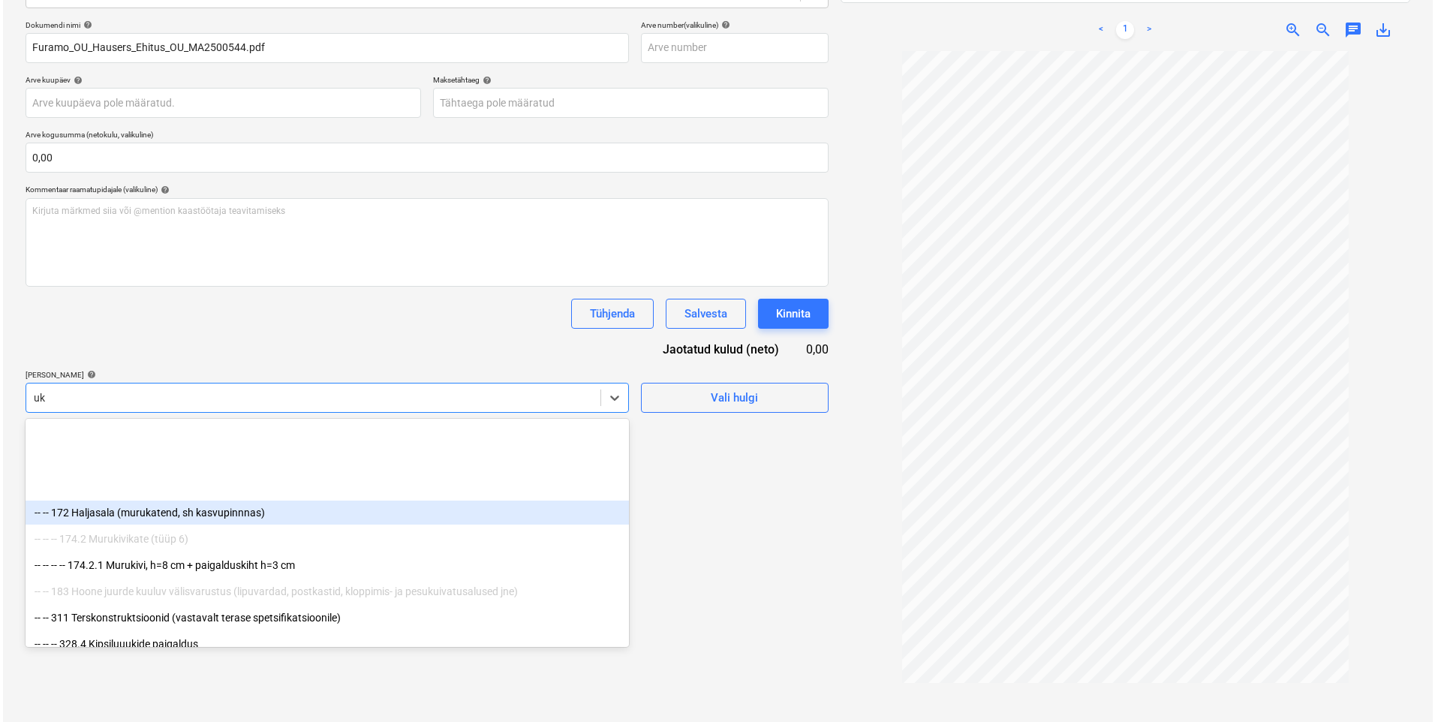
scroll to position [510, 0]
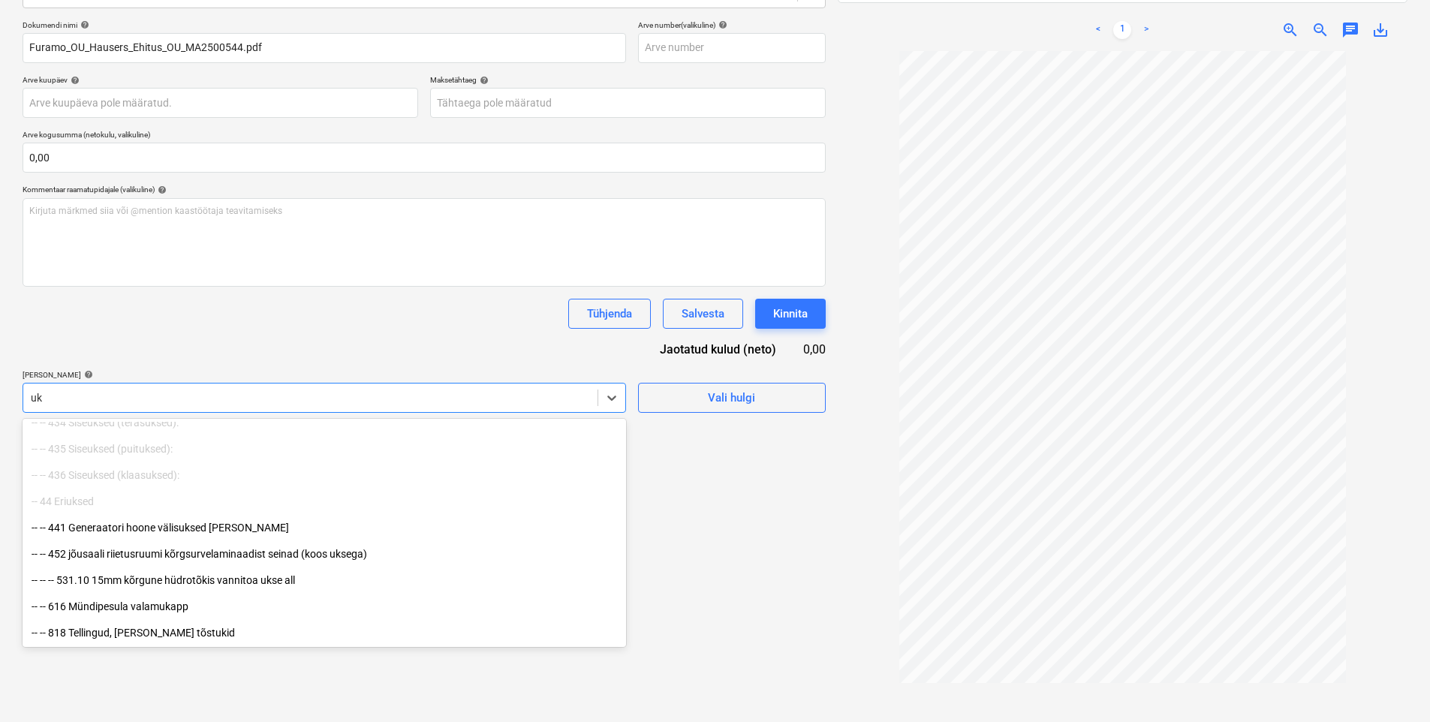
type input "u"
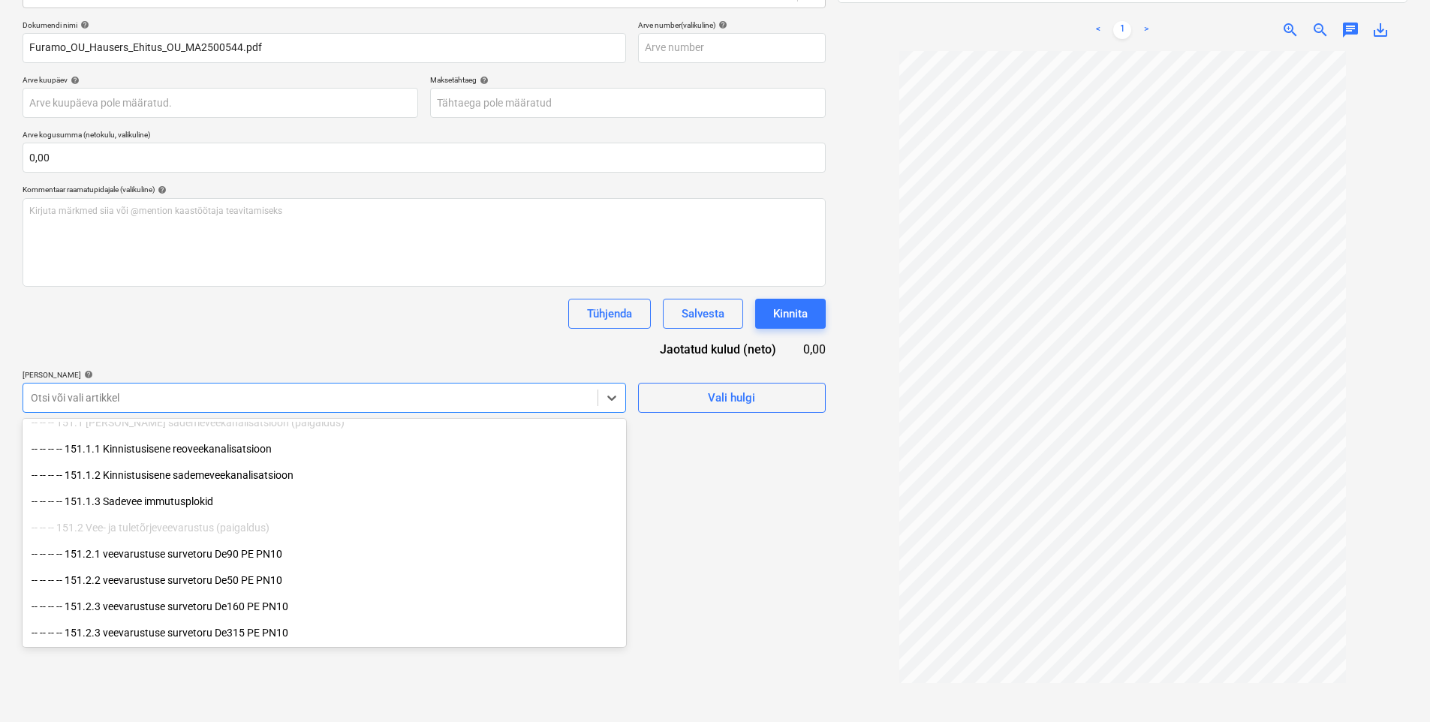
type input "k"
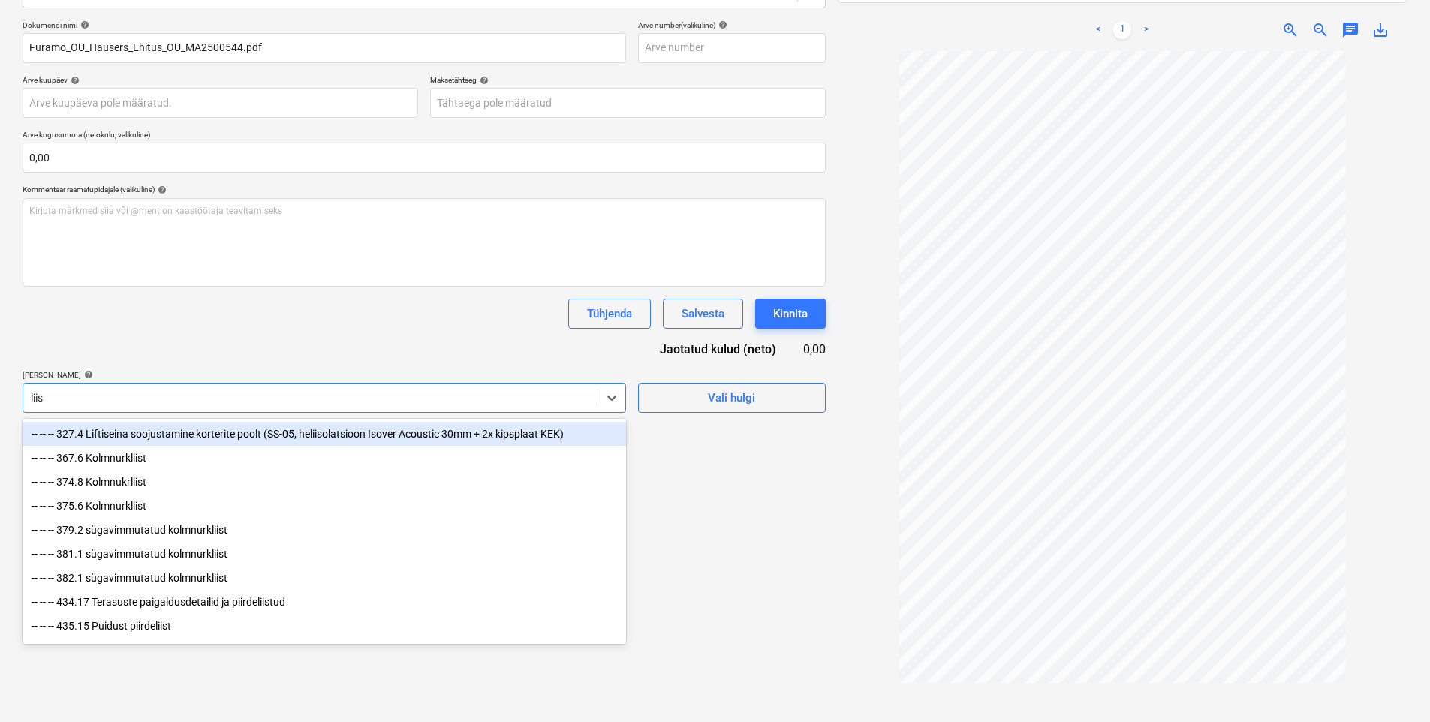
type input "liist"
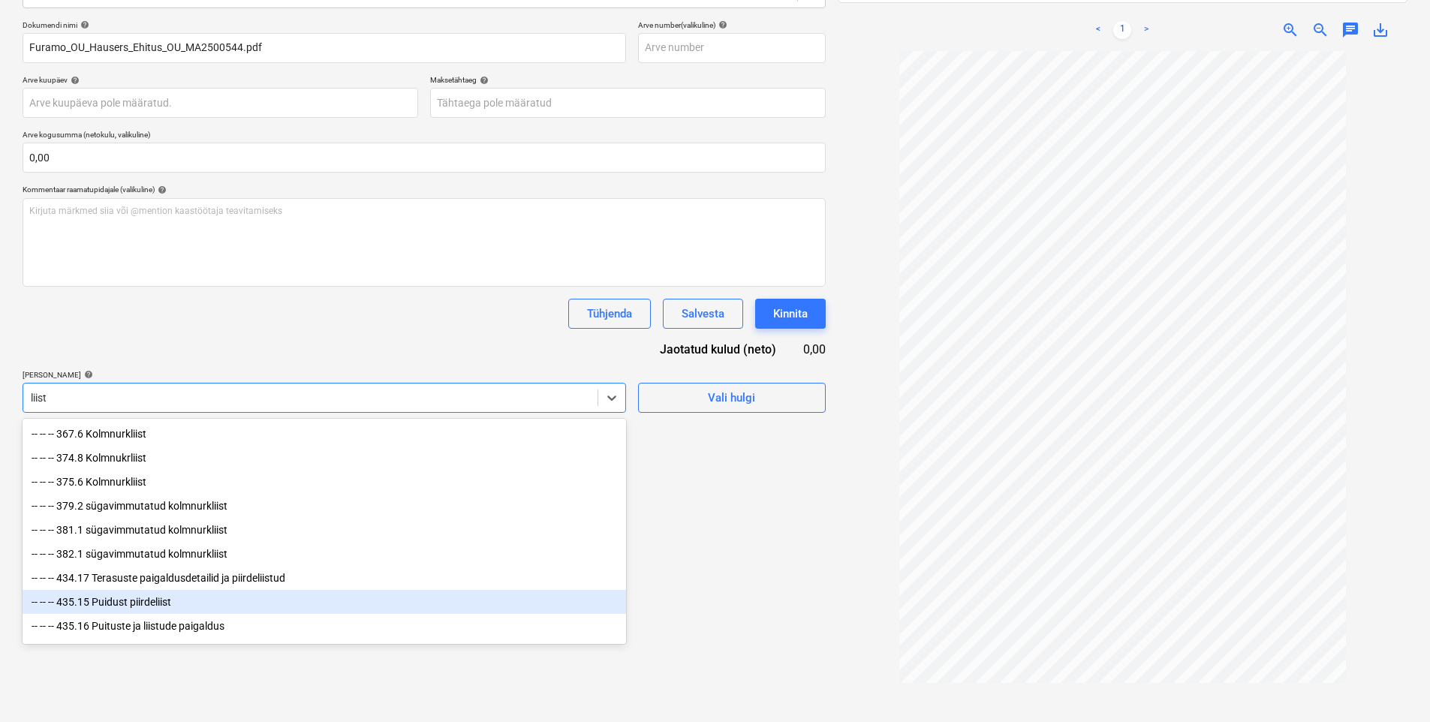
click at [142, 609] on div "-- -- -- 435.15 Puidust piirdeliist" at bounding box center [325, 602] width 604 height 24
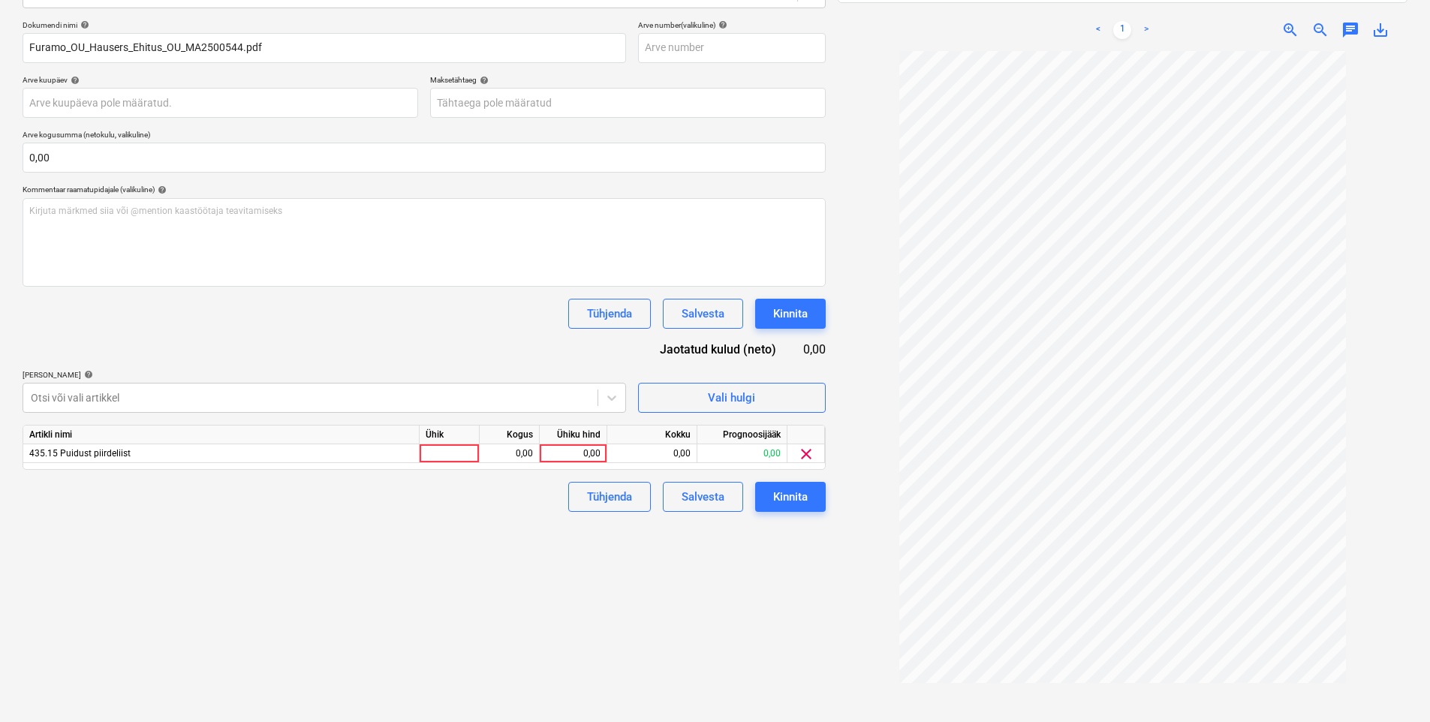
click at [313, 338] on div "Dokumendi nimi help Furamo_OU_Hausers_Ehitus_OU_MA2500544.pdf Arve number (vali…" at bounding box center [424, 266] width 803 height 492
click at [730, 402] on div "Vali hulgi" at bounding box center [731, 398] width 47 height 20
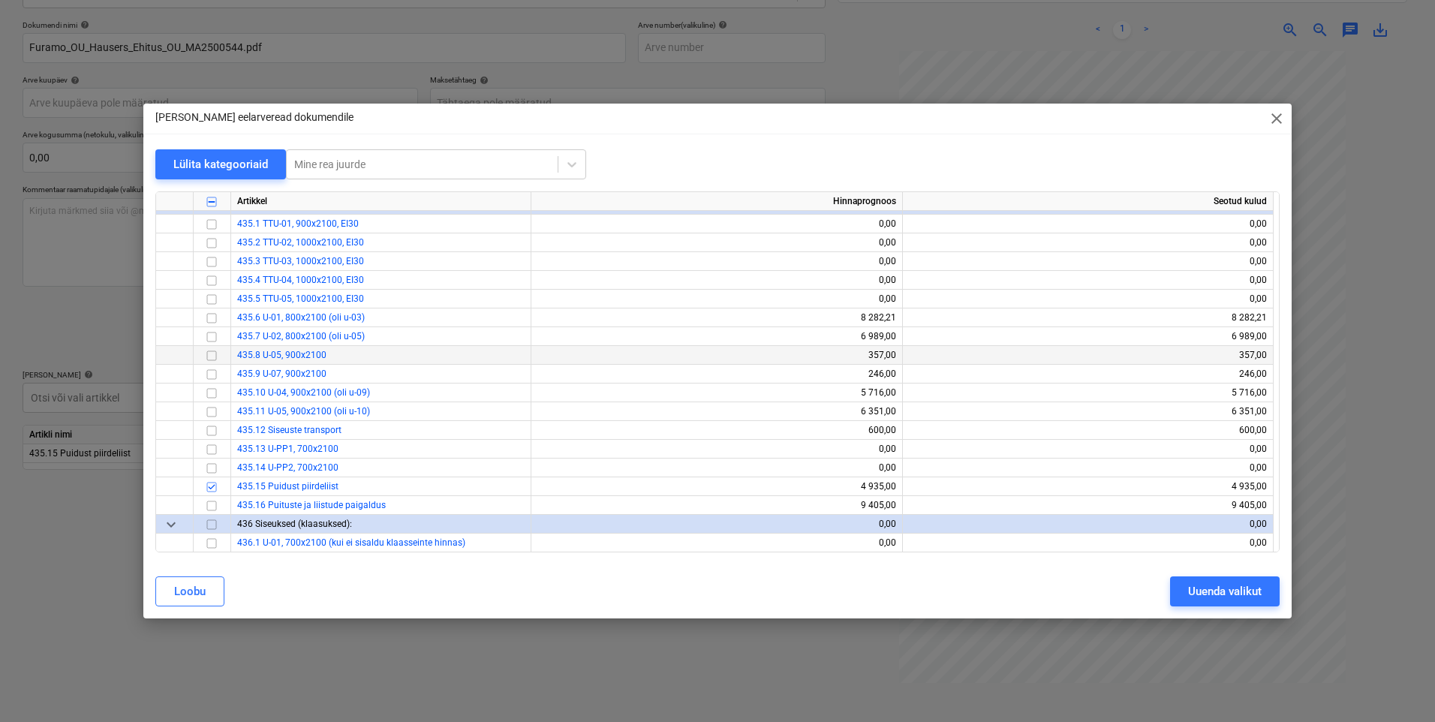
scroll to position [8407, 0]
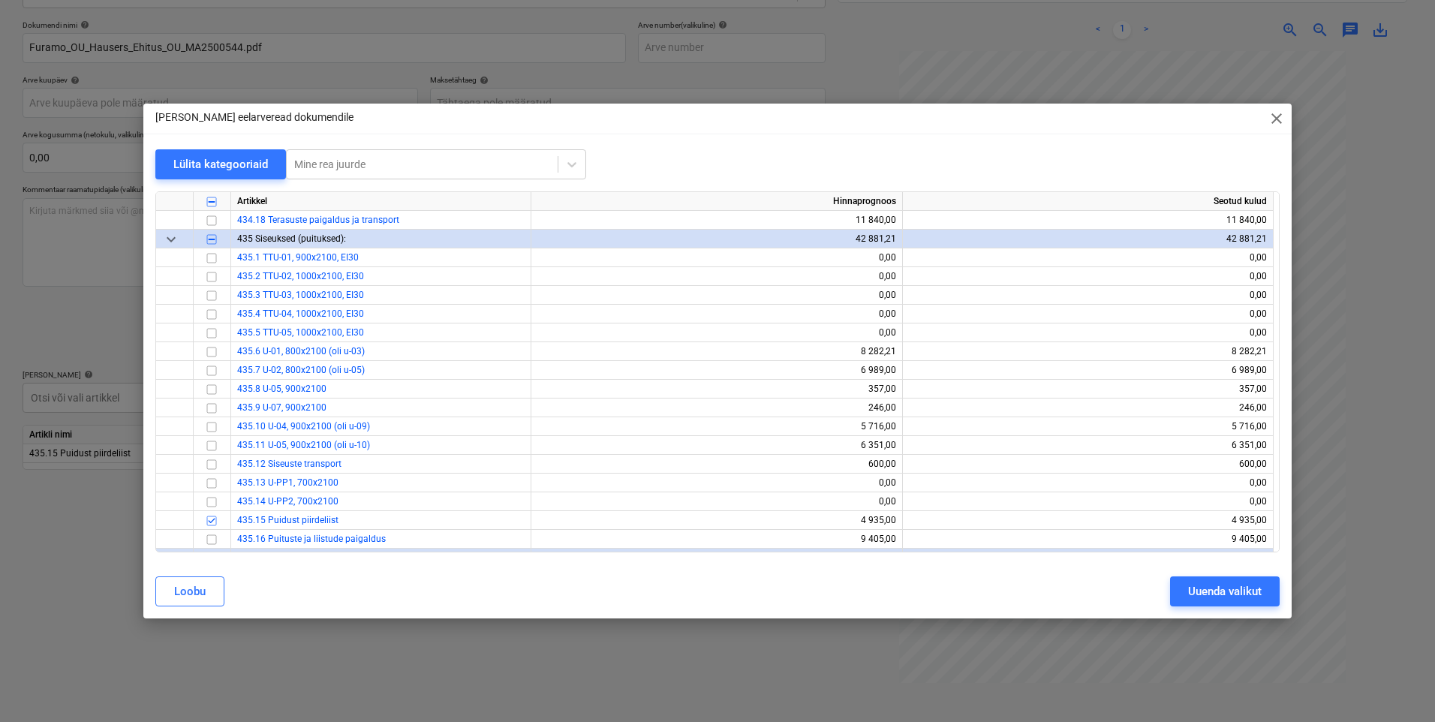
click at [89, 360] on div "[PERSON_NAME] eelarveread dokumendile close Lülita kategooriaid Mine rea juurde…" at bounding box center [717, 361] width 1435 height 722
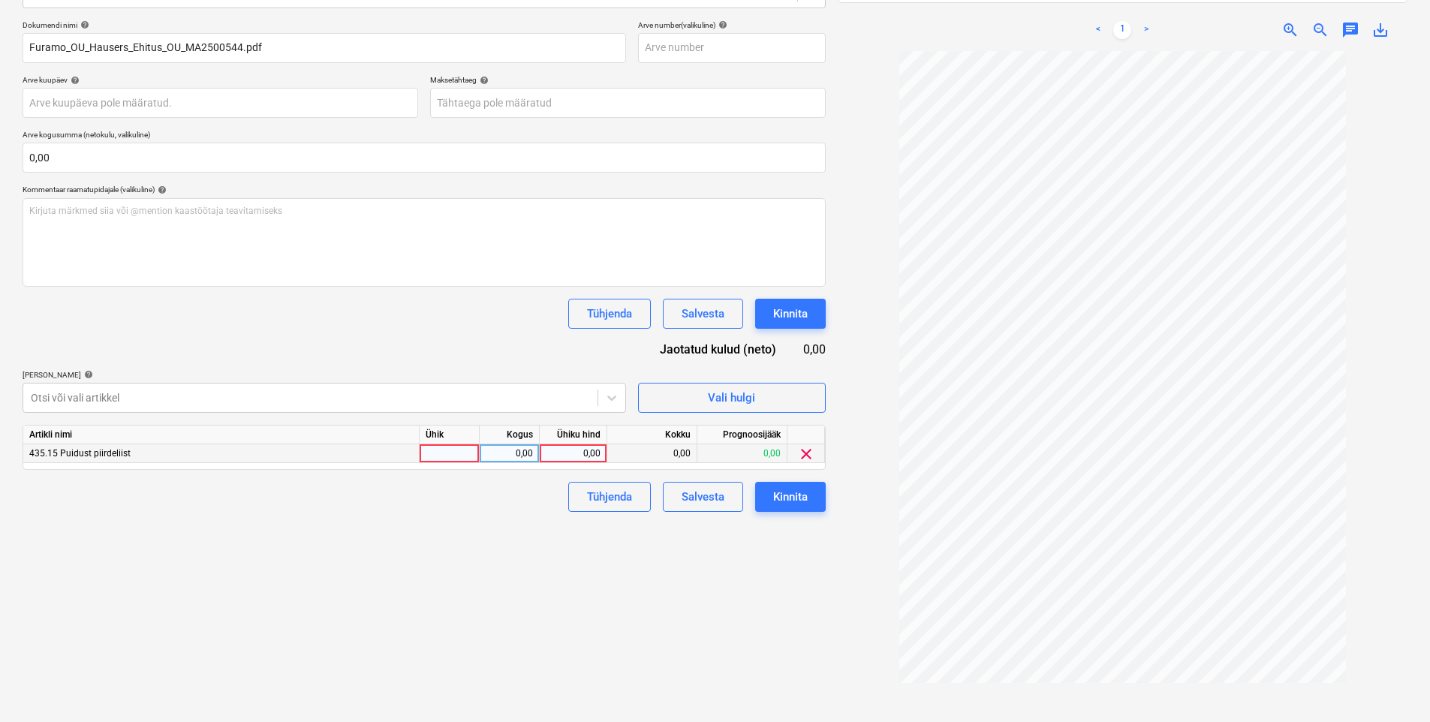
click at [558, 453] on div "0,00" at bounding box center [573, 453] width 55 height 19
type input "1"
type input "47"
click at [294, 550] on div "Failide konteerimine Vali ettevõte Furamo OÜ [PERSON_NAME] uus ettevõte Vali do…" at bounding box center [424, 299] width 815 height 875
click at [781, 495] on div "Kinnita" at bounding box center [790, 497] width 35 height 20
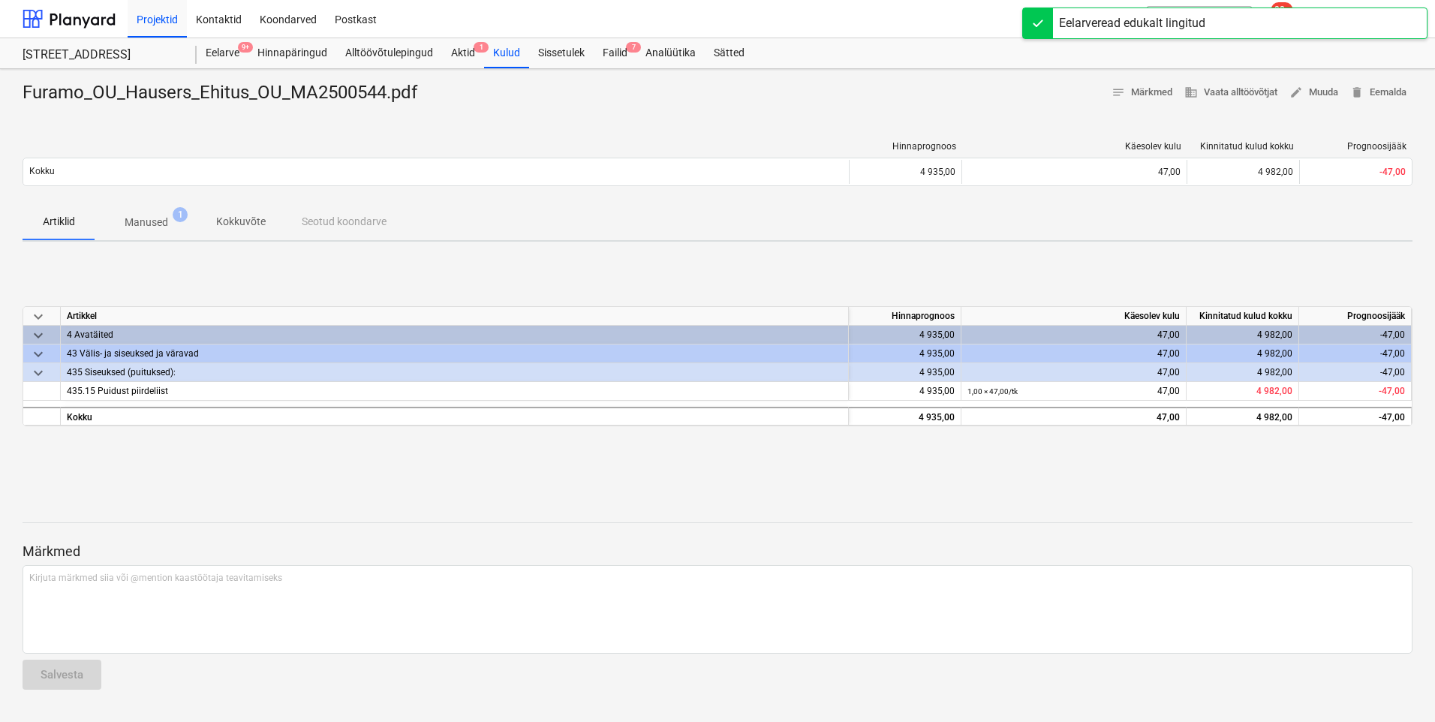
drag, startPoint x: 625, startPoint y: 45, endPoint x: 613, endPoint y: 68, distance: 26.2
click at [625, 45] on div "Failid 7" at bounding box center [615, 53] width 43 height 30
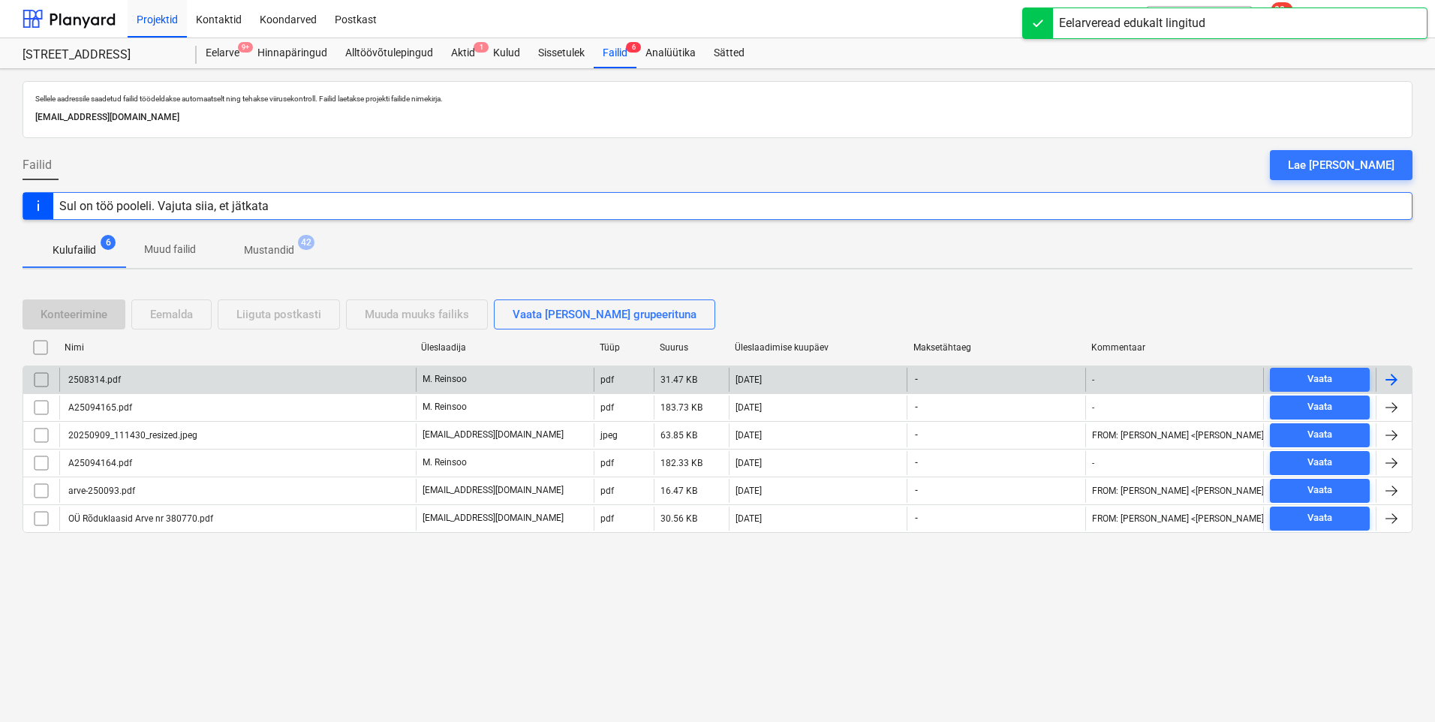
click at [146, 381] on div "2508314.pdf" at bounding box center [237, 380] width 357 height 24
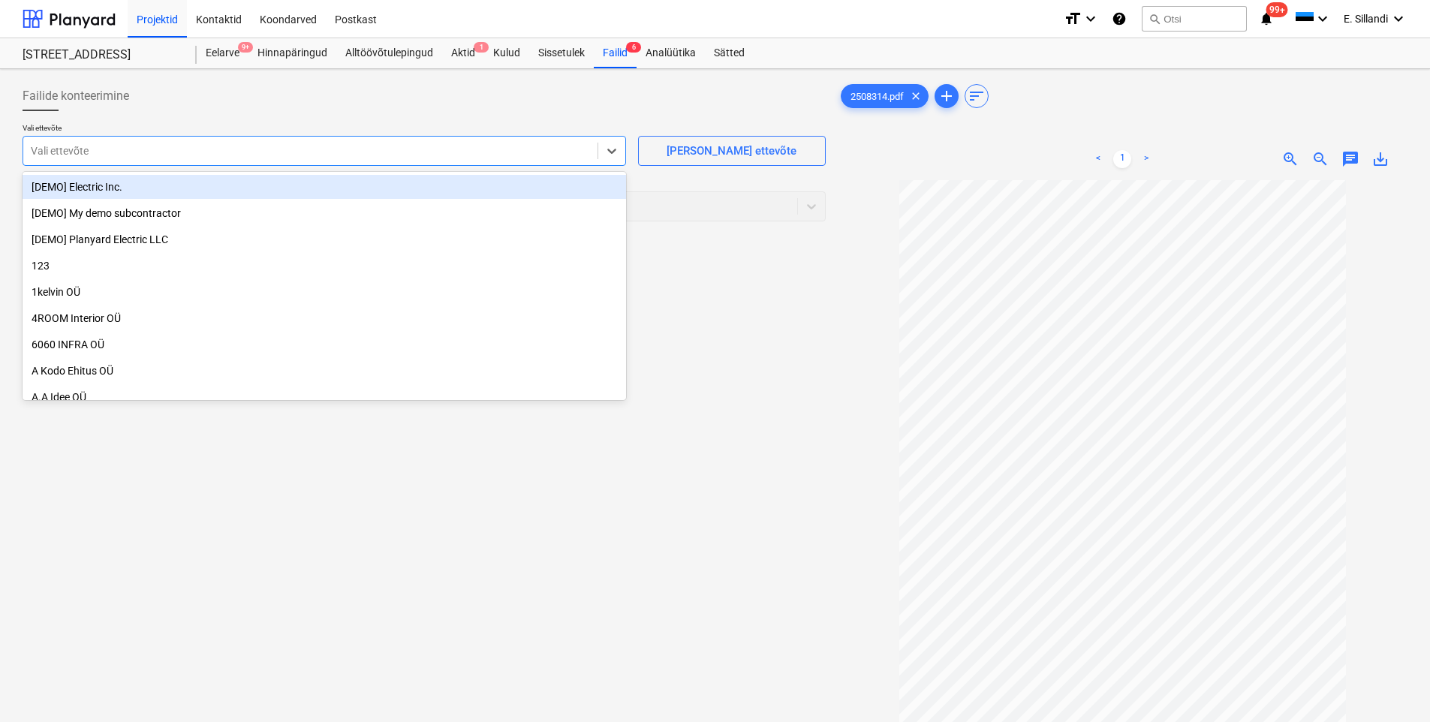
click at [314, 138] on div "Vali ettevõte" at bounding box center [325, 151] width 604 height 30
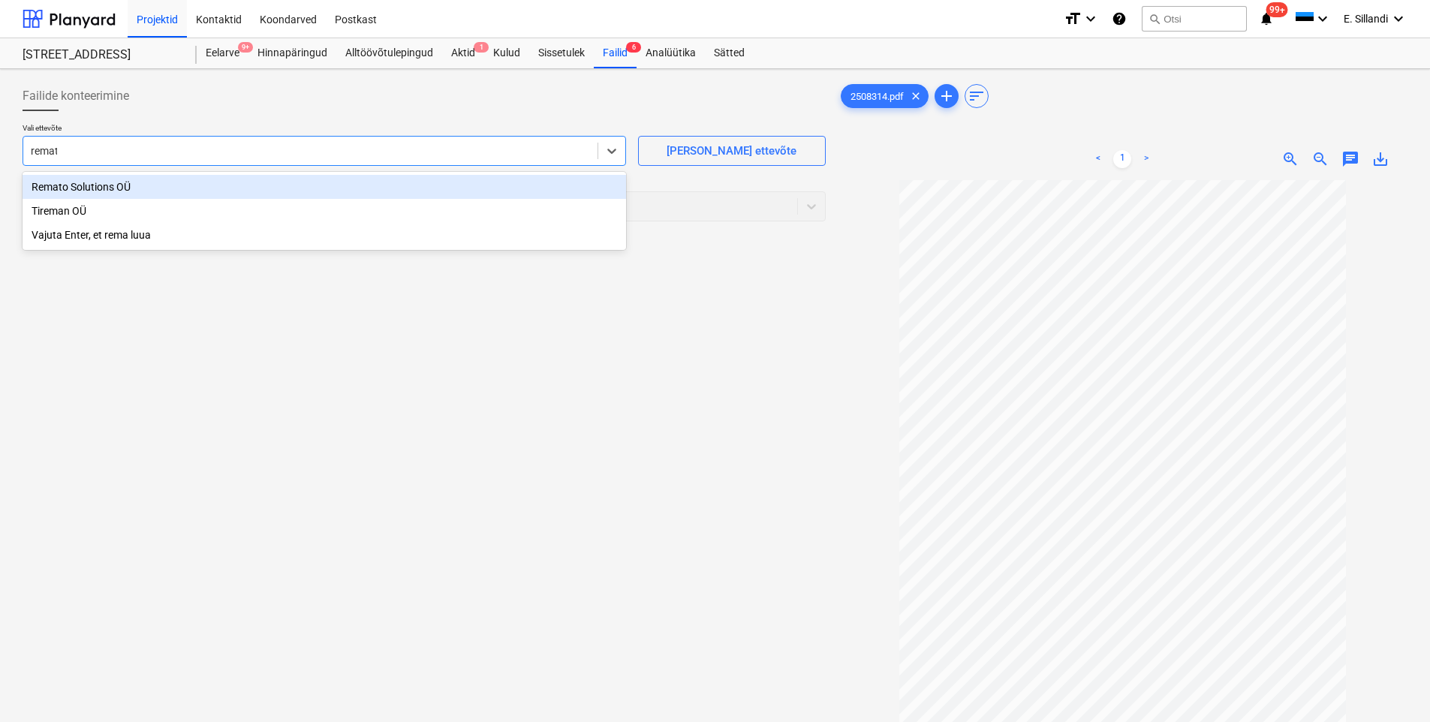
type input "remato"
click at [191, 186] on div "Remato Solutions OÜ" at bounding box center [325, 187] width 604 height 24
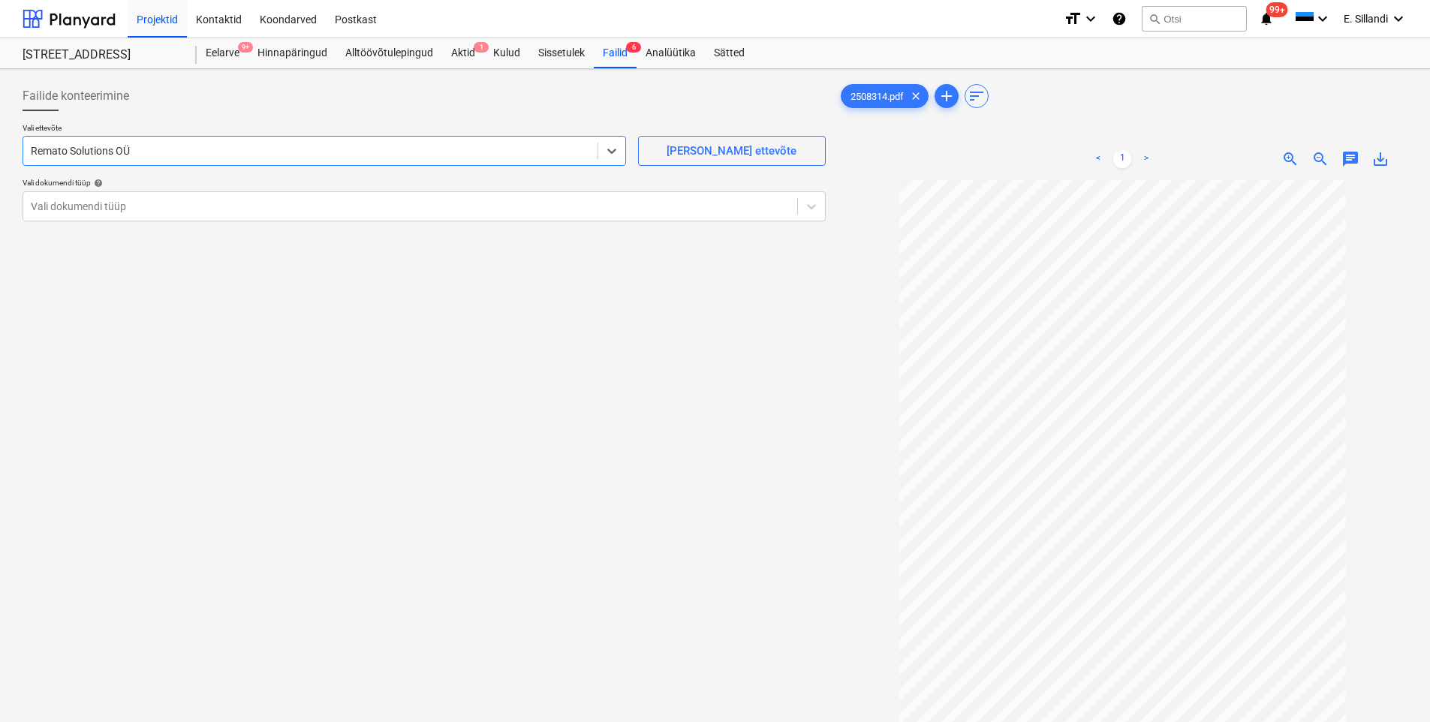
click at [185, 100] on div "Failide konteerimine" at bounding box center [424, 96] width 803 height 30
click at [176, 208] on div at bounding box center [410, 206] width 759 height 15
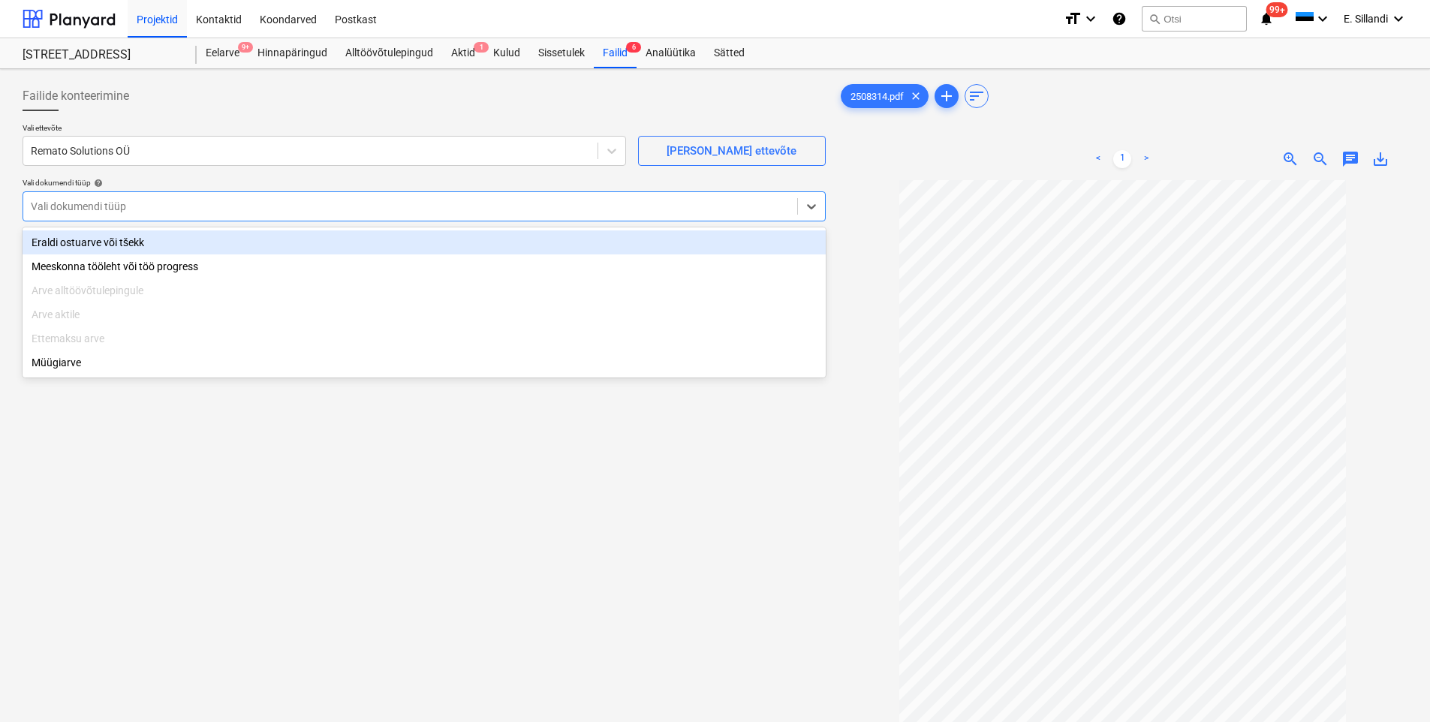
click at [145, 235] on div "Eraldi ostuarve või tšekk" at bounding box center [424, 242] width 803 height 24
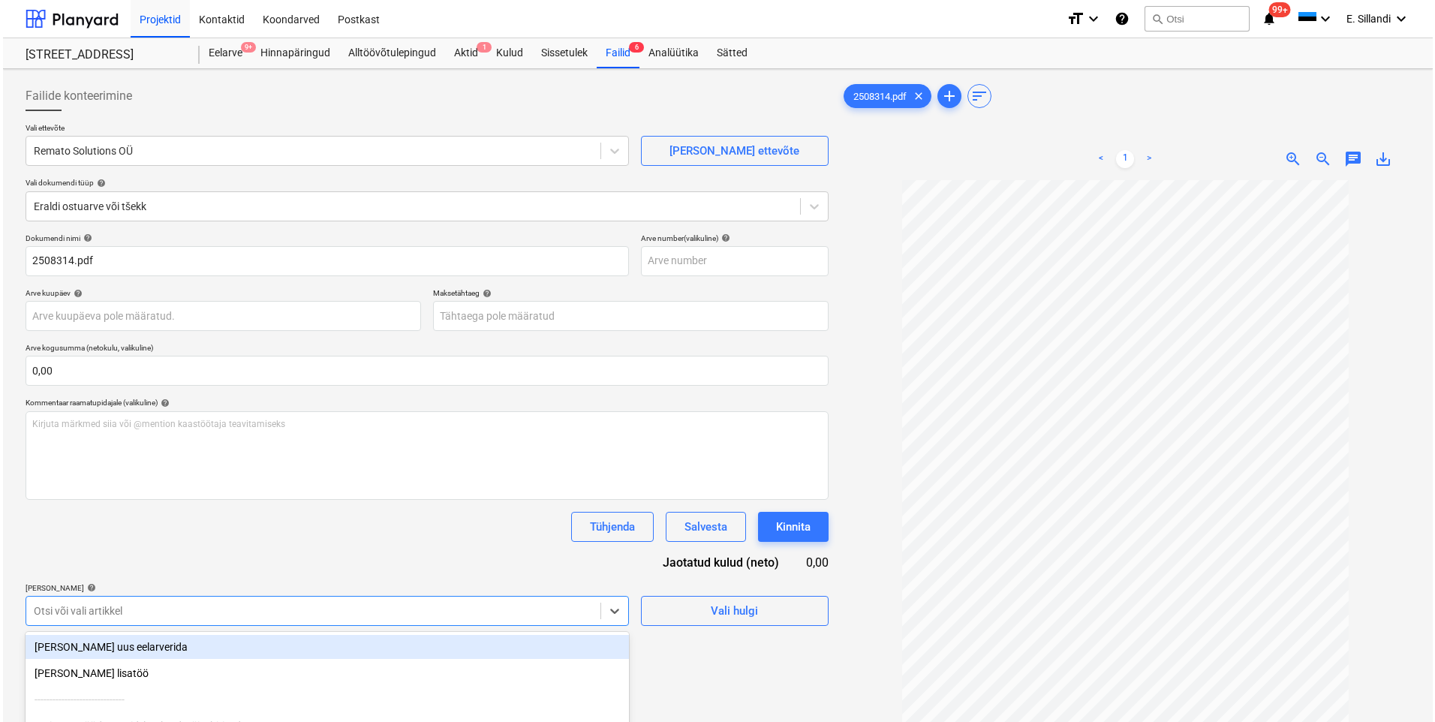
scroll to position [144, 0]
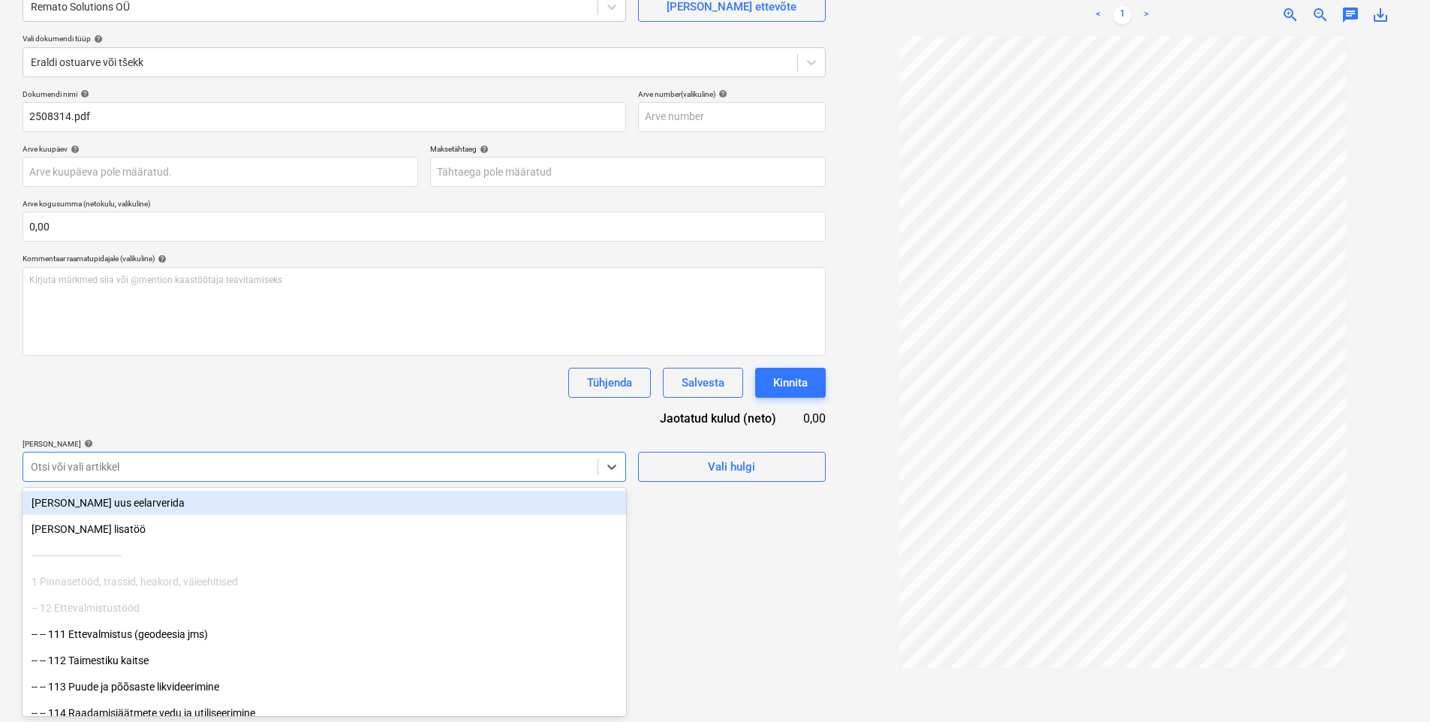
click at [127, 578] on body "Projektid Kontaktid Koondarved Postkast format_size keyboard_arrow_down help se…" at bounding box center [715, 217] width 1430 height 722
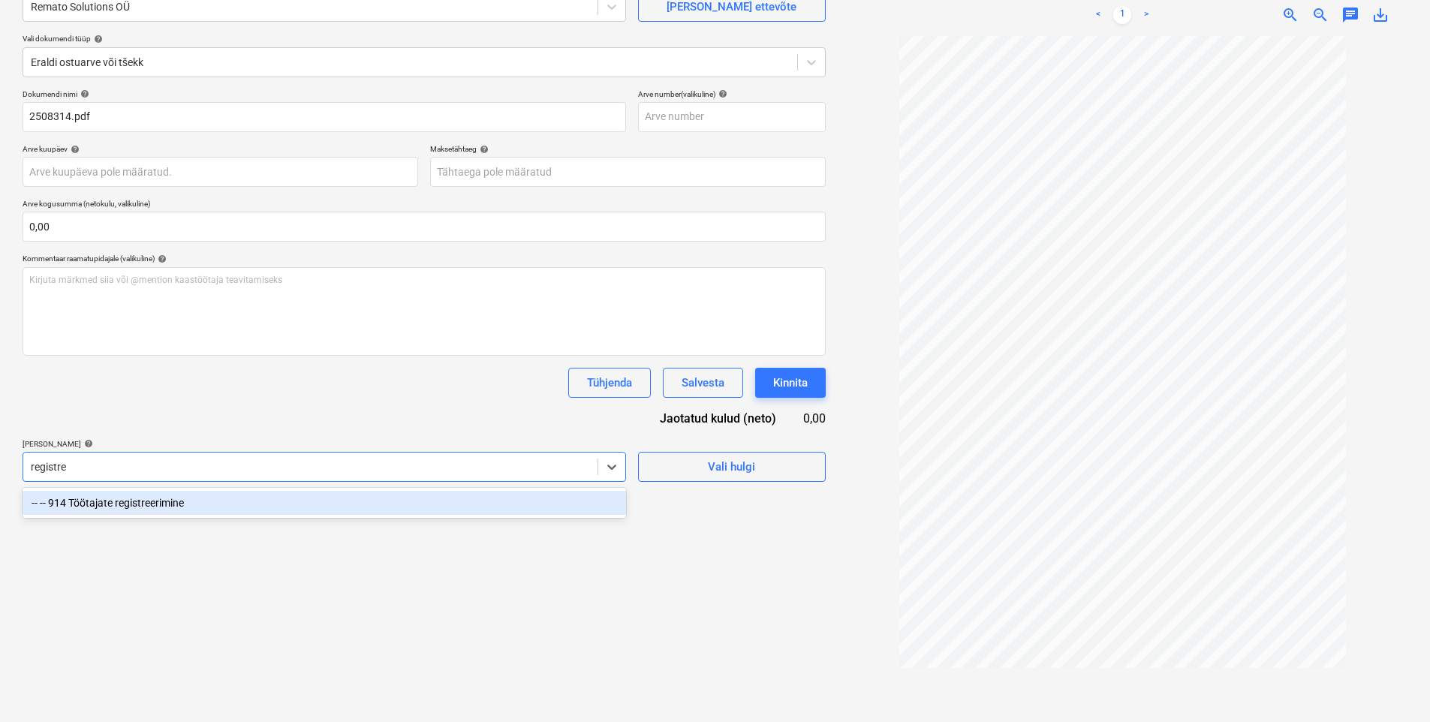
type input "registree"
click at [181, 496] on div "-- -- 914 Töötajate registreerimine" at bounding box center [325, 503] width 604 height 24
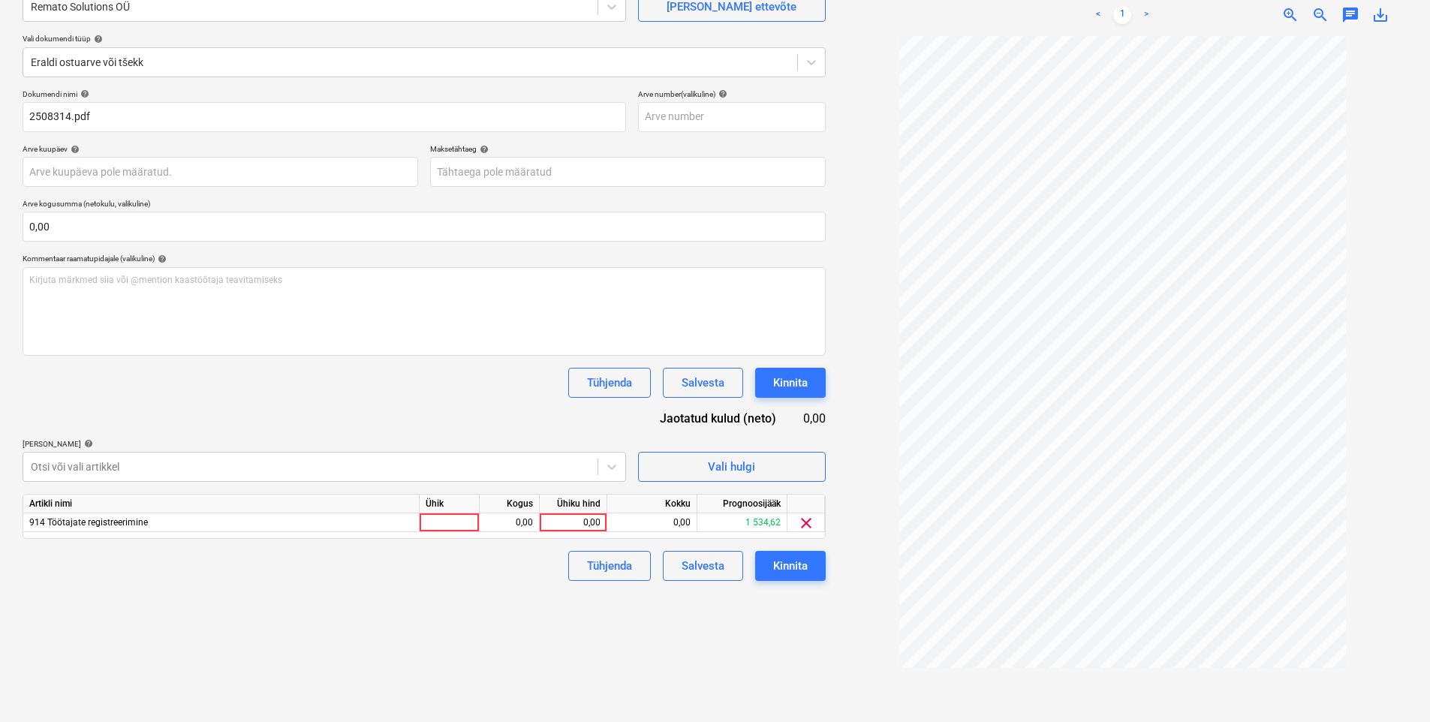
drag, startPoint x: 227, startPoint y: 429, endPoint x: 299, endPoint y: 442, distance: 73.3
click at [230, 428] on div "Dokumendi nimi help 2508314.pdf Arve number (valikuline) help Arve kuupäev help…" at bounding box center [424, 335] width 803 height 492
click at [587, 521] on div "0,00" at bounding box center [573, 522] width 55 height 19
type input "69"
click at [491, 604] on div "Failide konteerimine Vali ettevõte Remato Solutions OÜ [PERSON_NAME] uus ettevõ…" at bounding box center [424, 326] width 815 height 791
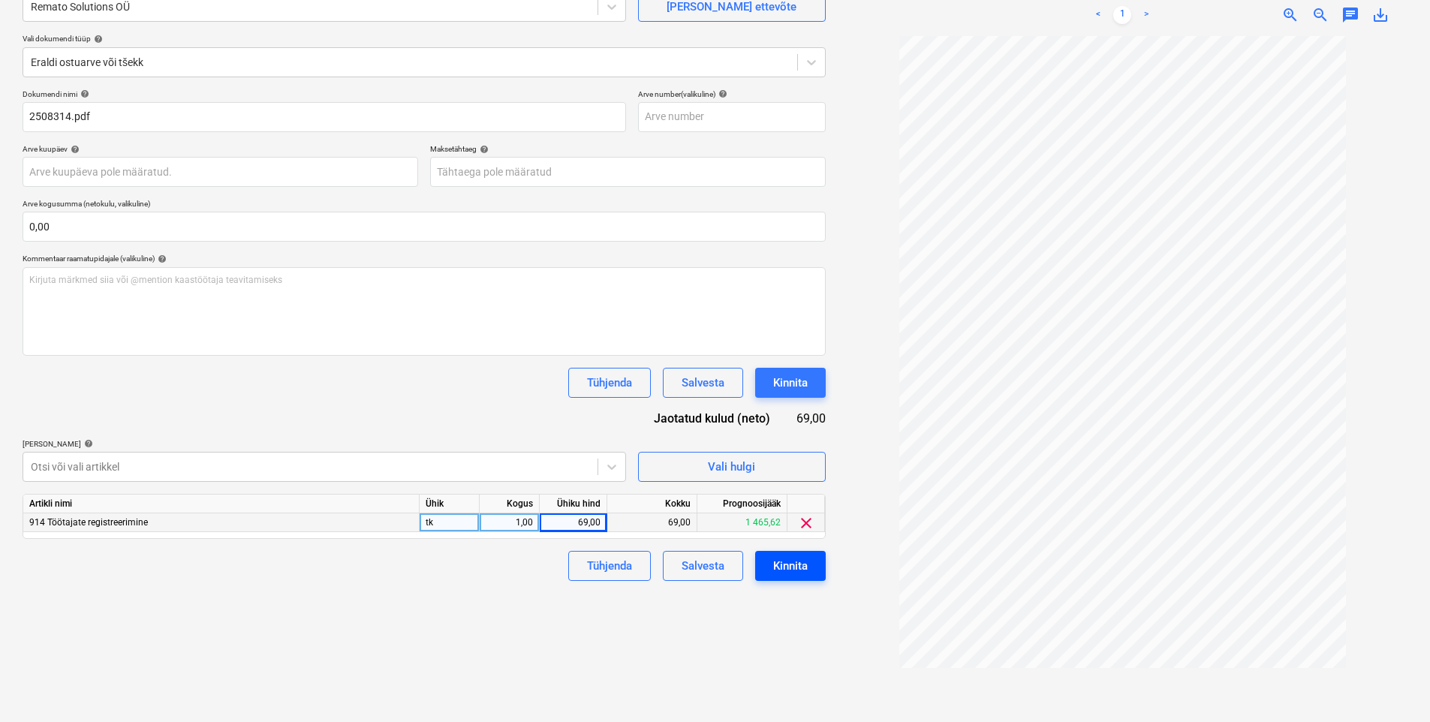
click at [793, 564] on div "Kinnita" at bounding box center [790, 566] width 35 height 20
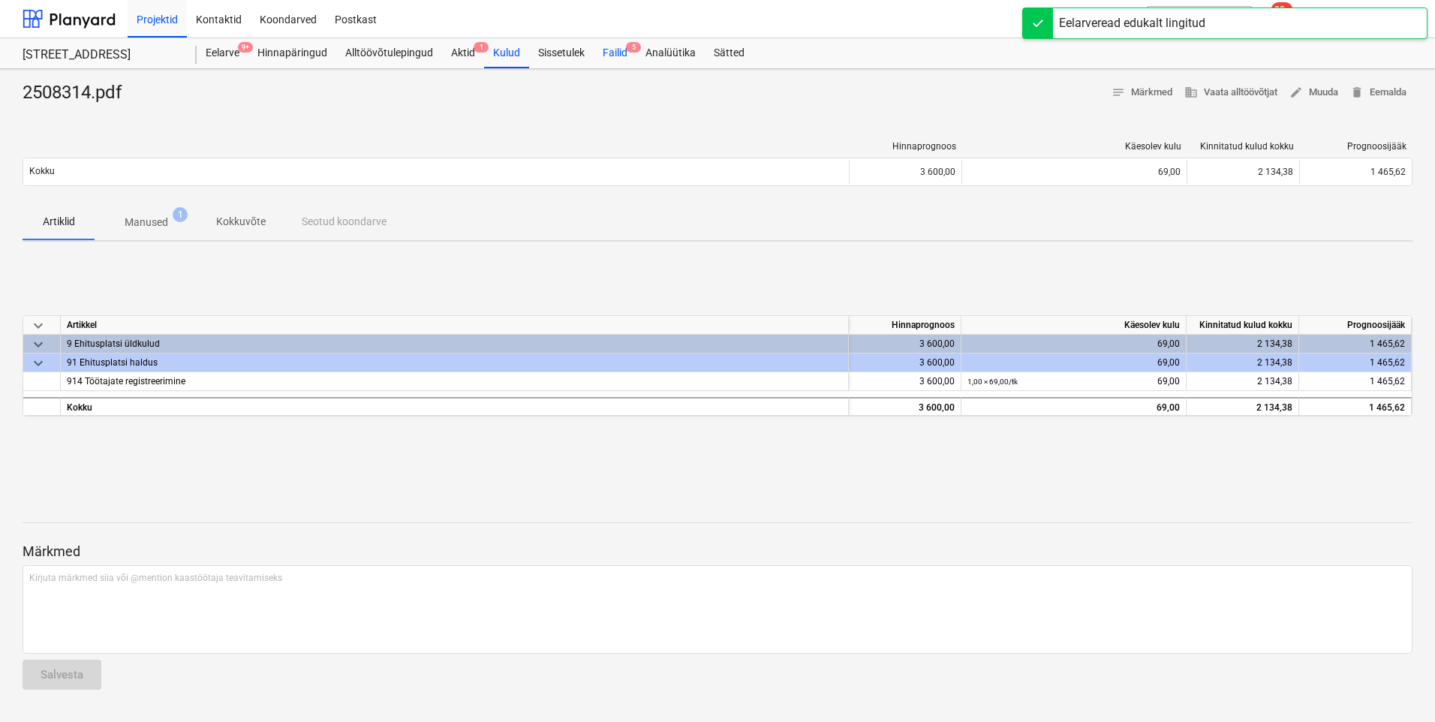
drag, startPoint x: 613, startPoint y: 48, endPoint x: 603, endPoint y: 58, distance: 13.8
click at [613, 48] on div "Failid 5" at bounding box center [615, 53] width 43 height 30
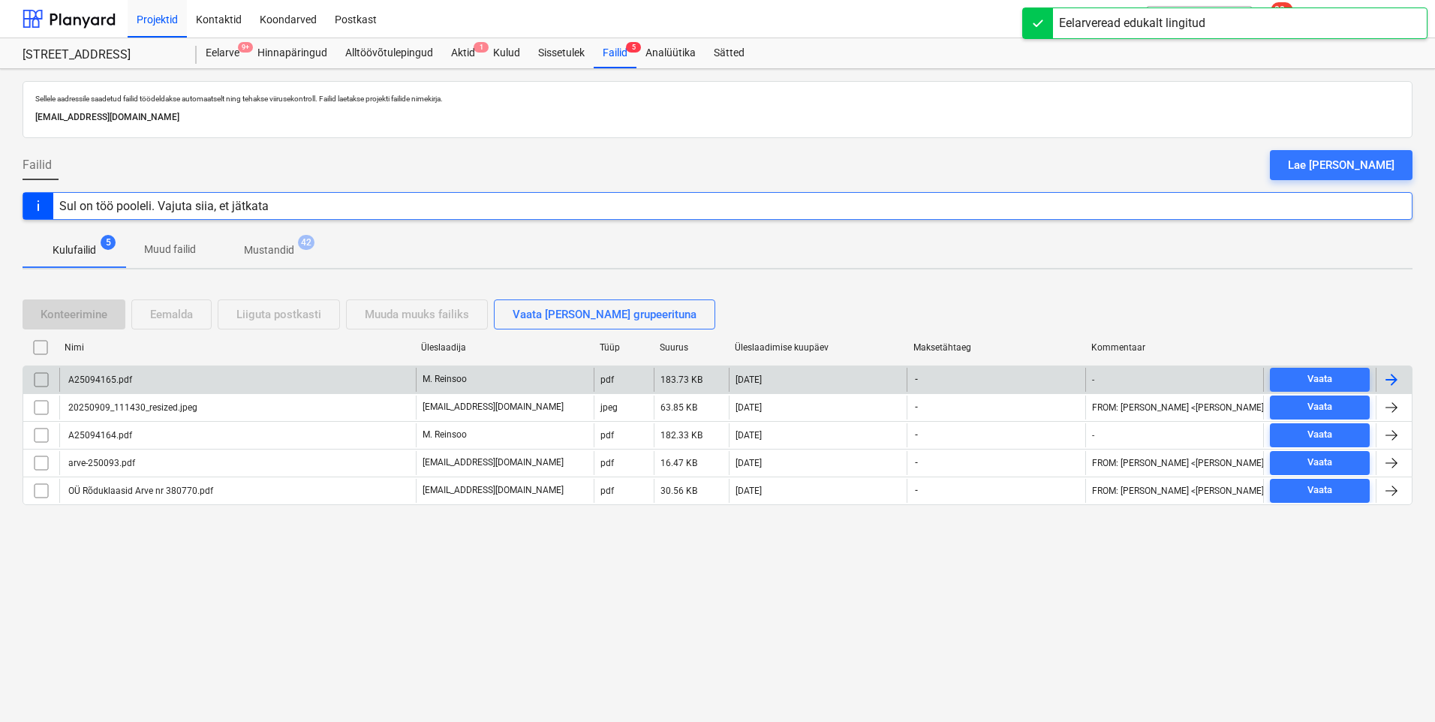
click at [125, 385] on div "A25094165.pdf" at bounding box center [237, 380] width 357 height 24
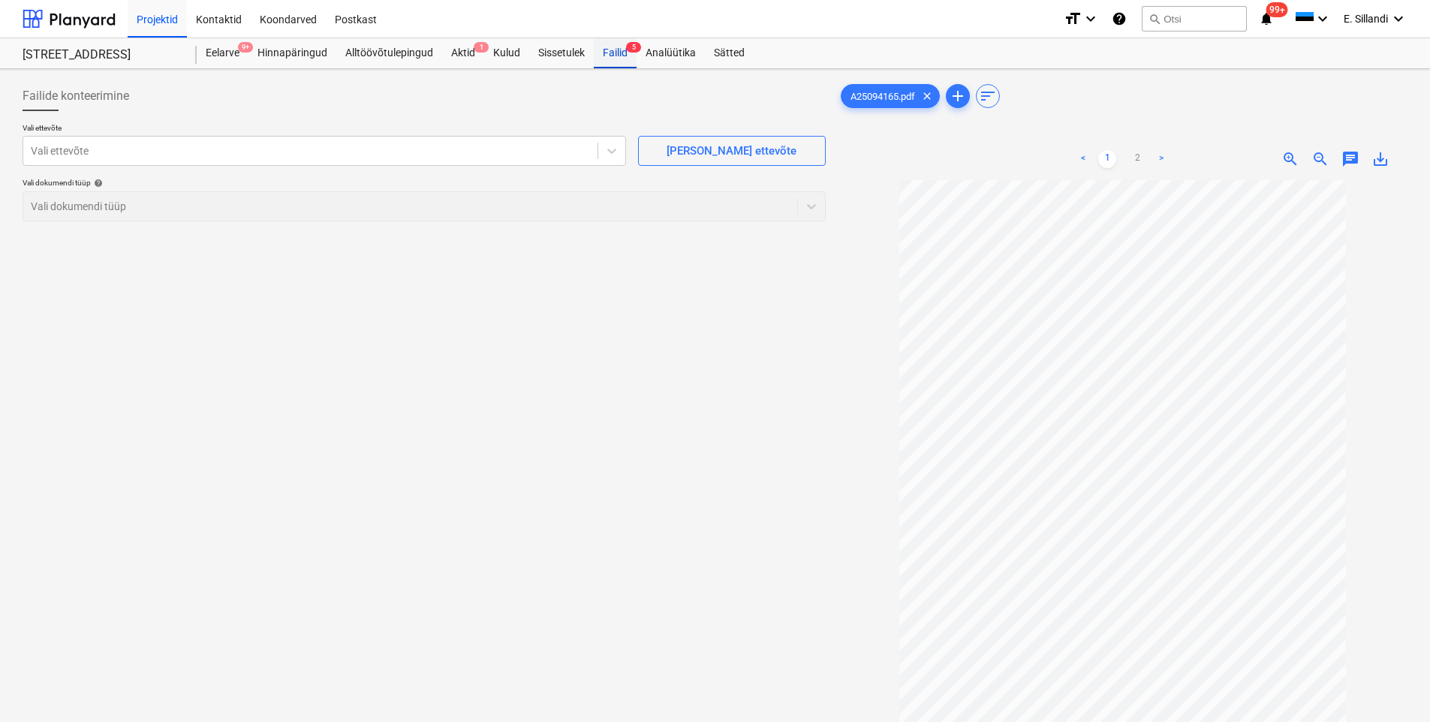
click at [607, 54] on div "Failid 5" at bounding box center [615, 53] width 43 height 30
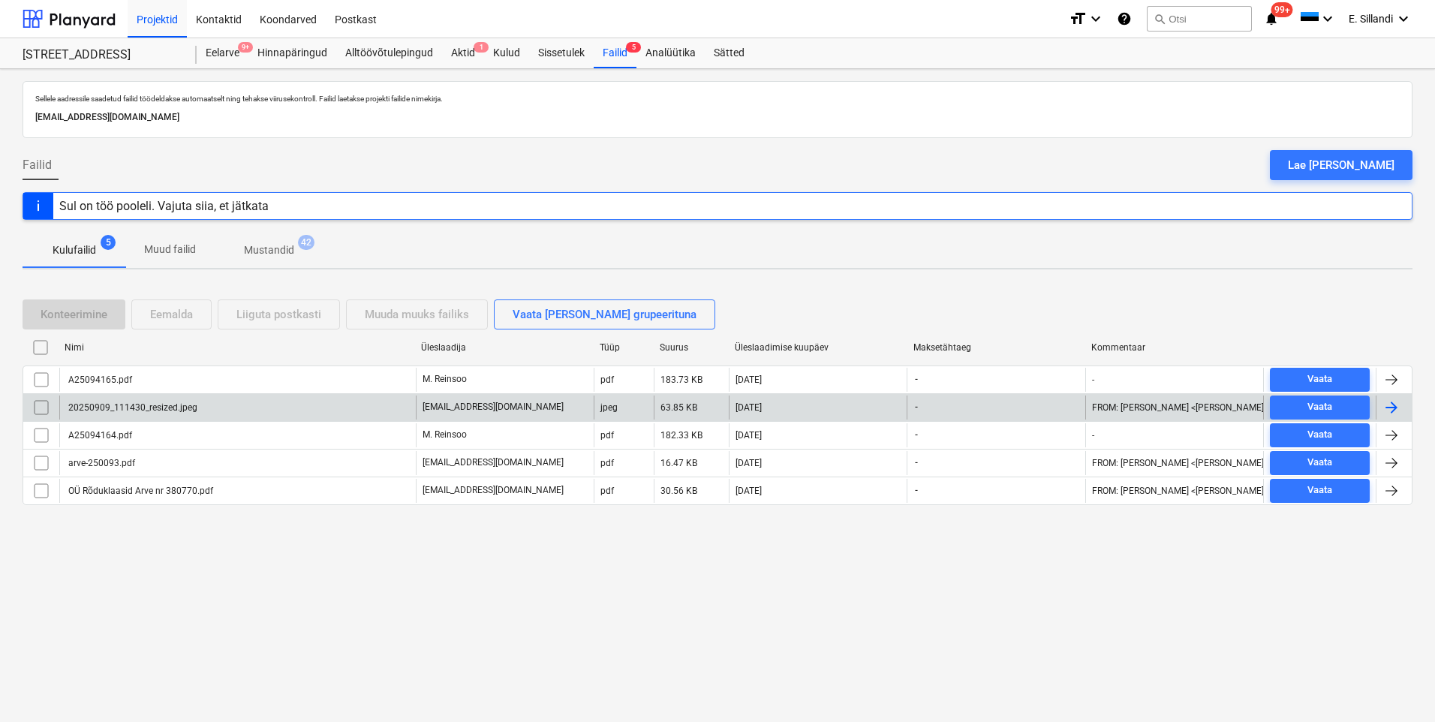
click at [86, 411] on div "20250909_111430_resized.jpeg" at bounding box center [131, 407] width 131 height 11
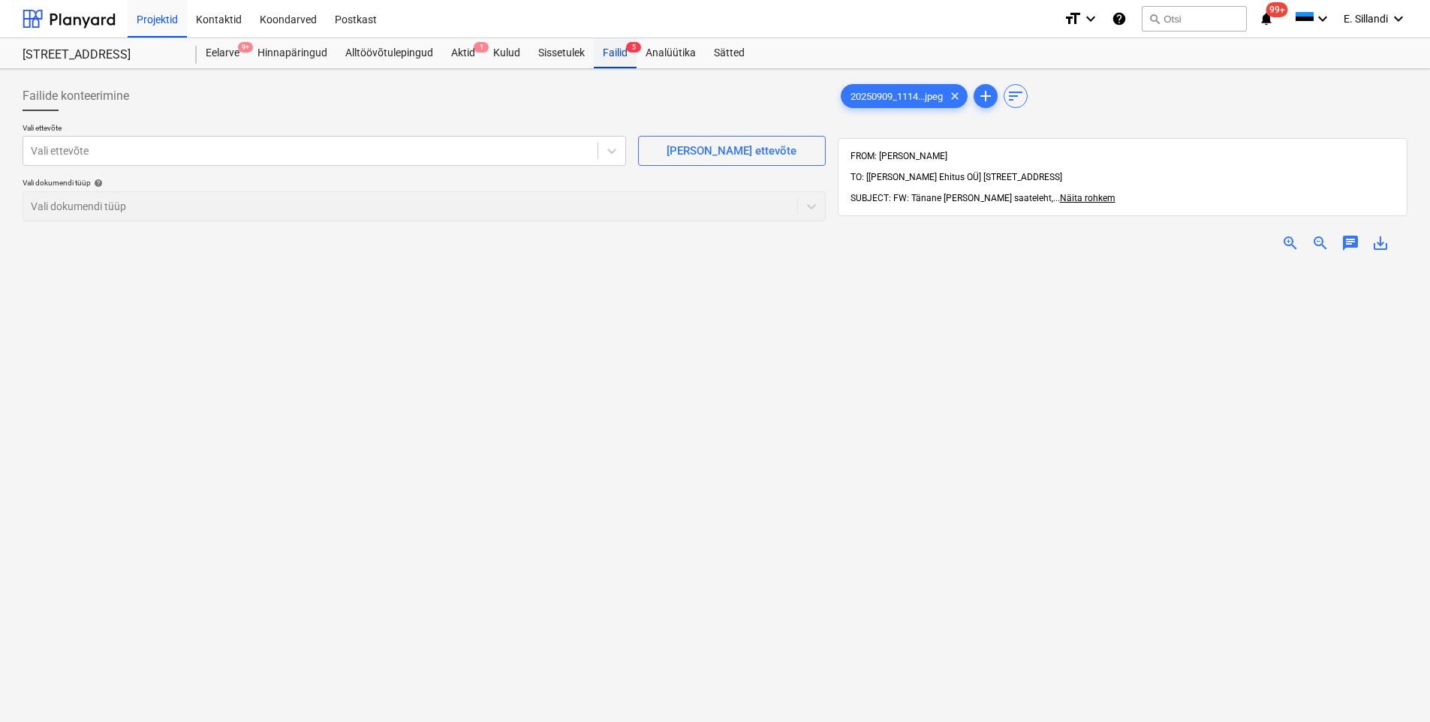
click at [618, 58] on div "Failid 5" at bounding box center [615, 53] width 43 height 30
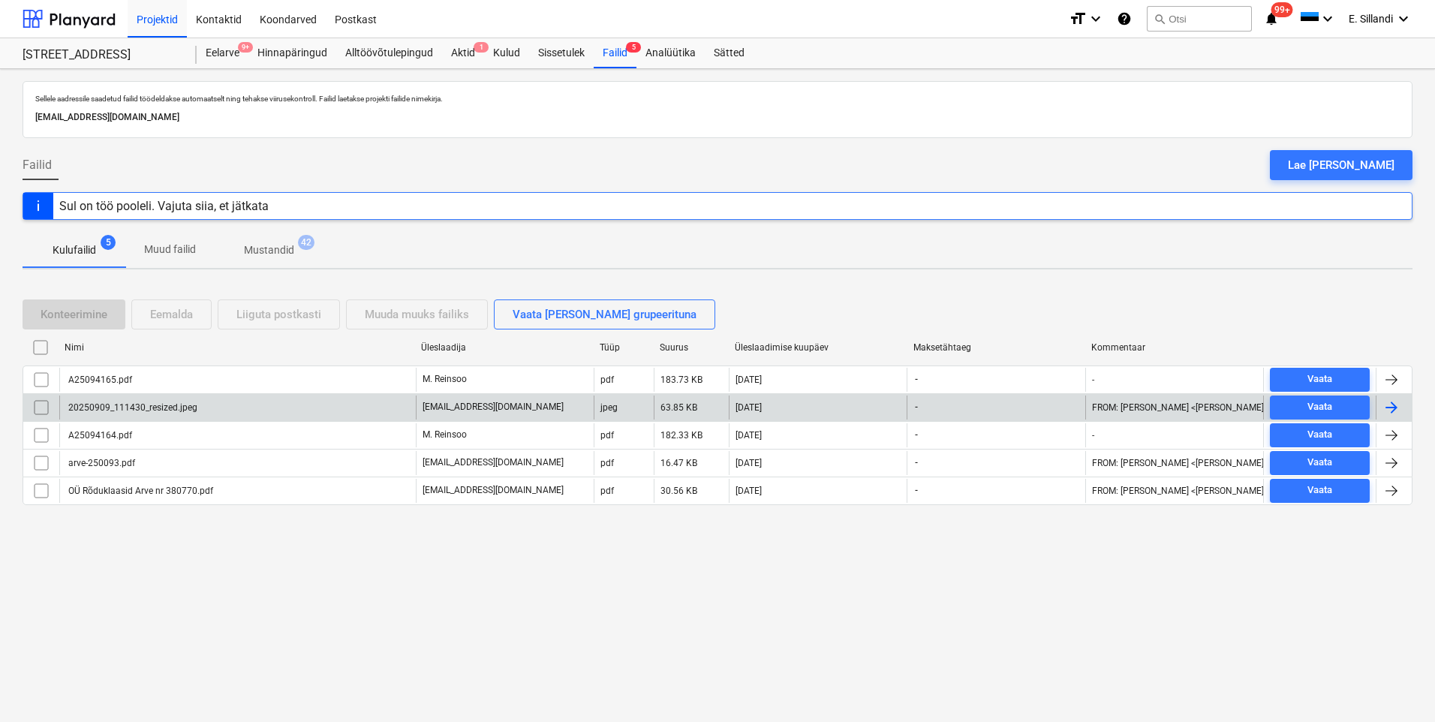
click at [44, 405] on input "checkbox" at bounding box center [41, 408] width 24 height 24
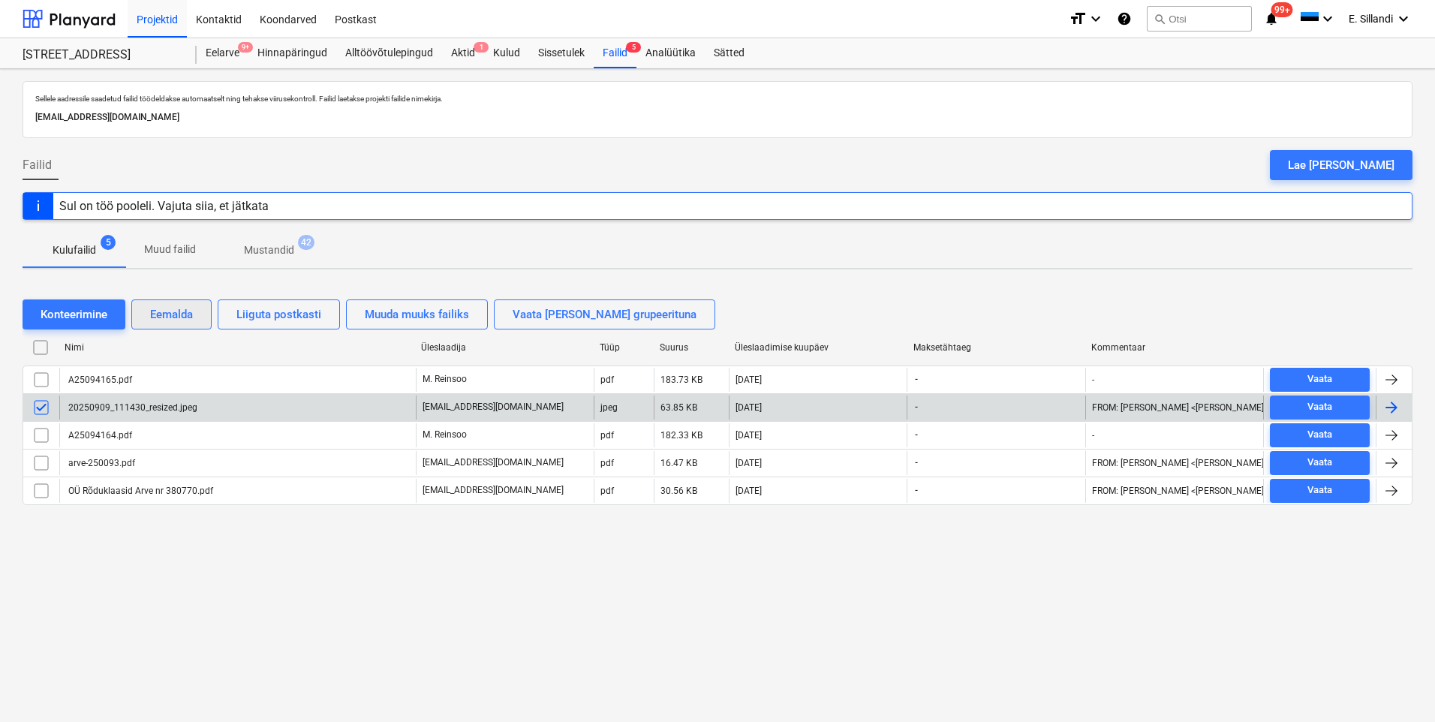
click at [193, 307] on div "Eemalda" at bounding box center [171, 315] width 43 height 20
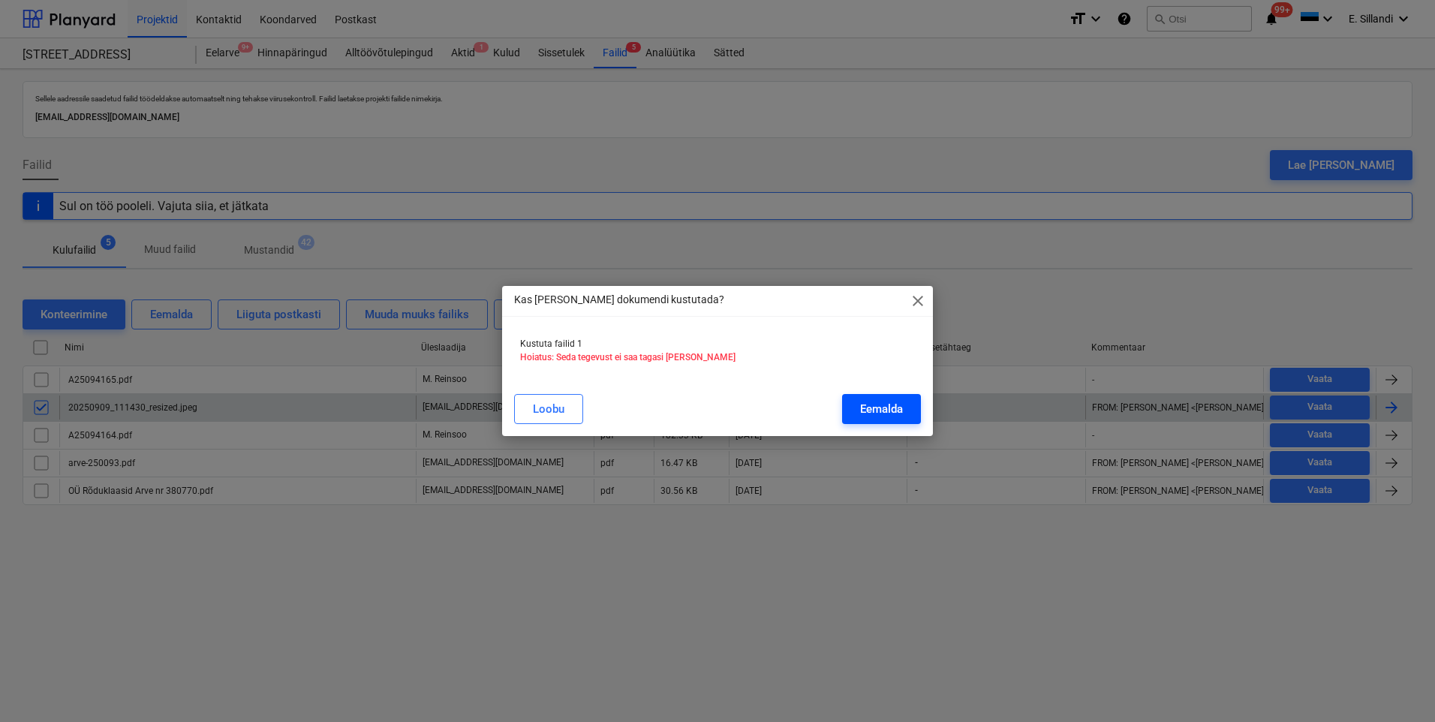
click at [893, 412] on div "Eemalda" at bounding box center [881, 409] width 43 height 20
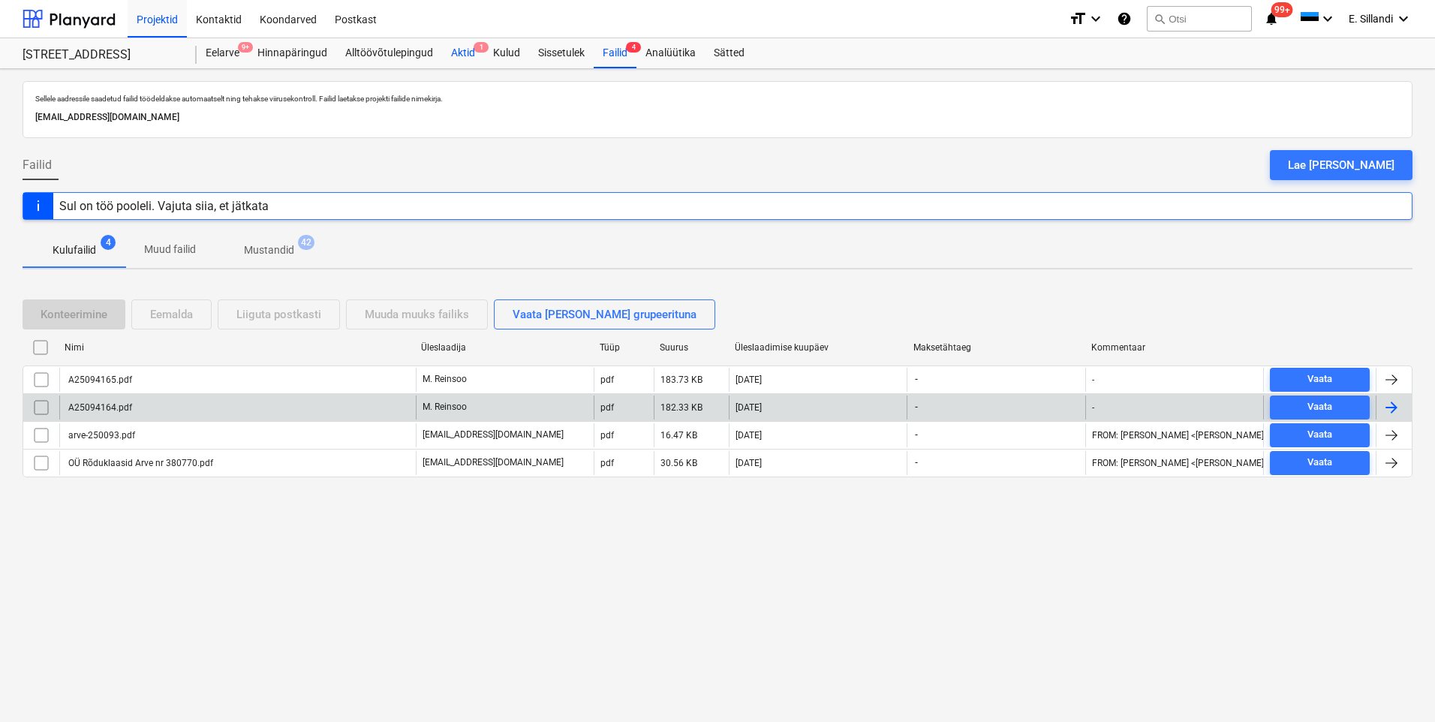
click at [468, 59] on div "Aktid 1" at bounding box center [463, 53] width 42 height 30
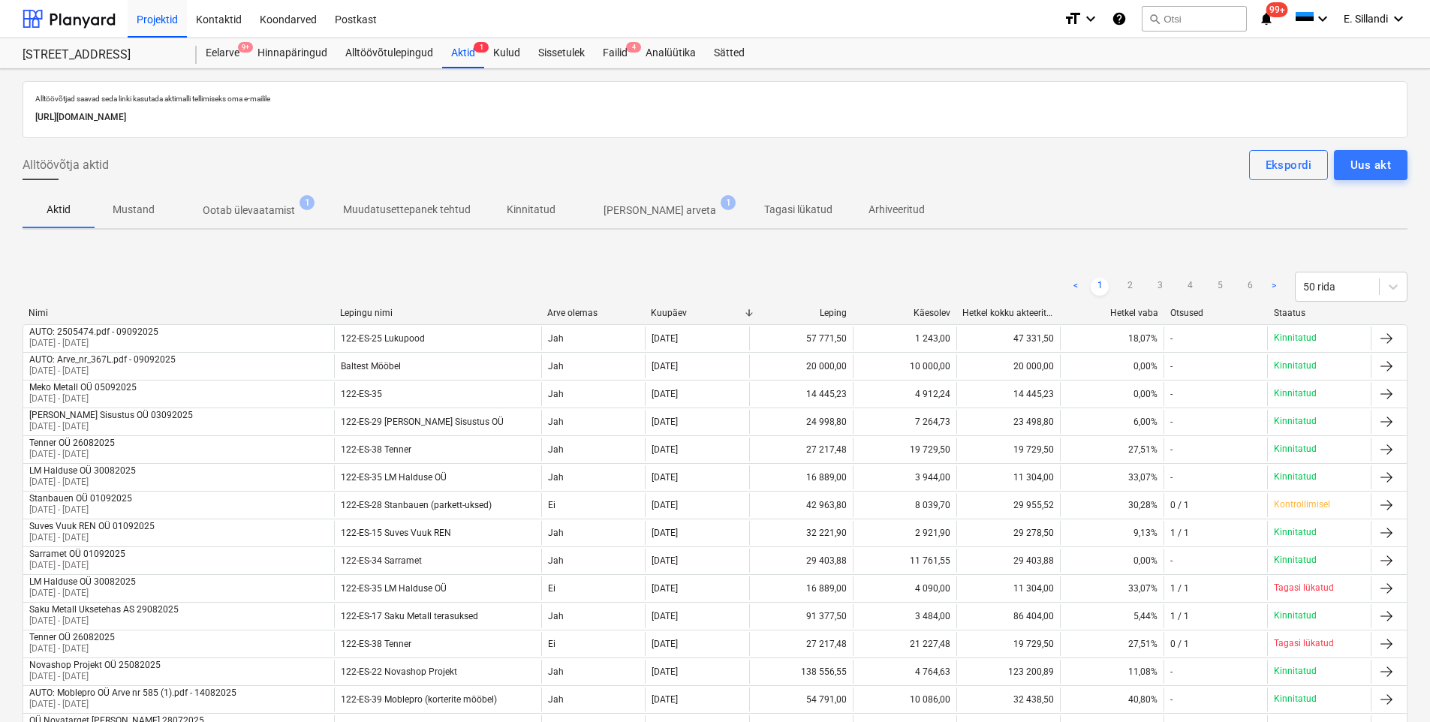
click at [612, 215] on p "[PERSON_NAME] arveta" at bounding box center [660, 211] width 113 height 16
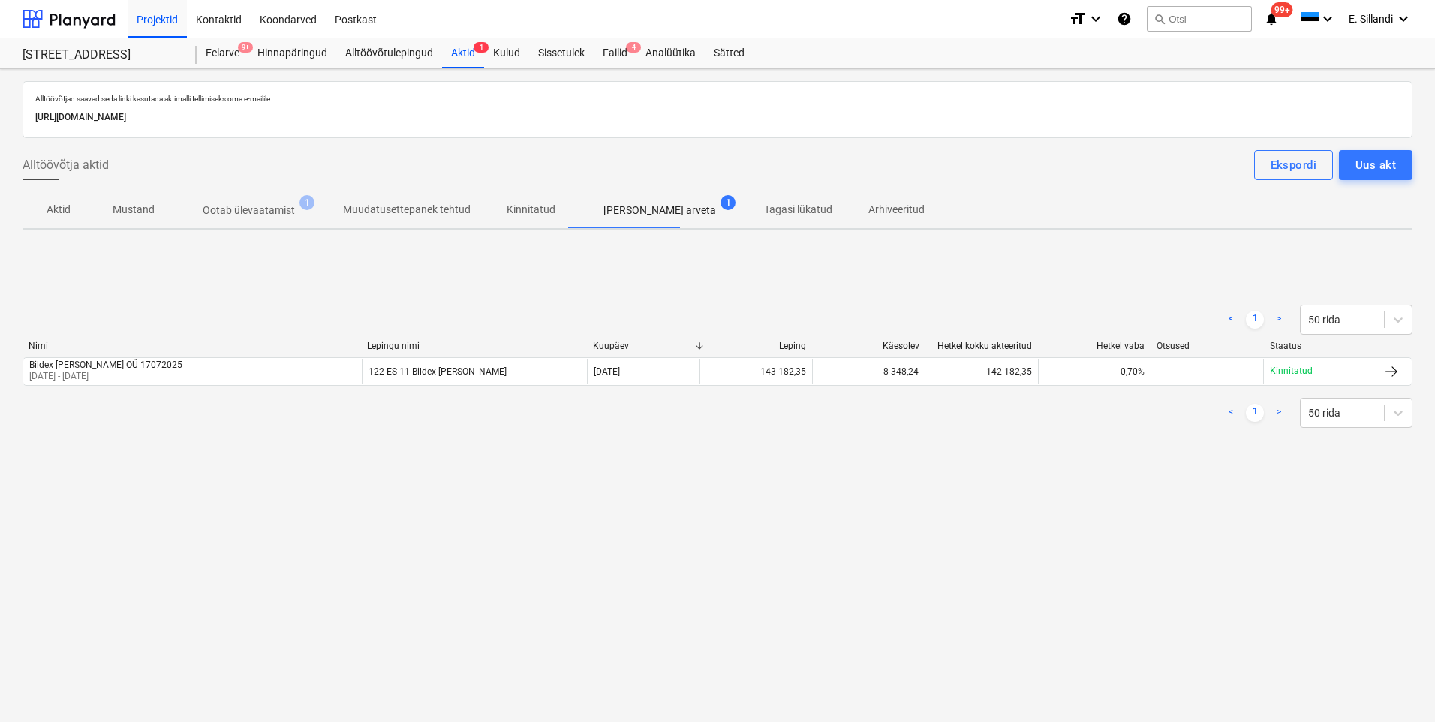
click at [230, 218] on p "Ootab ülevaatamist" at bounding box center [249, 211] width 92 height 16
click at [626, 215] on p "[PERSON_NAME] arveta" at bounding box center [660, 211] width 113 height 16
click at [257, 447] on div "< 1 > 50 rida [PERSON_NAME] nimi Kuupäev Leping Käesolev Hetkel kokku akteeritu…" at bounding box center [718, 366] width 1390 height 225
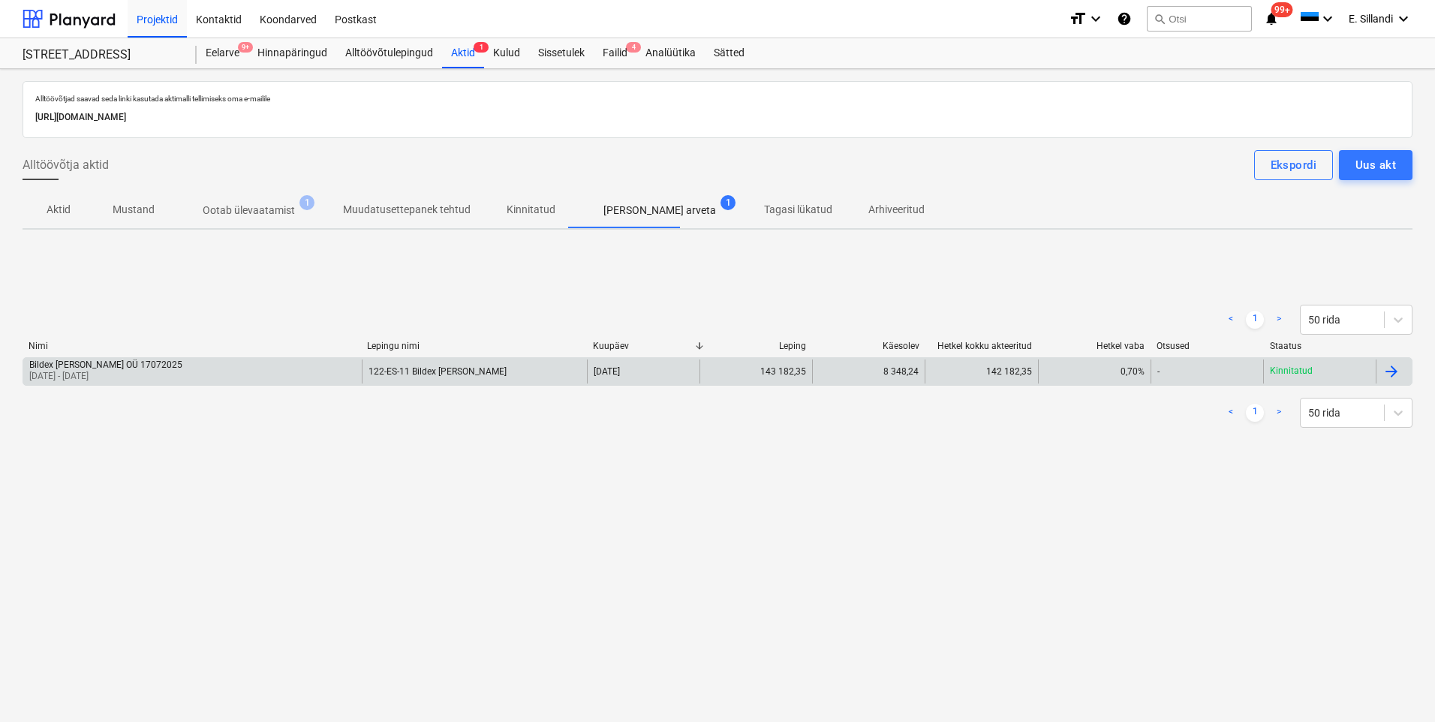
click at [238, 371] on div "Bildex [PERSON_NAME] OÜ 17072025 [DATE] - [DATE]" at bounding box center [192, 372] width 339 height 24
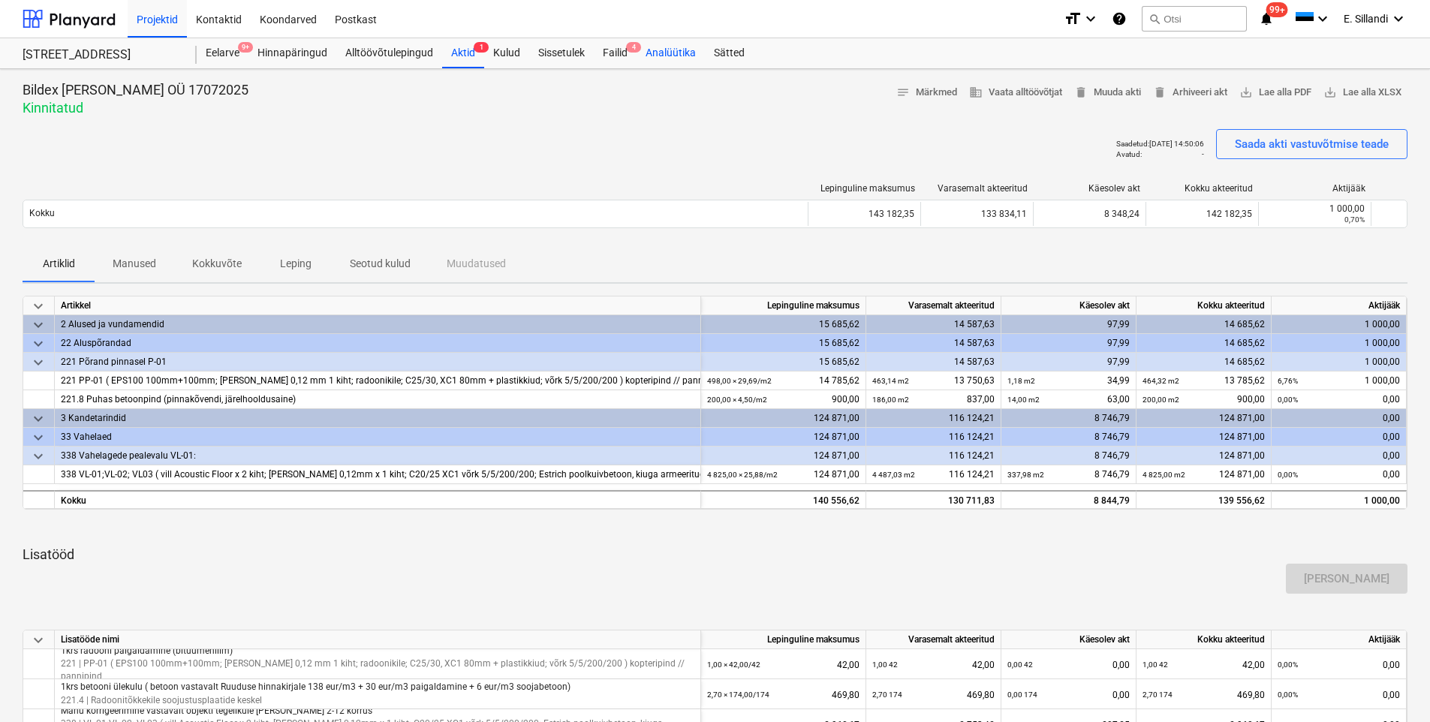
drag, startPoint x: 614, startPoint y: 52, endPoint x: 692, endPoint y: 64, distance: 79.0
click at [614, 52] on div "Failid 4" at bounding box center [615, 53] width 43 height 30
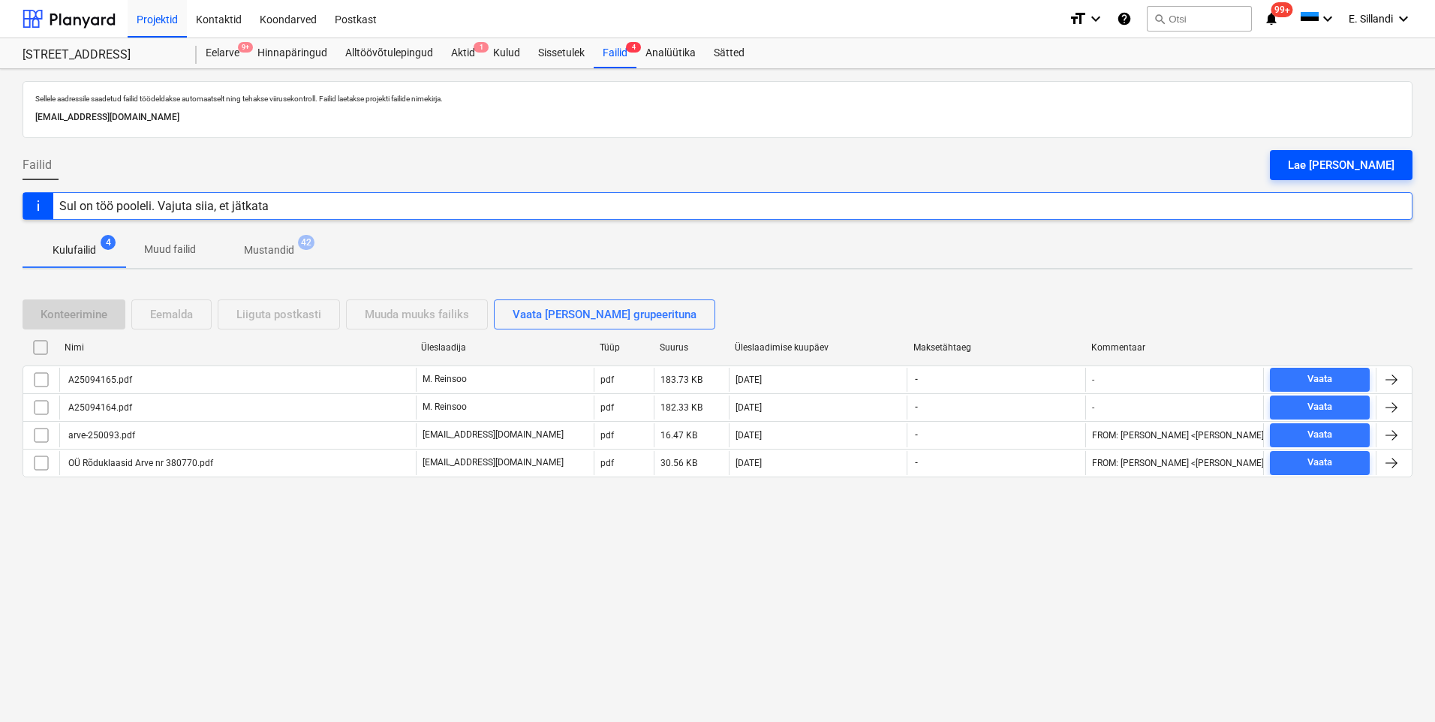
click at [1383, 170] on div "Lae [PERSON_NAME]" at bounding box center [1341, 165] width 107 height 20
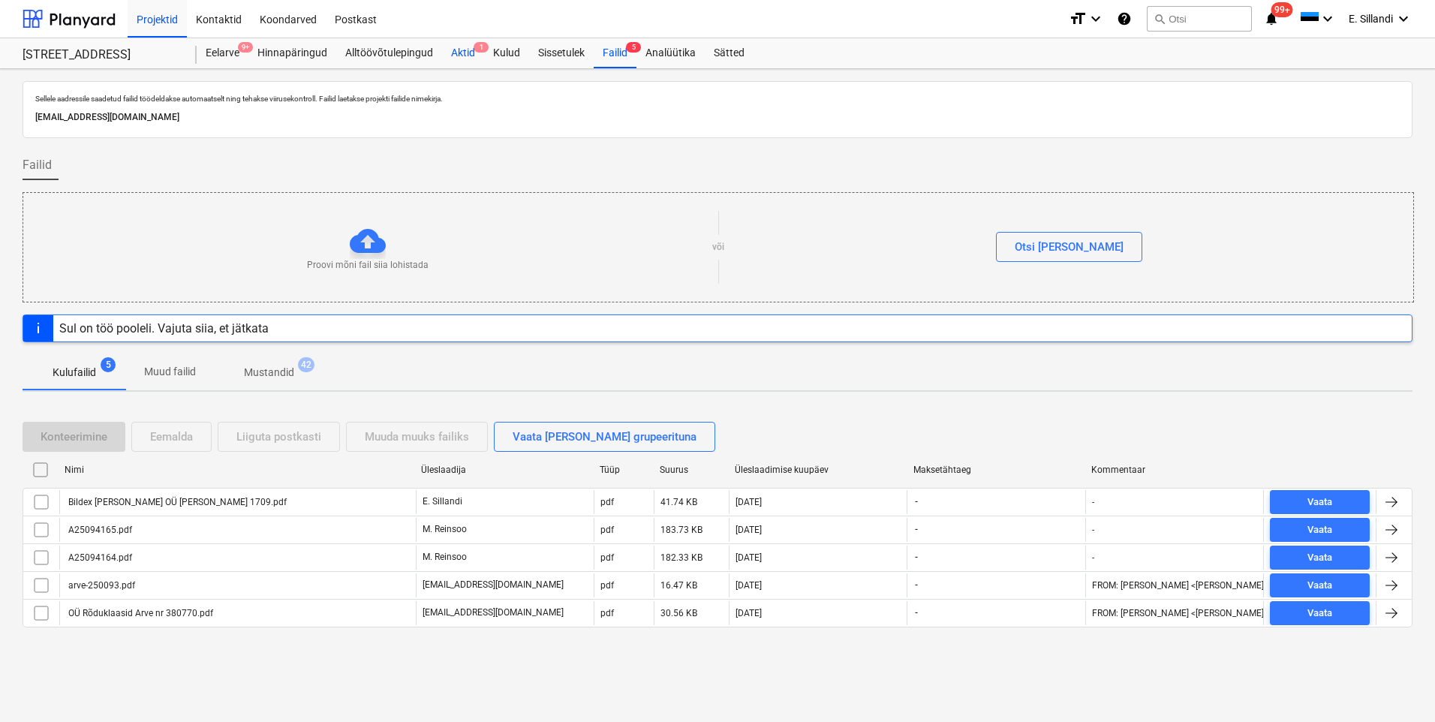
click at [472, 51] on div "Aktid 1" at bounding box center [463, 53] width 42 height 30
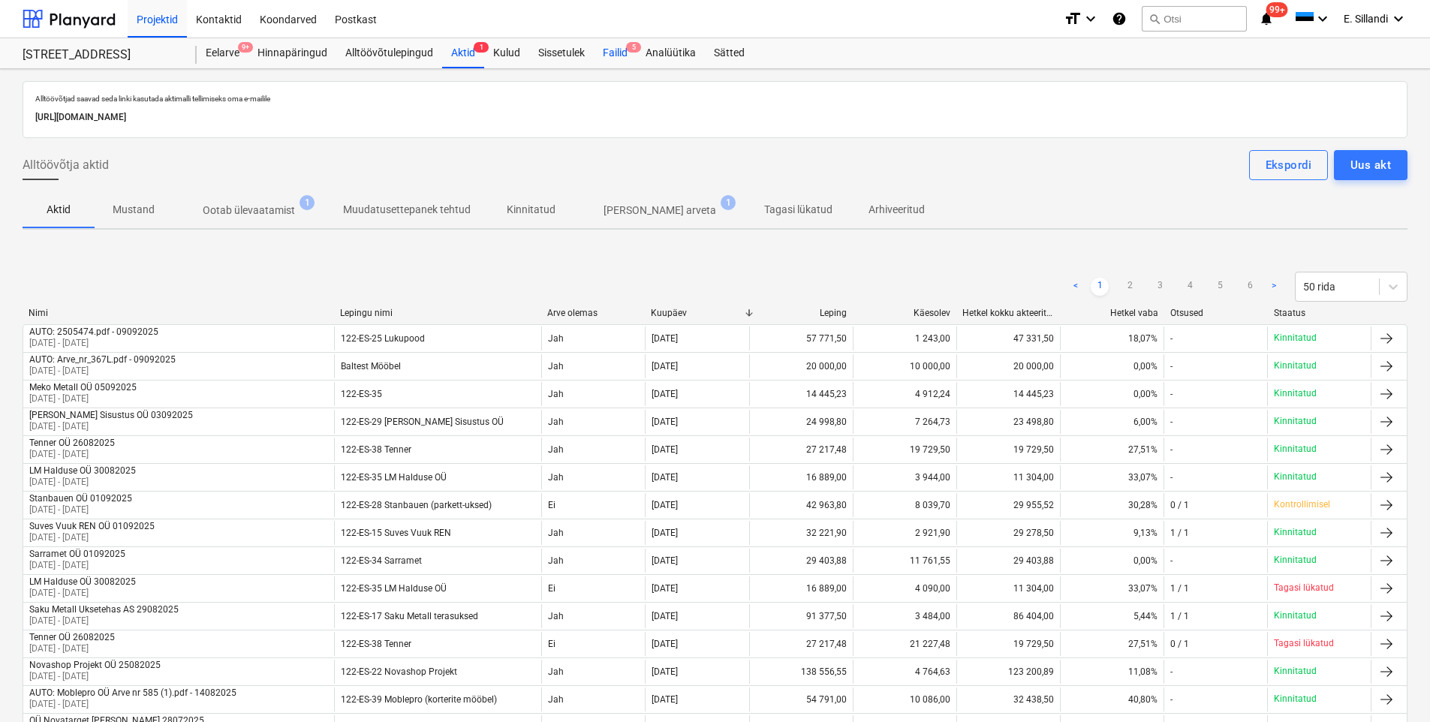
click at [605, 51] on div "Failid 5" at bounding box center [615, 53] width 43 height 30
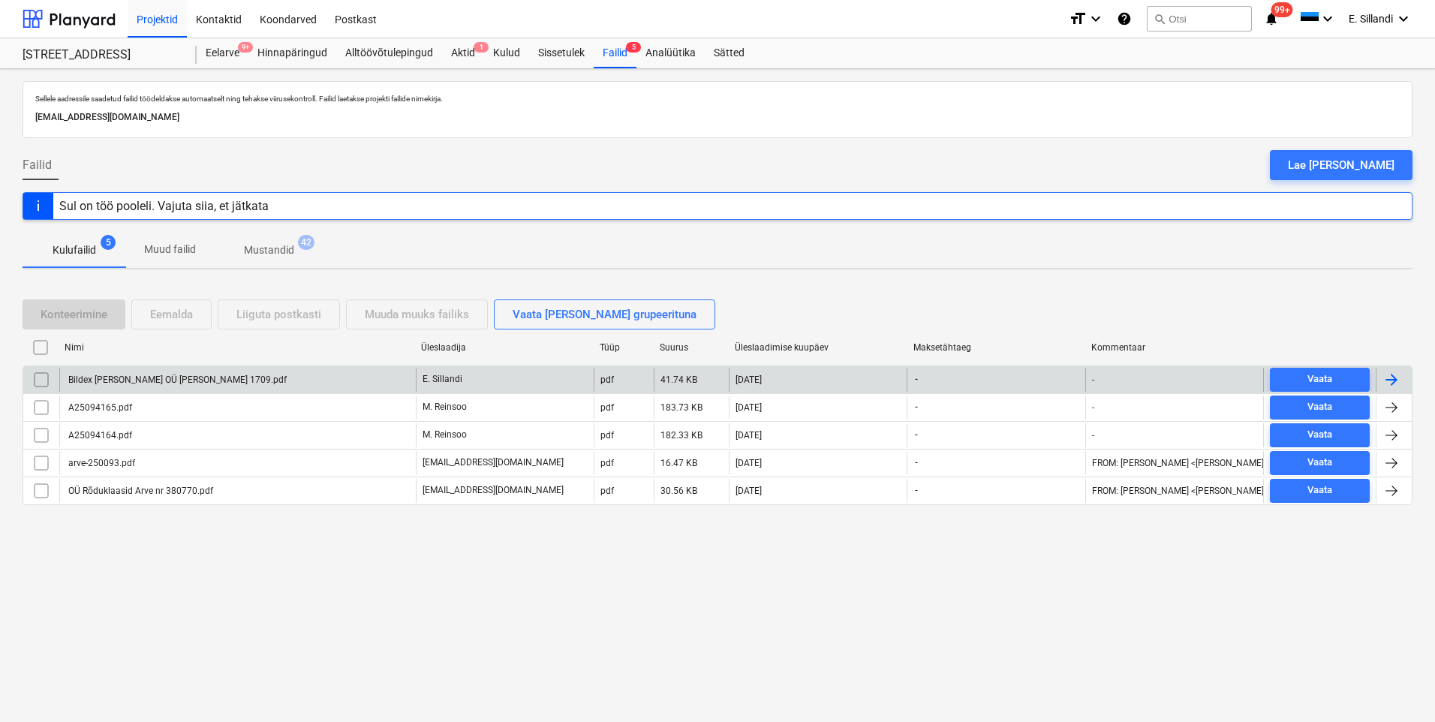
click at [227, 382] on div "Bildex [PERSON_NAME] OÜ [PERSON_NAME] 1709.pdf" at bounding box center [237, 380] width 357 height 24
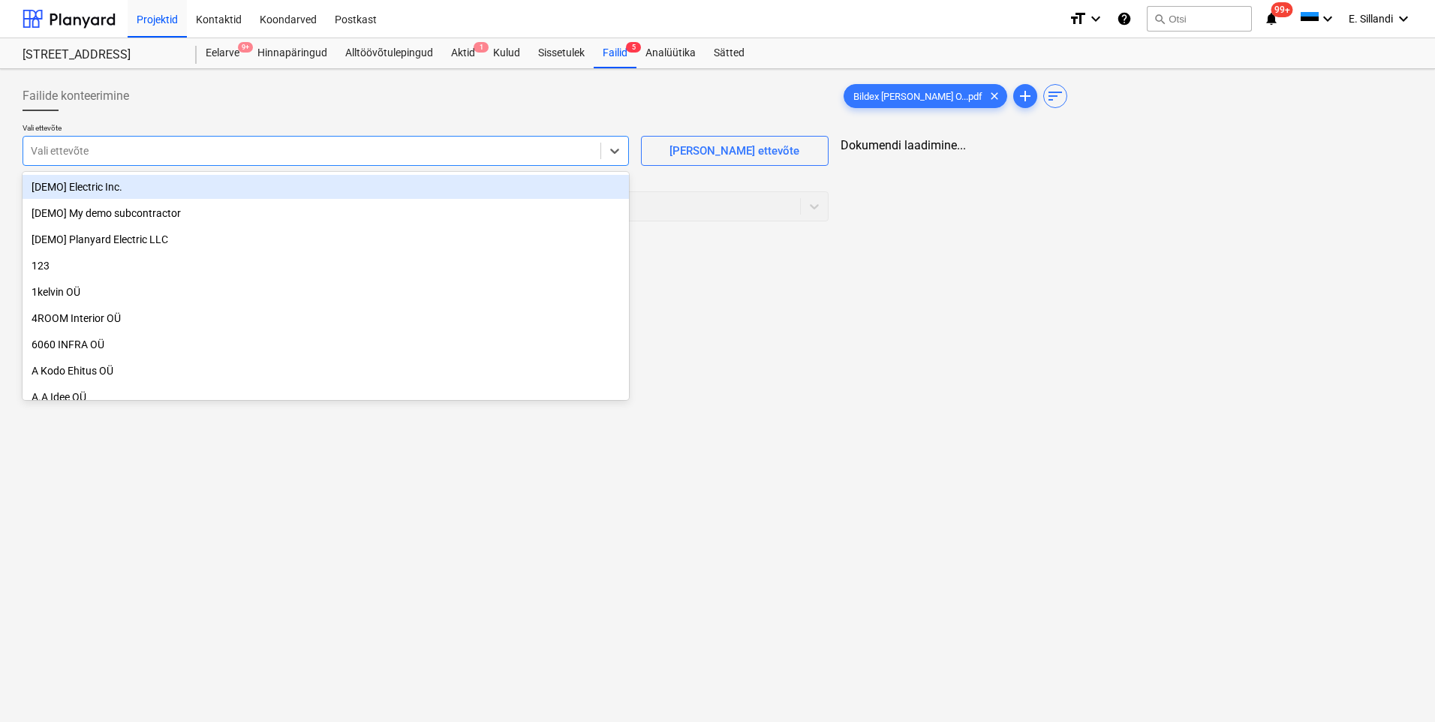
click at [161, 148] on div at bounding box center [312, 150] width 562 height 15
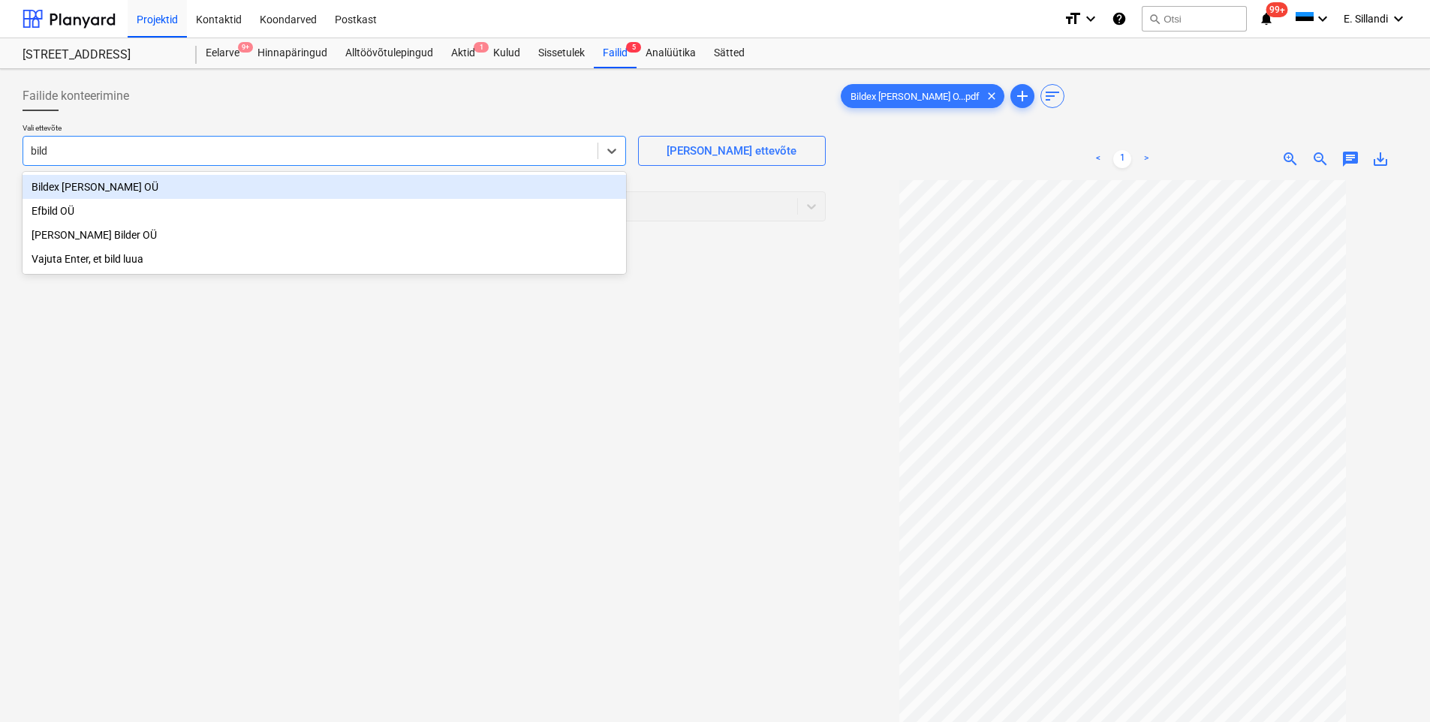
type input "bilde"
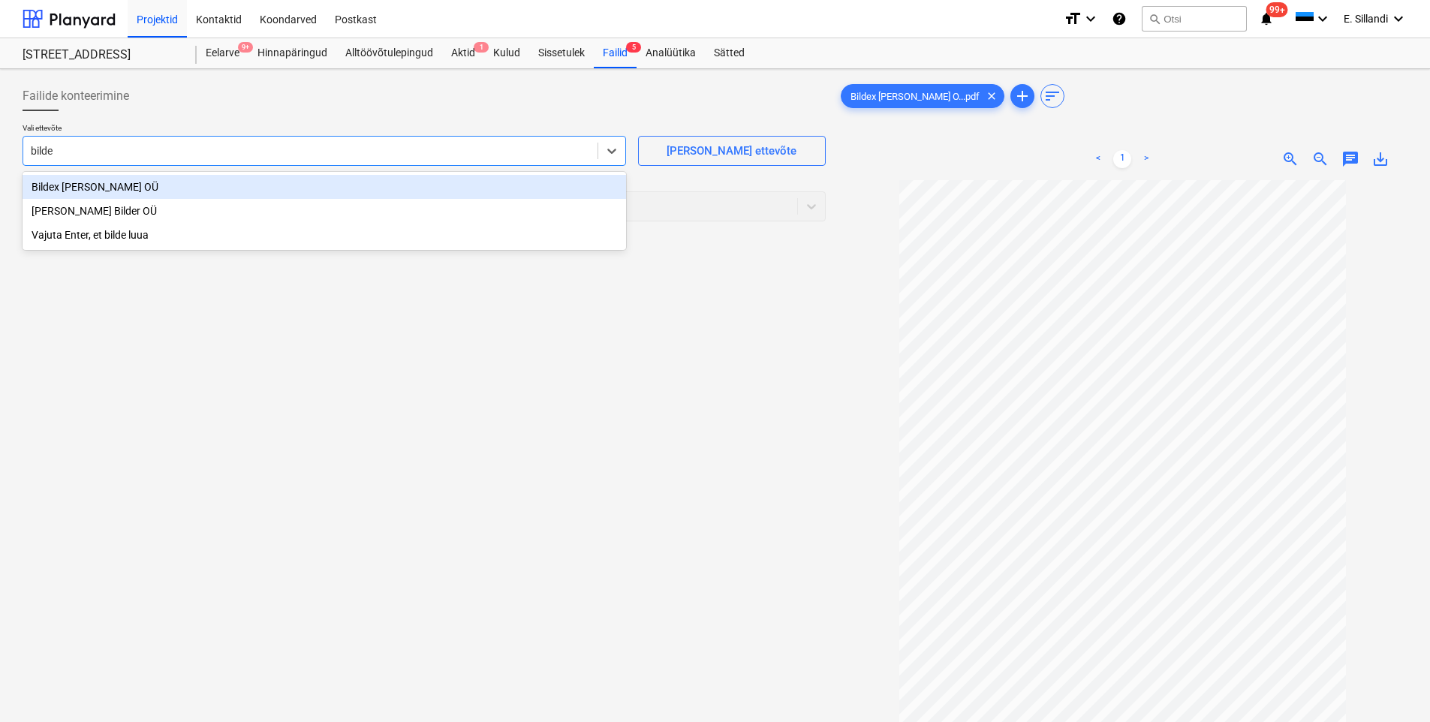
click at [149, 187] on div "Bildex [PERSON_NAME] OÜ" at bounding box center [325, 187] width 604 height 24
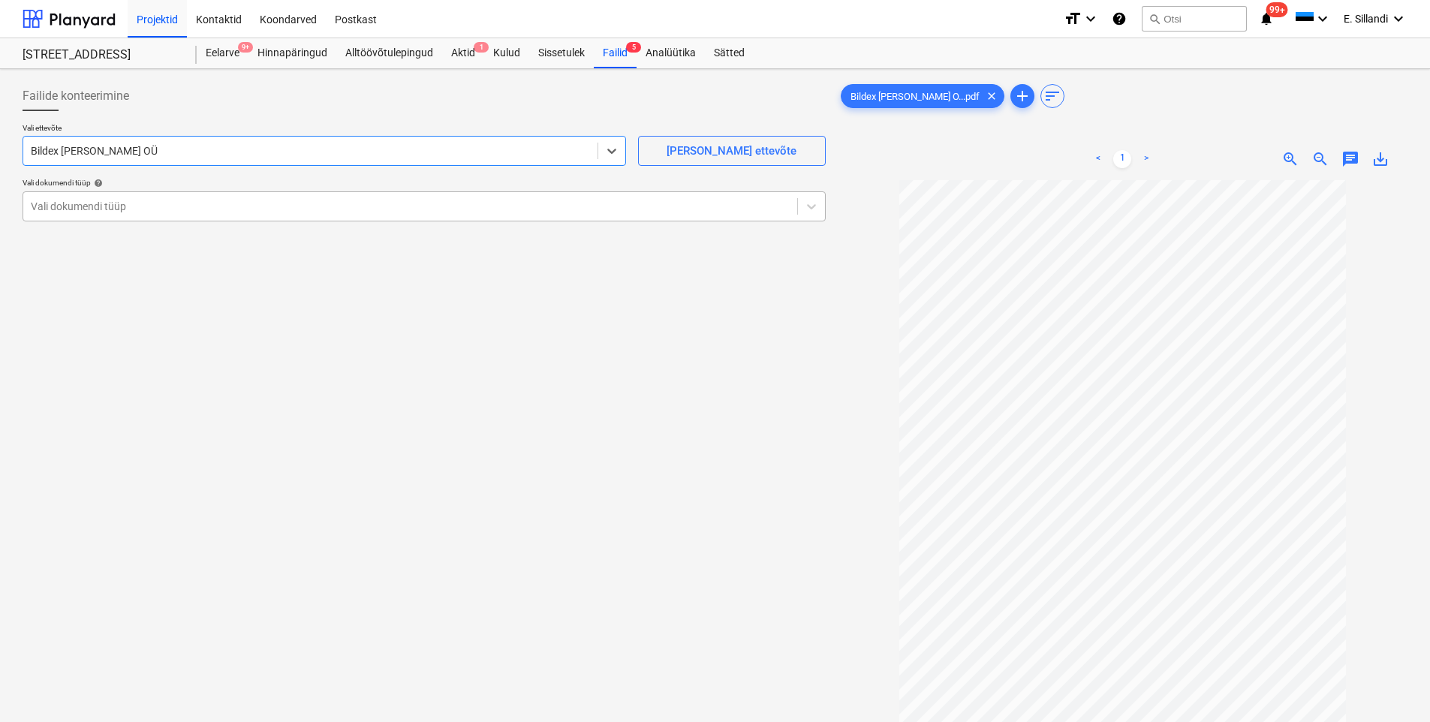
click at [127, 201] on div at bounding box center [410, 206] width 759 height 15
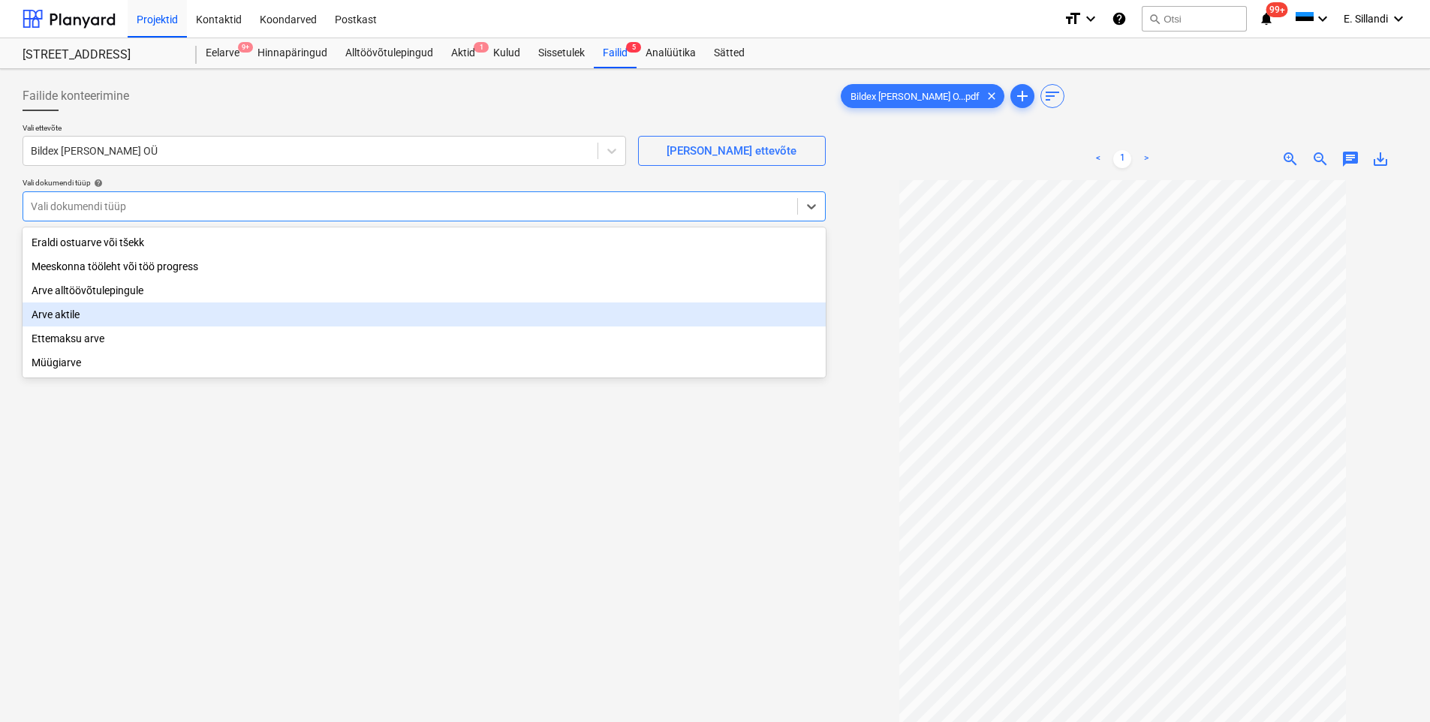
click at [84, 321] on div "Arve aktile" at bounding box center [424, 315] width 803 height 24
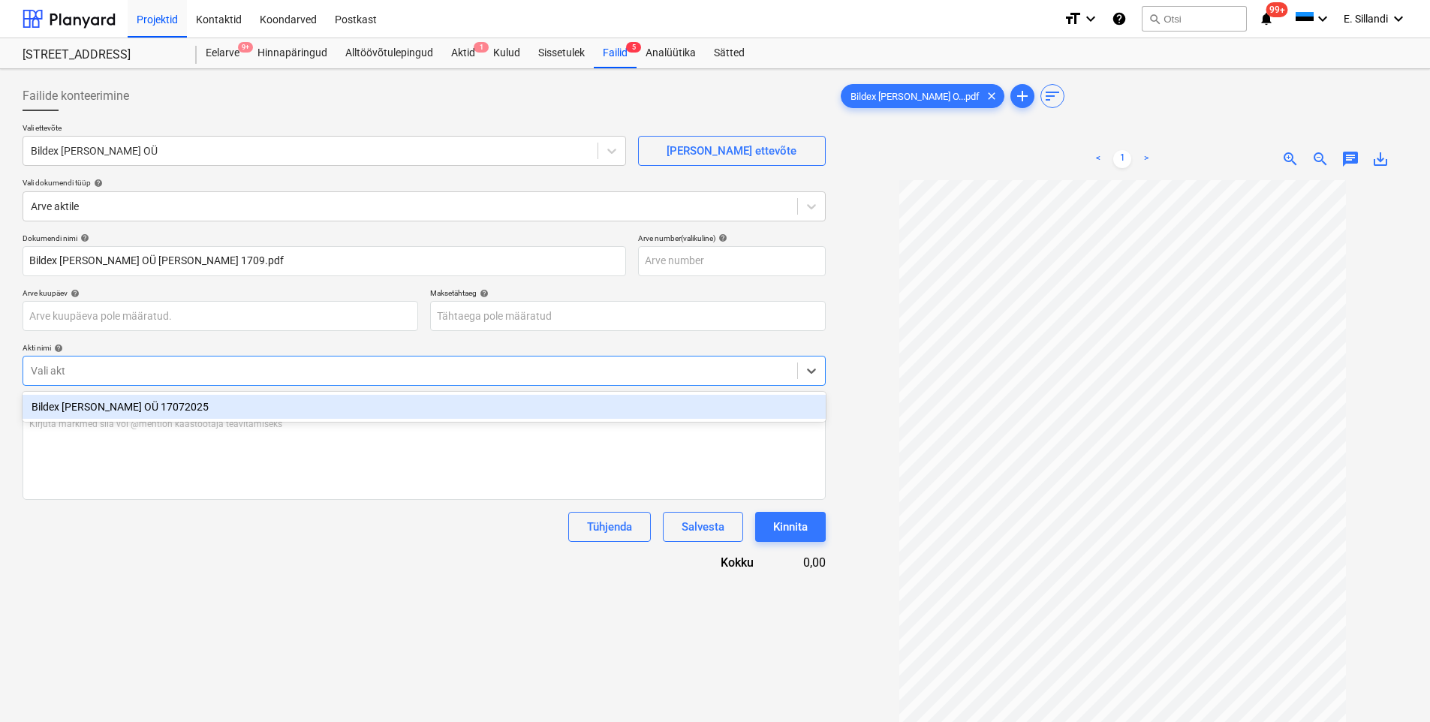
click at [148, 361] on div "Vali akt" at bounding box center [410, 370] width 774 height 21
click at [143, 408] on div "Bildex [PERSON_NAME] OÜ 17072025" at bounding box center [424, 407] width 803 height 24
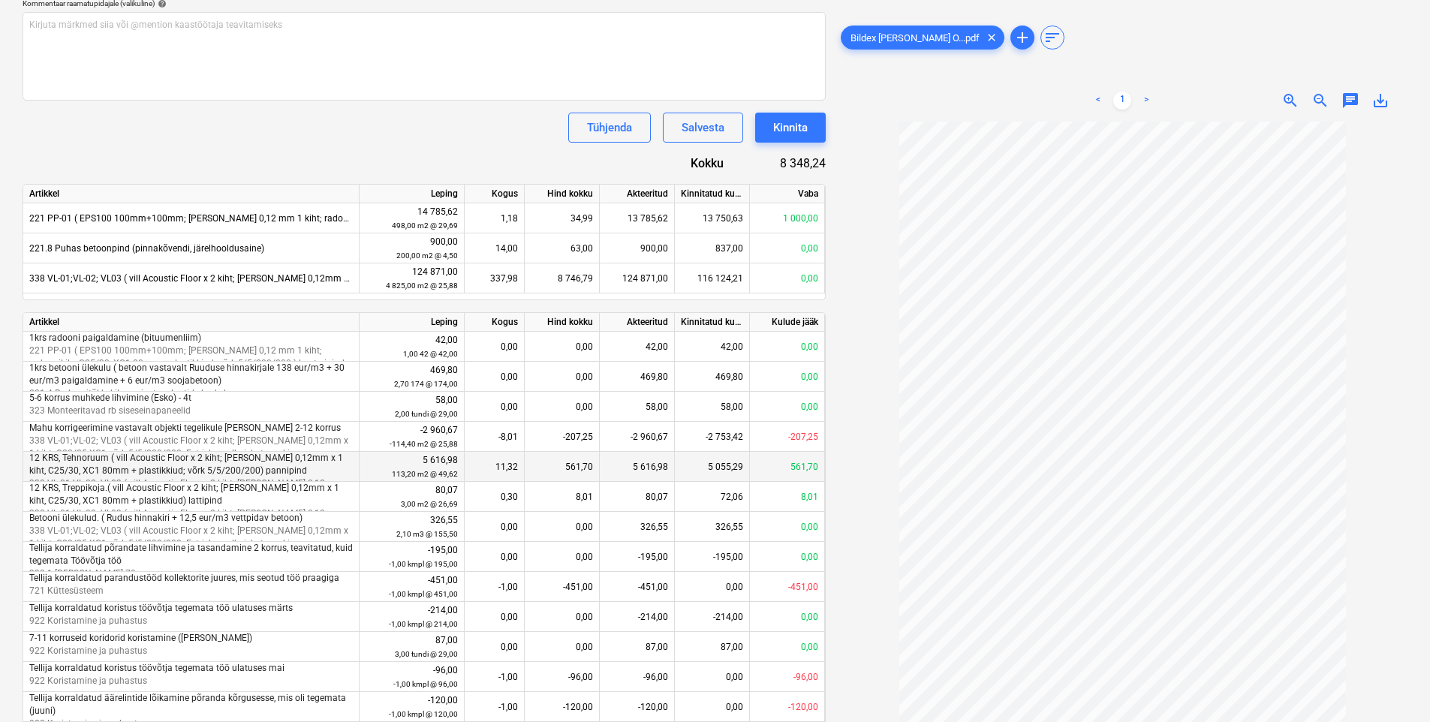
scroll to position [345, 0]
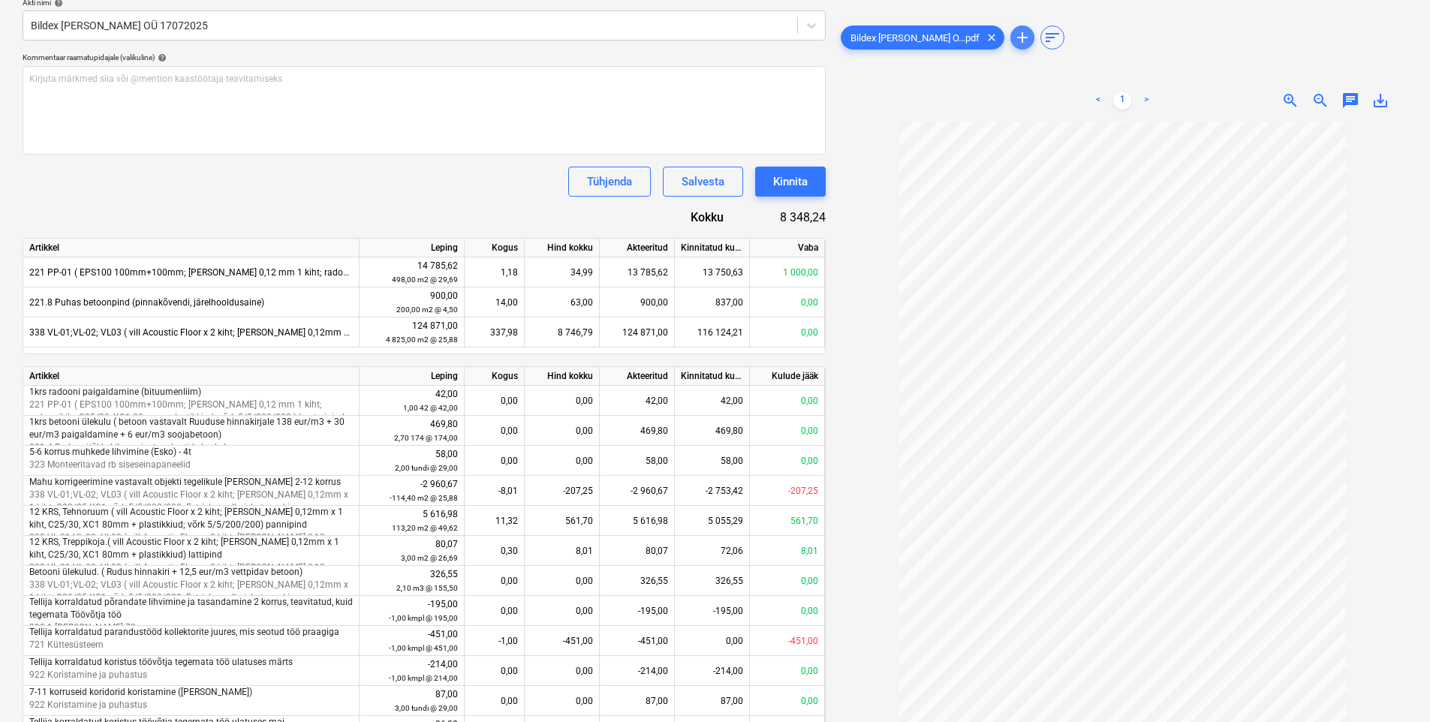
click at [1013, 41] on span "add" at bounding box center [1022, 38] width 18 height 18
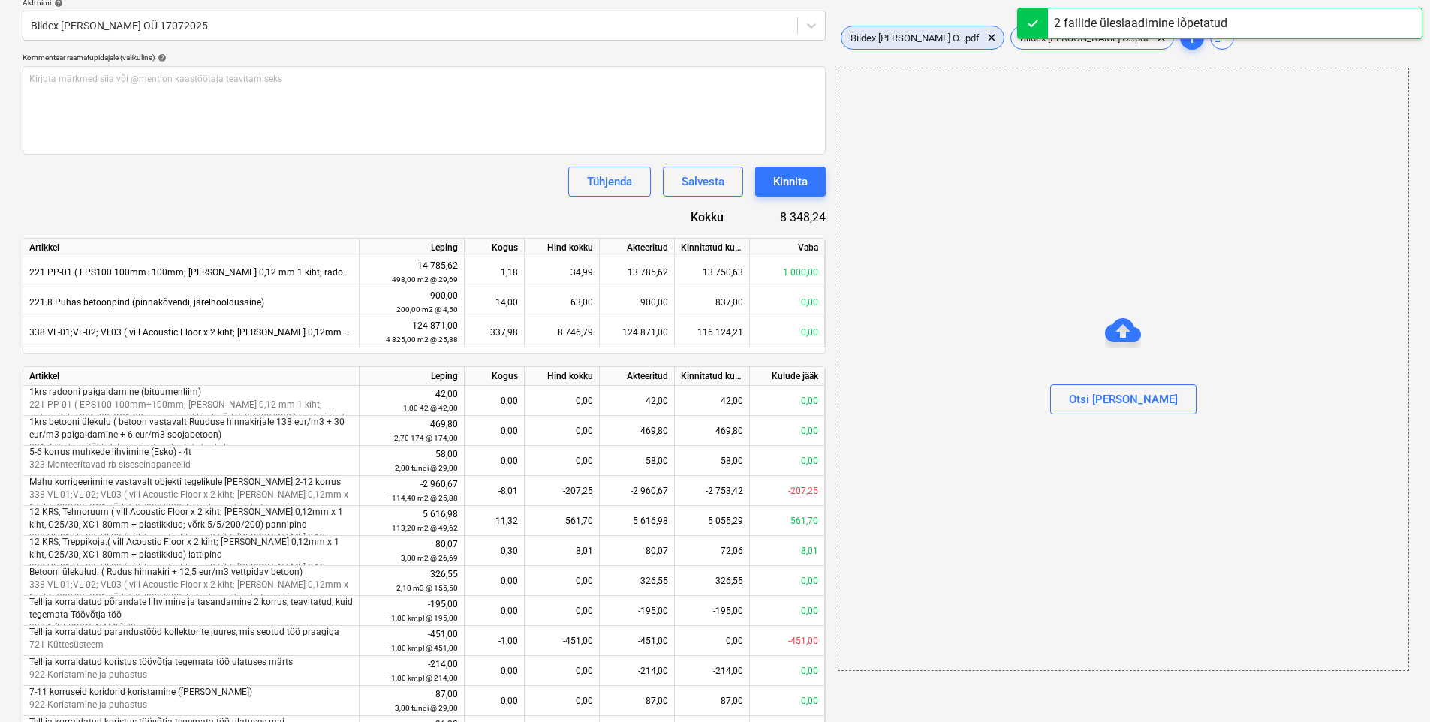
click at [901, 35] on span "Bildex [PERSON_NAME] O...pdf" at bounding box center [914, 37] width 147 height 11
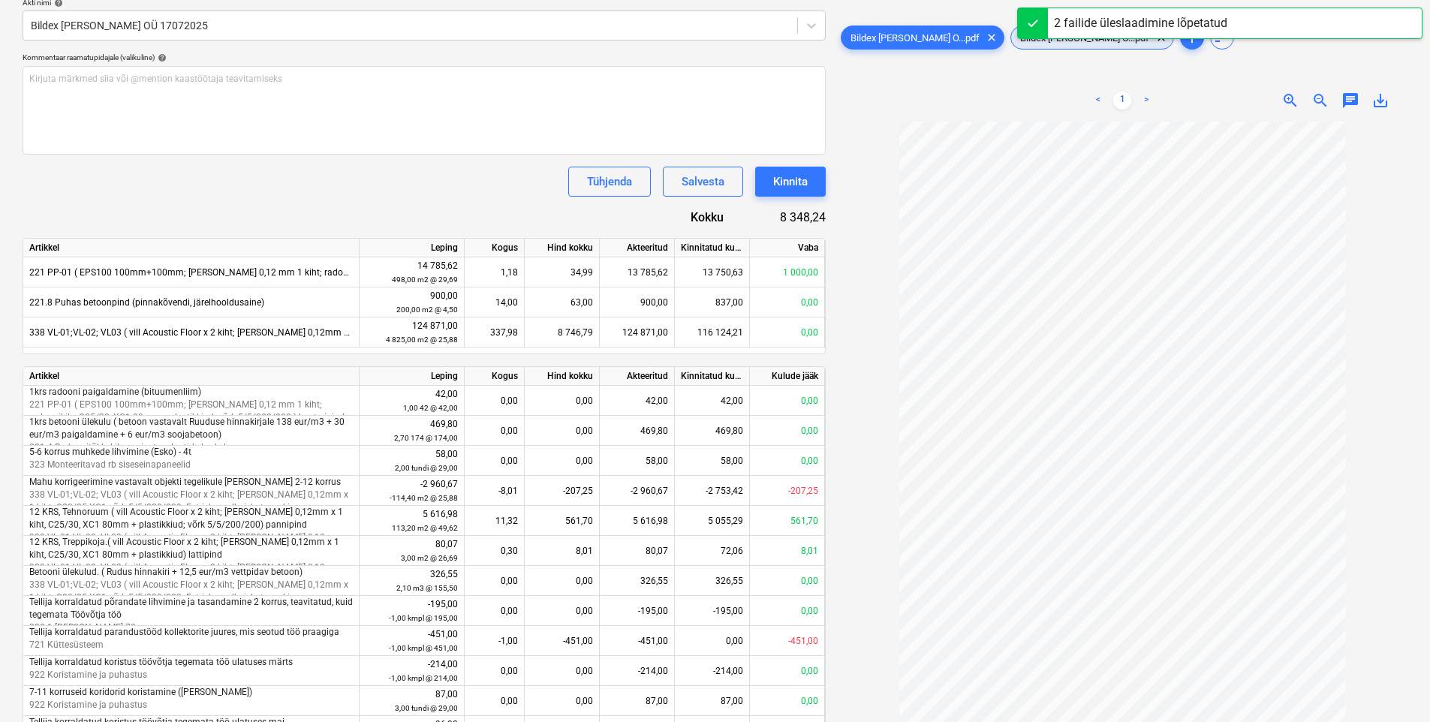
click at [1011, 32] on span "Bildex [PERSON_NAME] O...pdf" at bounding box center [1084, 37] width 147 height 11
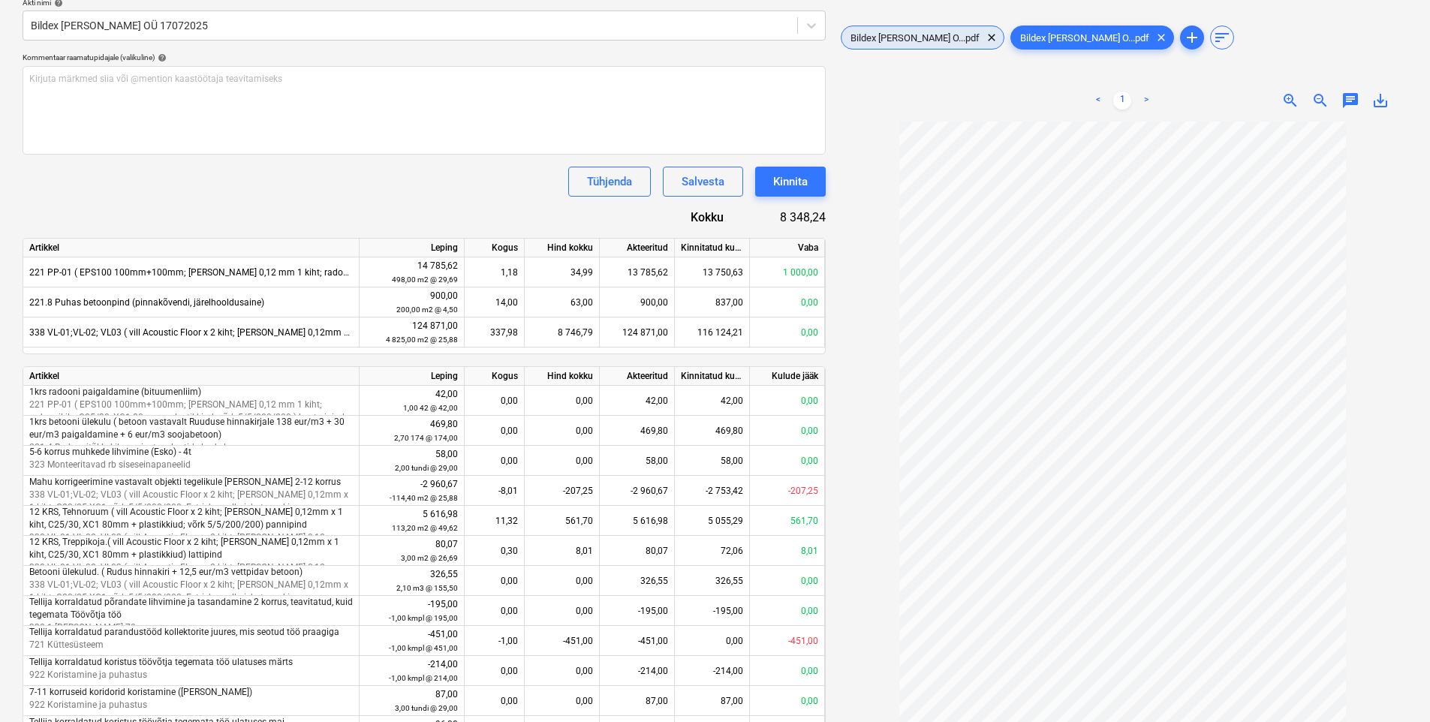
click at [902, 39] on span "Bildex [PERSON_NAME] O...pdf" at bounding box center [914, 37] width 147 height 11
click at [1011, 32] on span "Bildex [PERSON_NAME] O...pdf" at bounding box center [1084, 37] width 147 height 11
click at [917, 45] on div "Bildex [PERSON_NAME] O...pdf clear" at bounding box center [923, 38] width 164 height 24
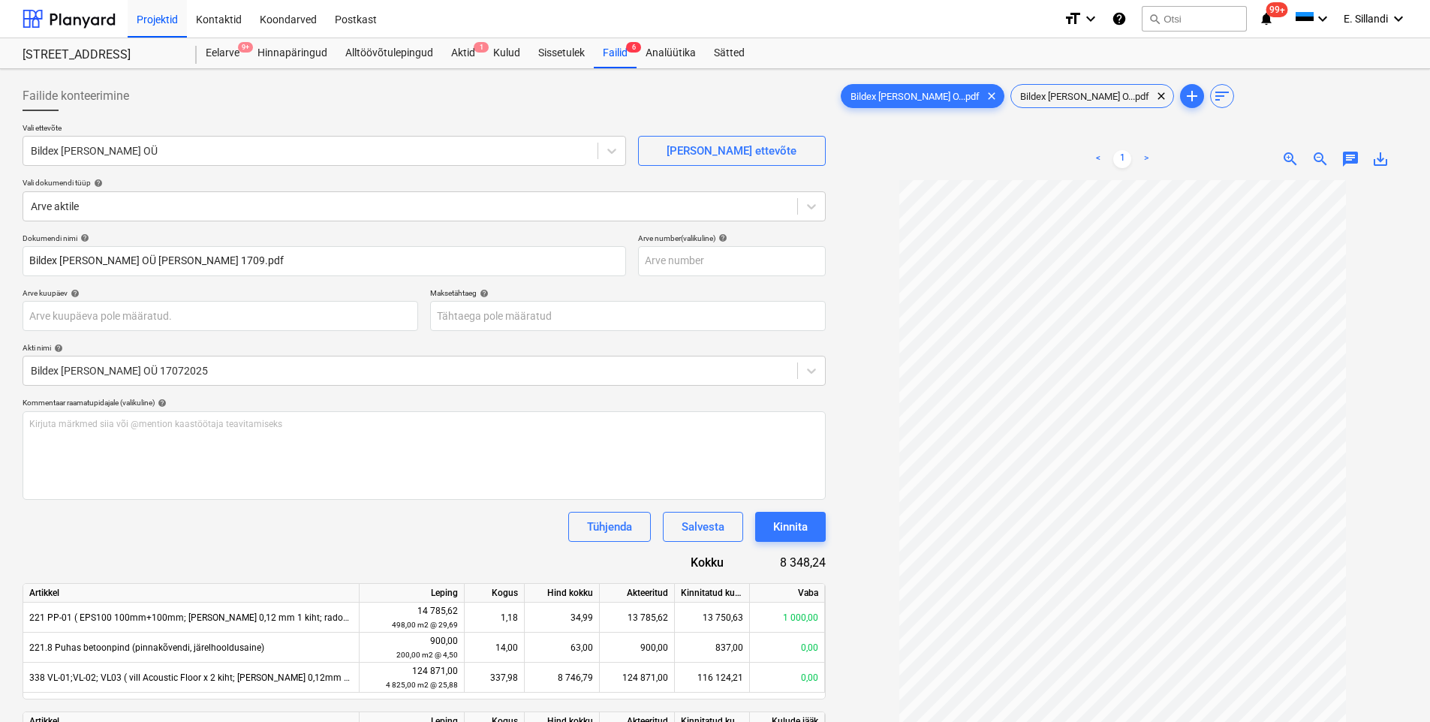
click at [868, 421] on div at bounding box center [1123, 520] width 570 height 680
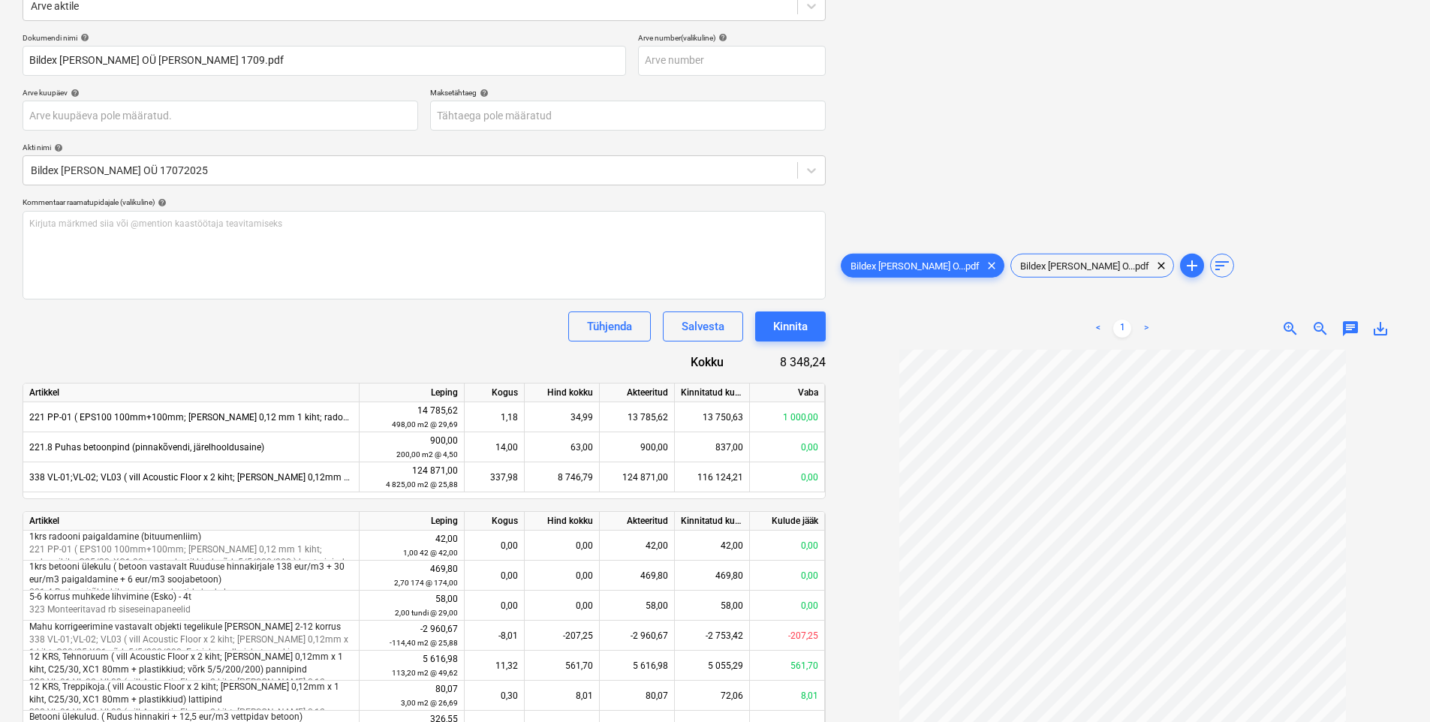
scroll to position [170, 0]
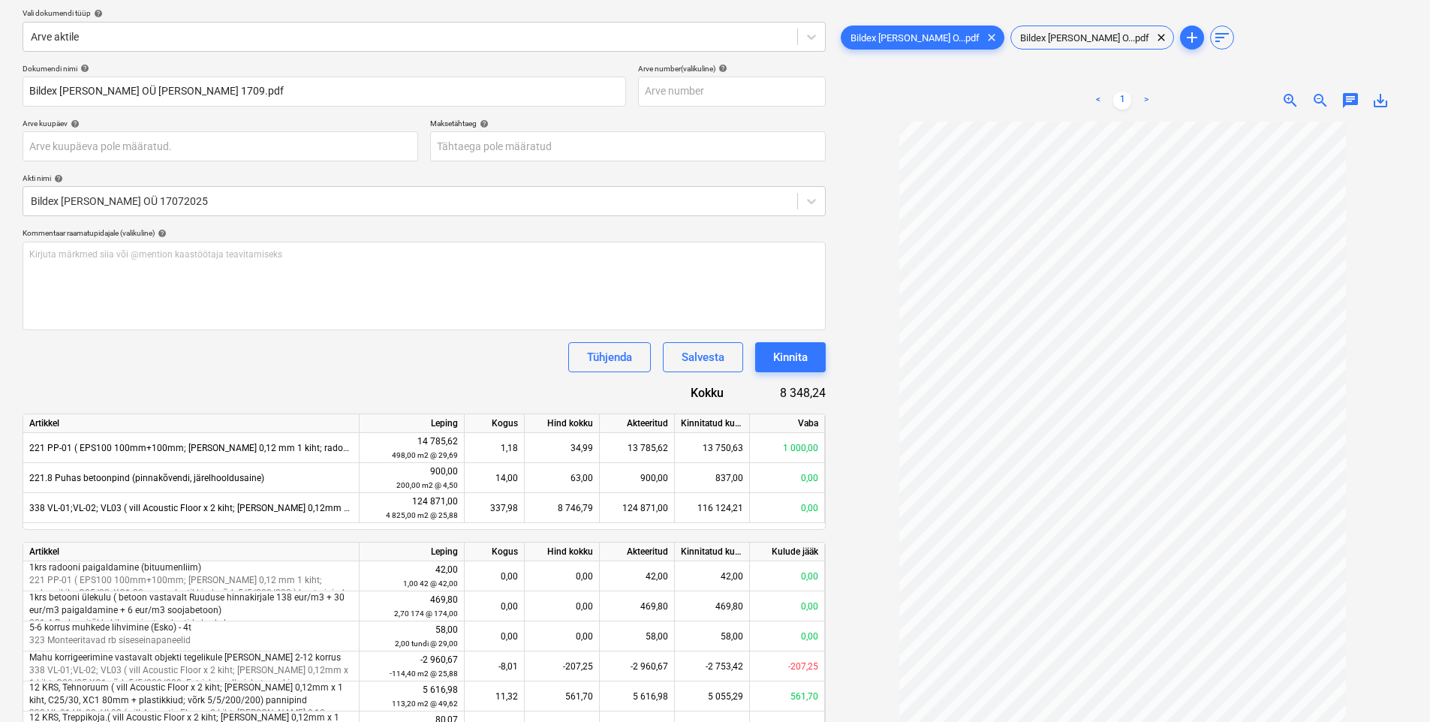
click at [849, 480] on div at bounding box center [1123, 462] width 570 height 680
click at [1029, 39] on span "Bildex [PERSON_NAME] O...pdf" at bounding box center [1084, 37] width 147 height 11
click at [907, 37] on span "Bildex [PERSON_NAME] O...pdf" at bounding box center [914, 37] width 147 height 11
click at [477, 239] on p "Kommentaar raamatupidajale (valikuline) help" at bounding box center [424, 234] width 803 height 13
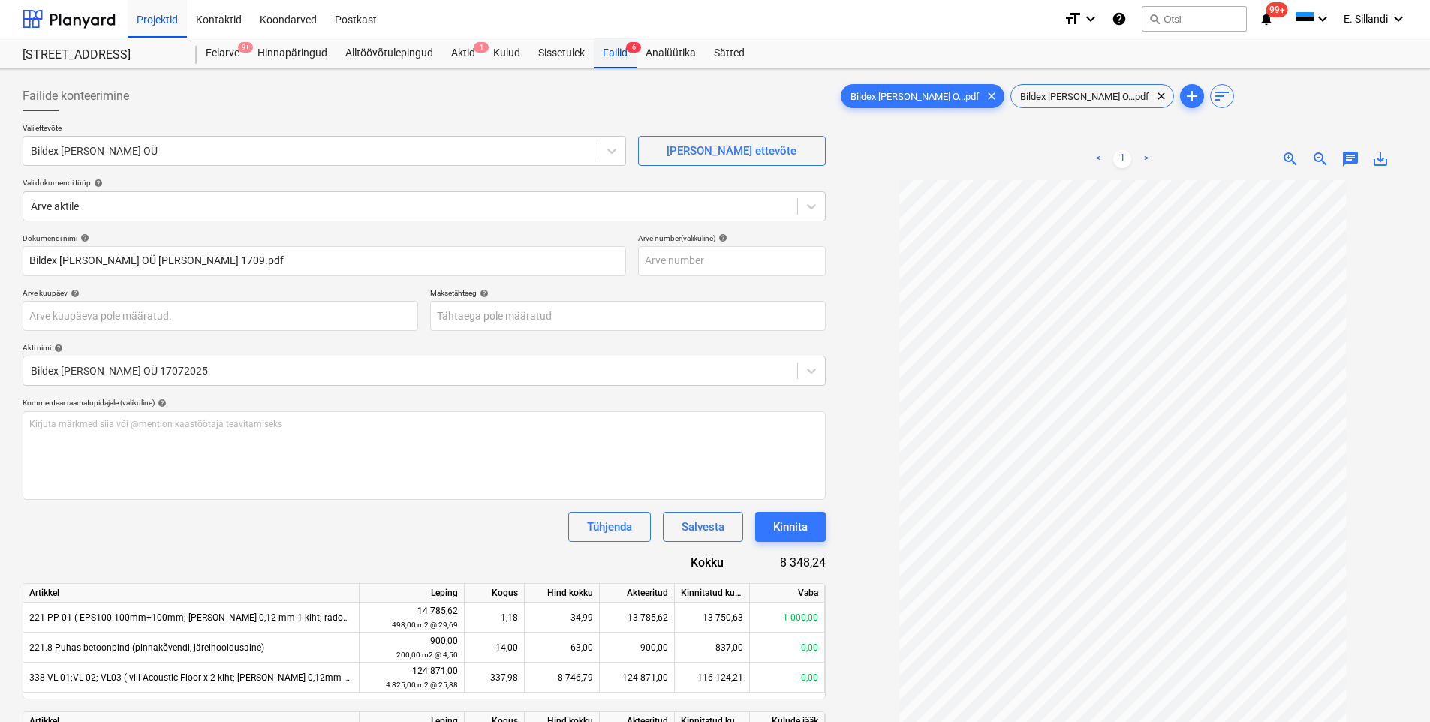
click at [614, 59] on div "Failid 6" at bounding box center [615, 53] width 43 height 30
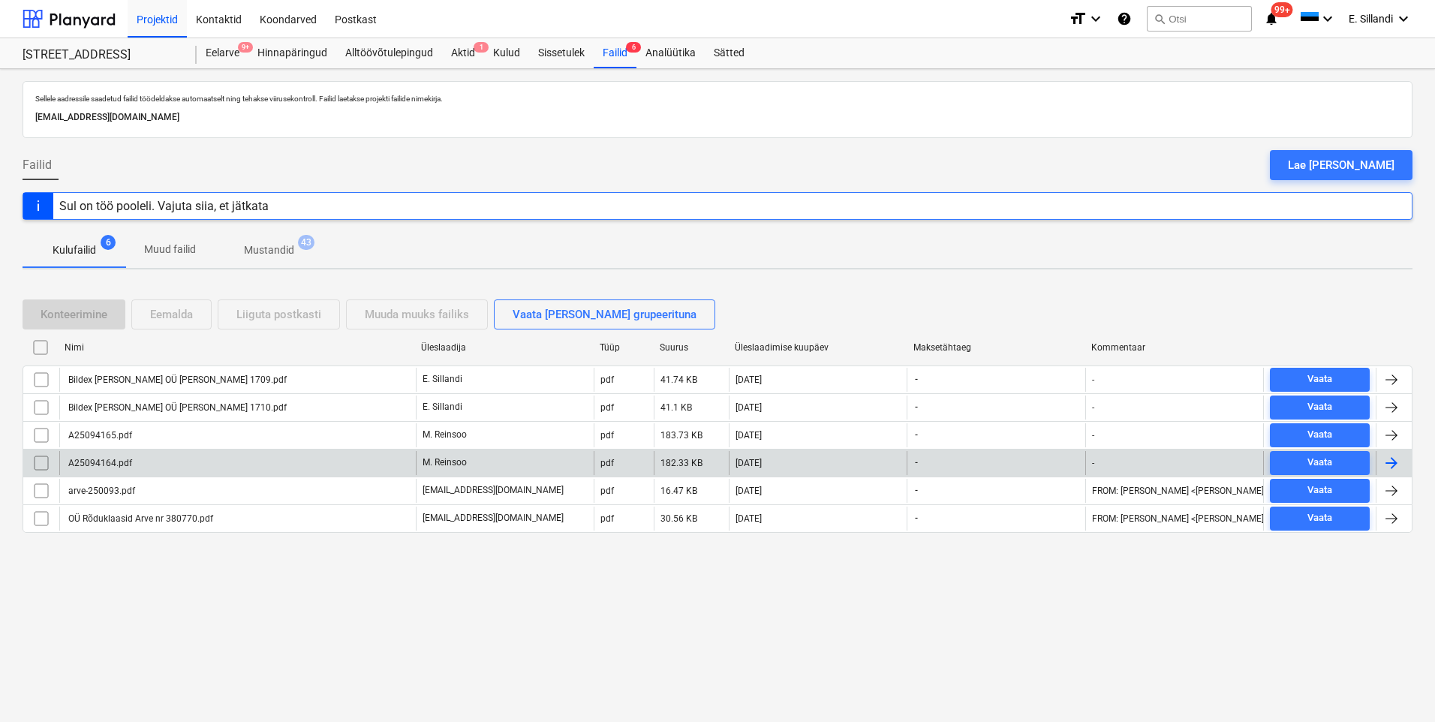
click at [170, 471] on div "A25094164.pdf" at bounding box center [237, 463] width 357 height 24
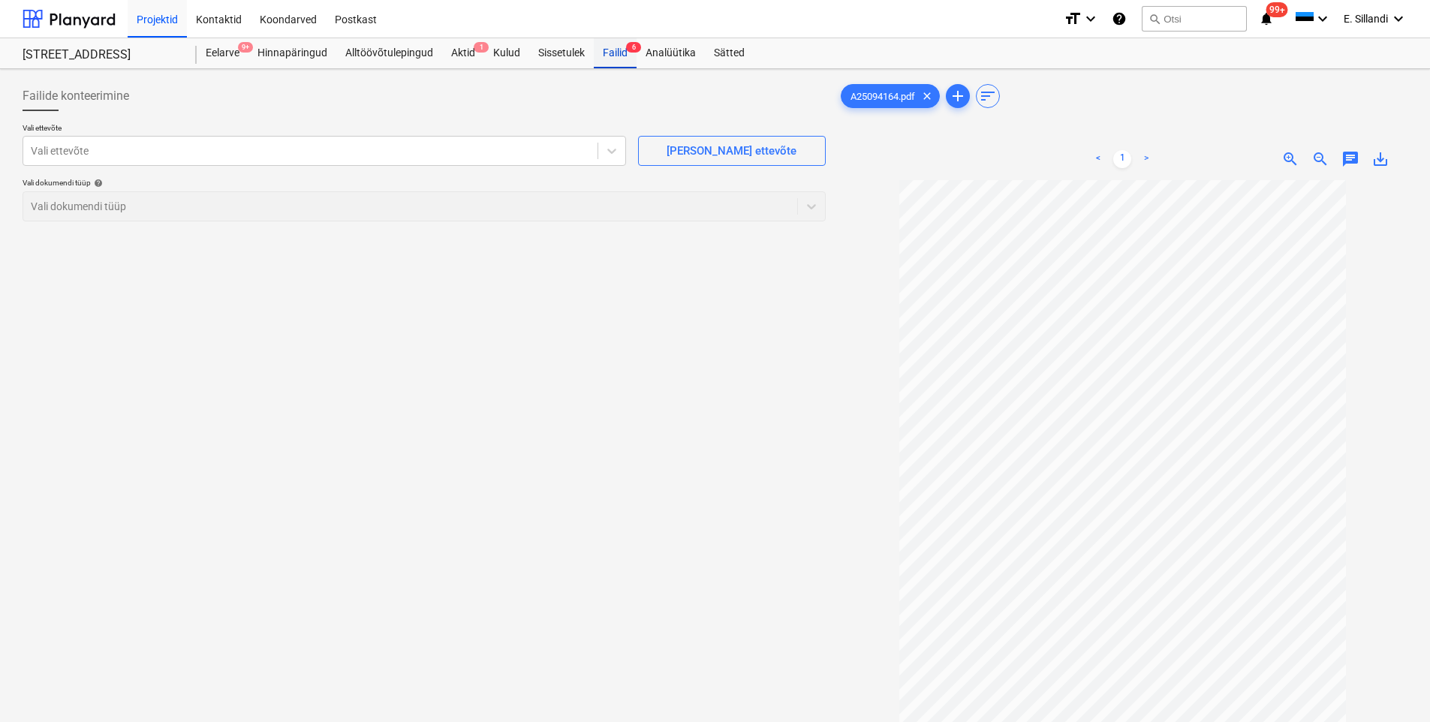
click at [616, 51] on div "Failid 6" at bounding box center [615, 53] width 43 height 30
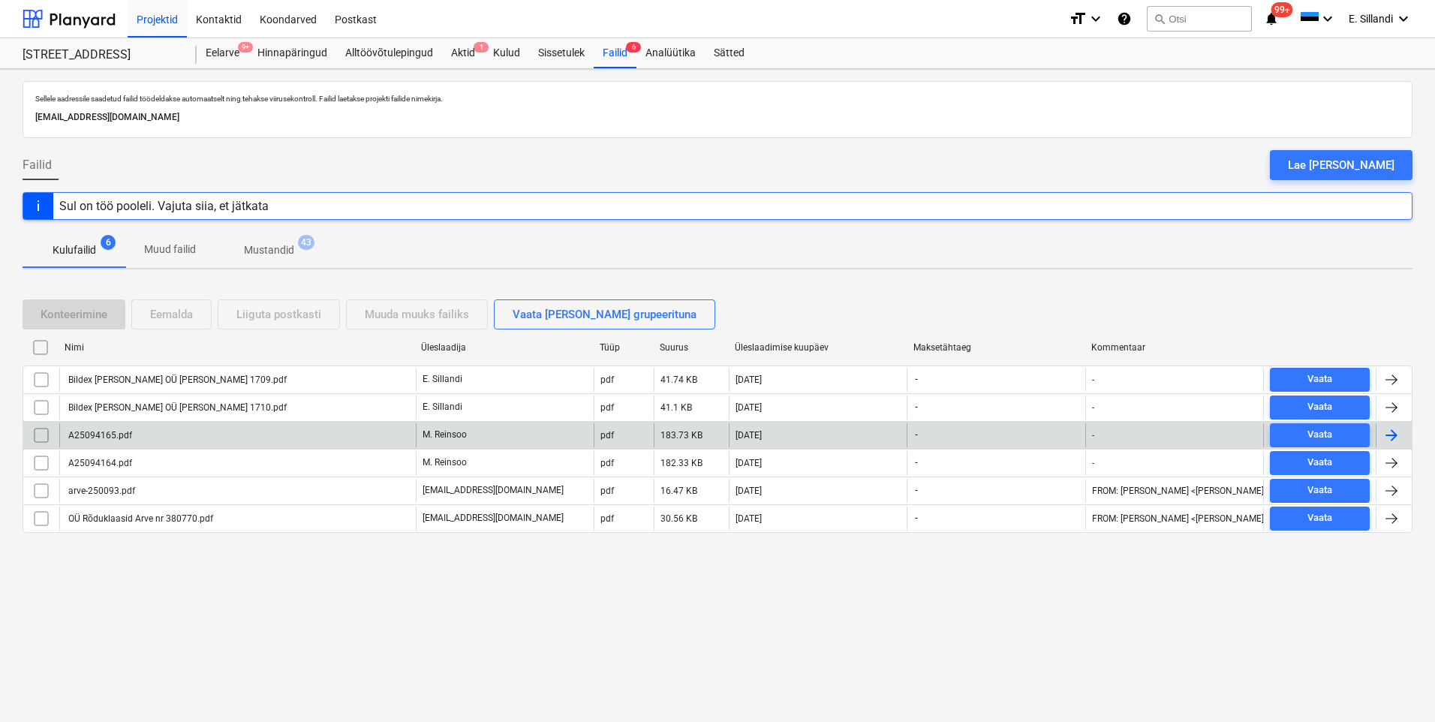
click at [155, 440] on div "A25094165.pdf" at bounding box center [237, 435] width 357 height 24
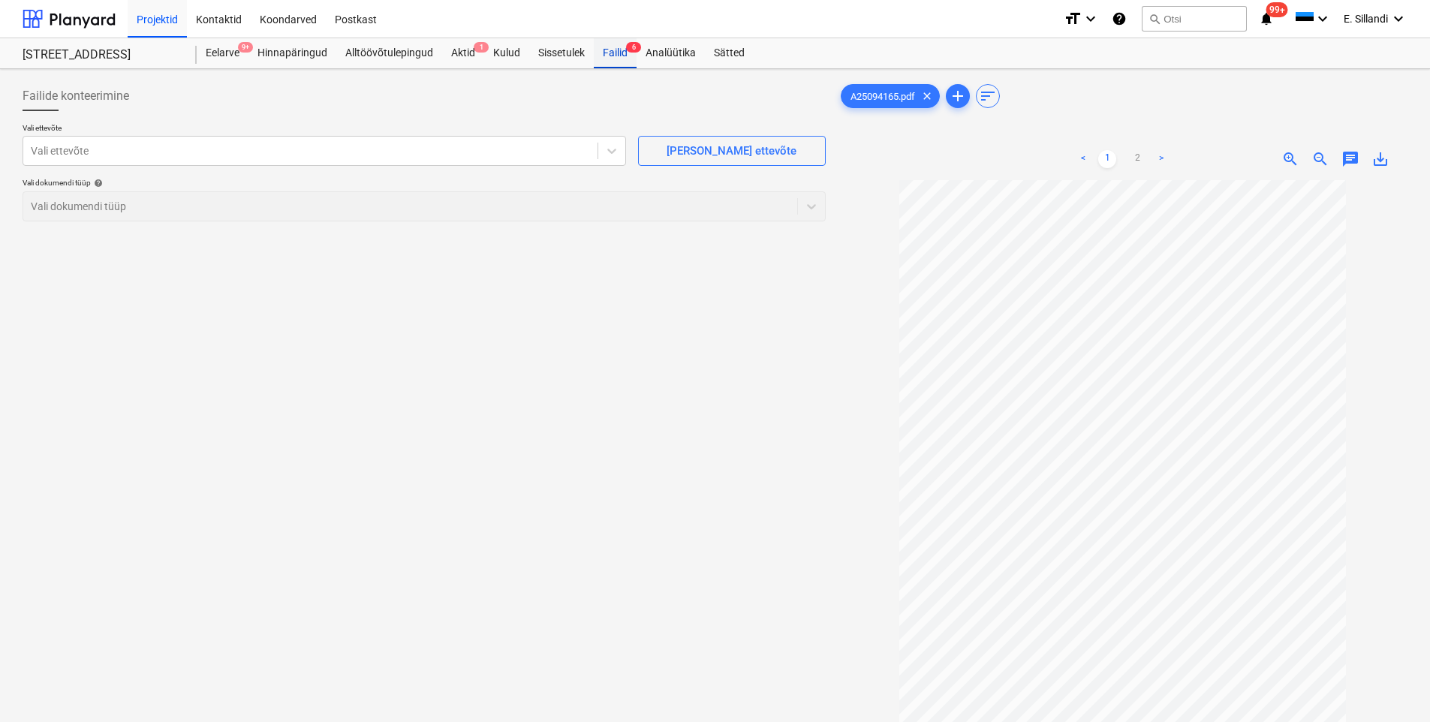
click at [611, 56] on div "Failid 6" at bounding box center [615, 53] width 43 height 30
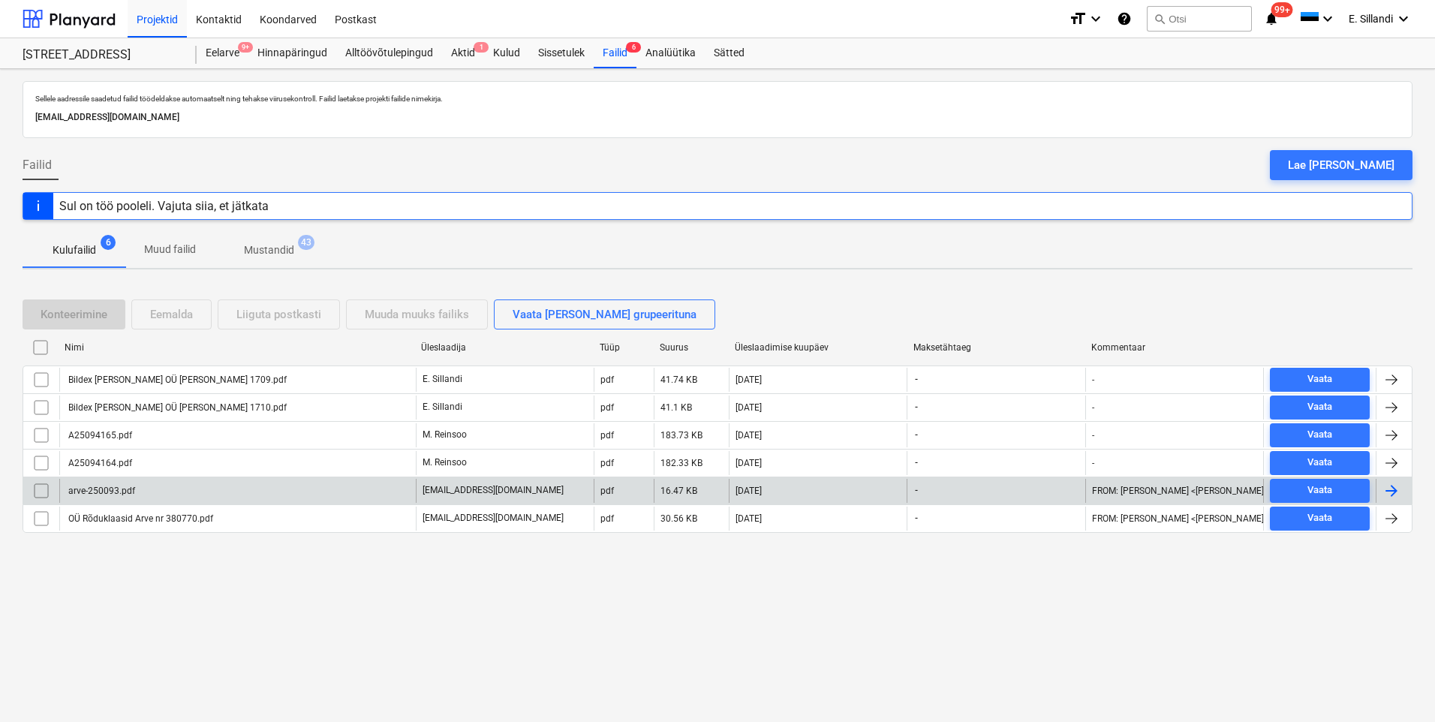
click at [123, 490] on div "arve-250093.pdf" at bounding box center [100, 491] width 69 height 11
